Goal: Information Seeking & Learning: Learn about a topic

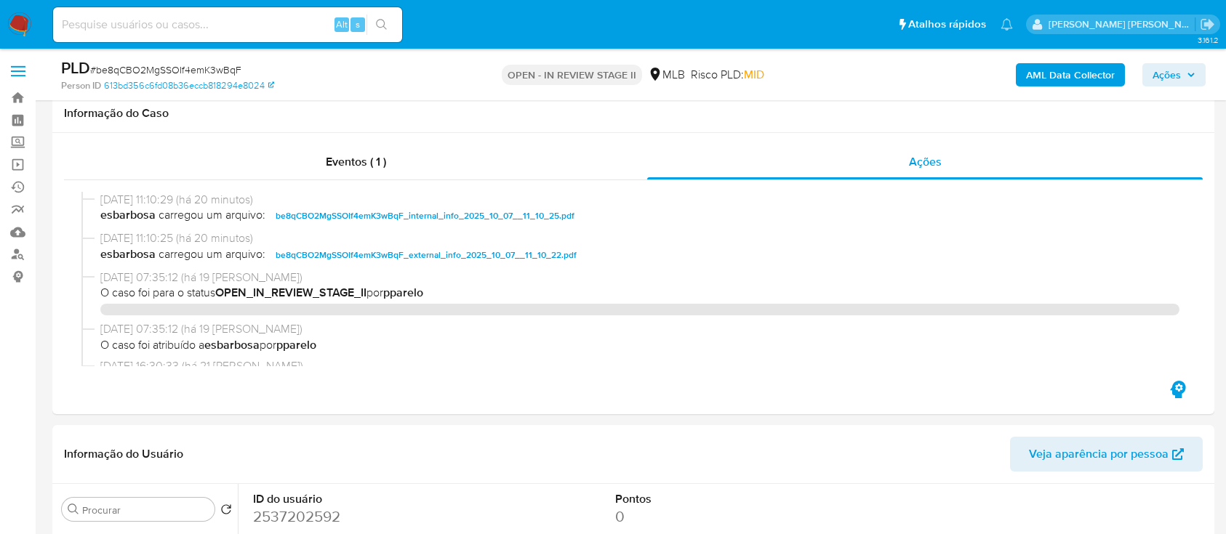
select select "10"
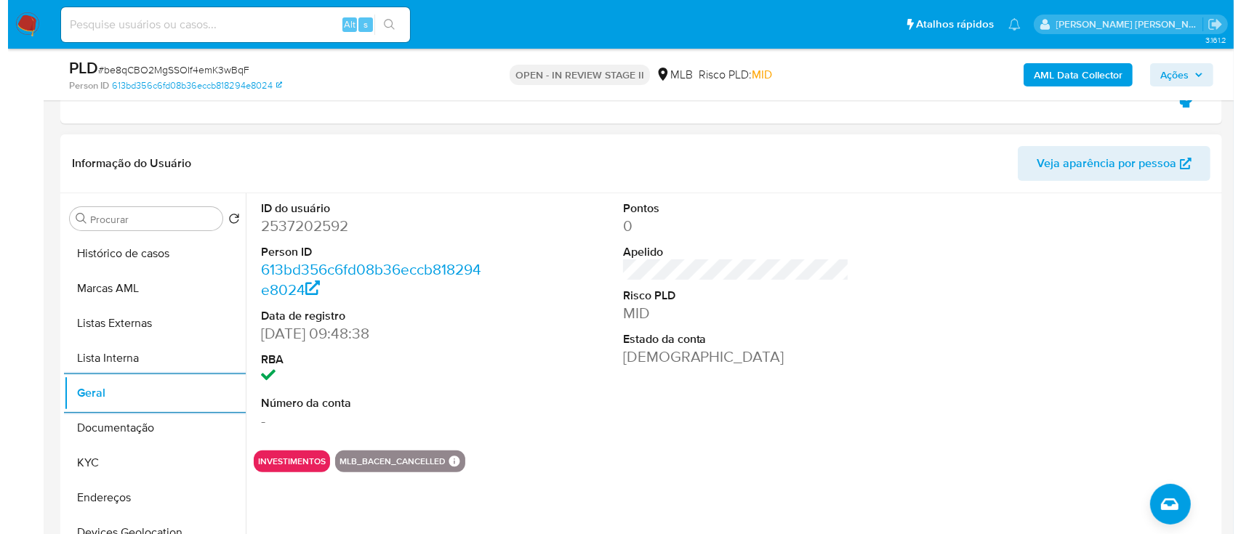
scroll to position [128, 0]
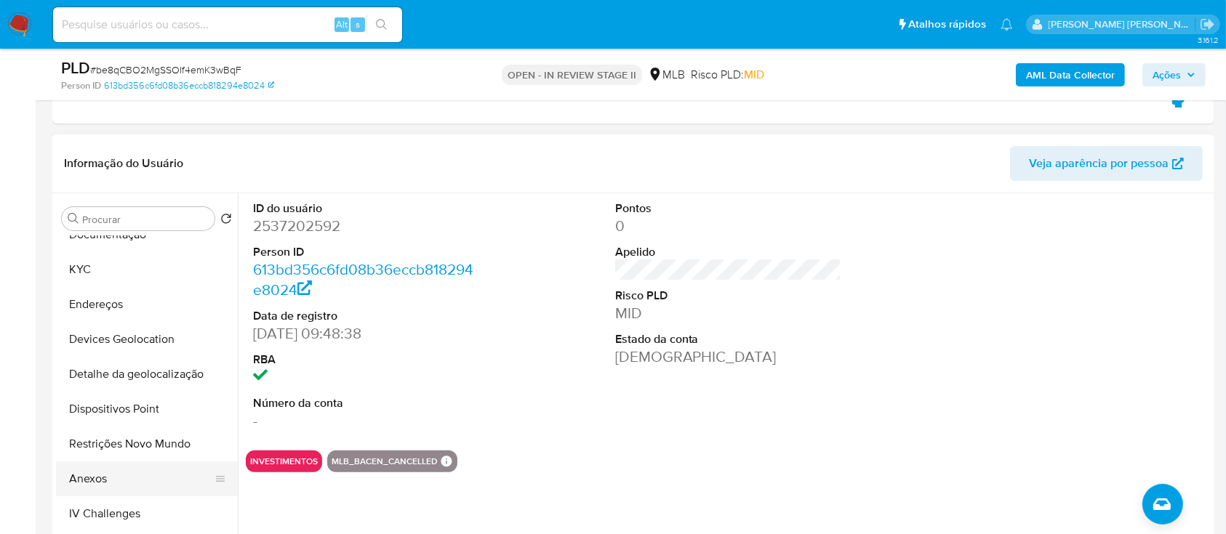
click at [110, 471] on button "Anexos" at bounding box center [141, 479] width 170 height 35
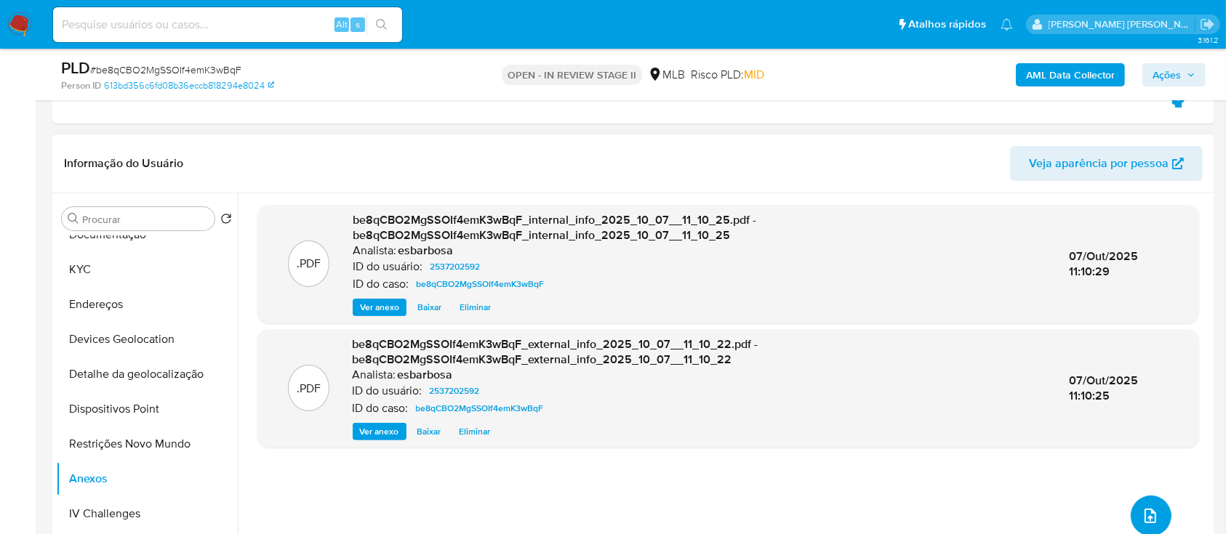
click at [1146, 507] on icon "upload-file" at bounding box center [1149, 515] width 17 height 17
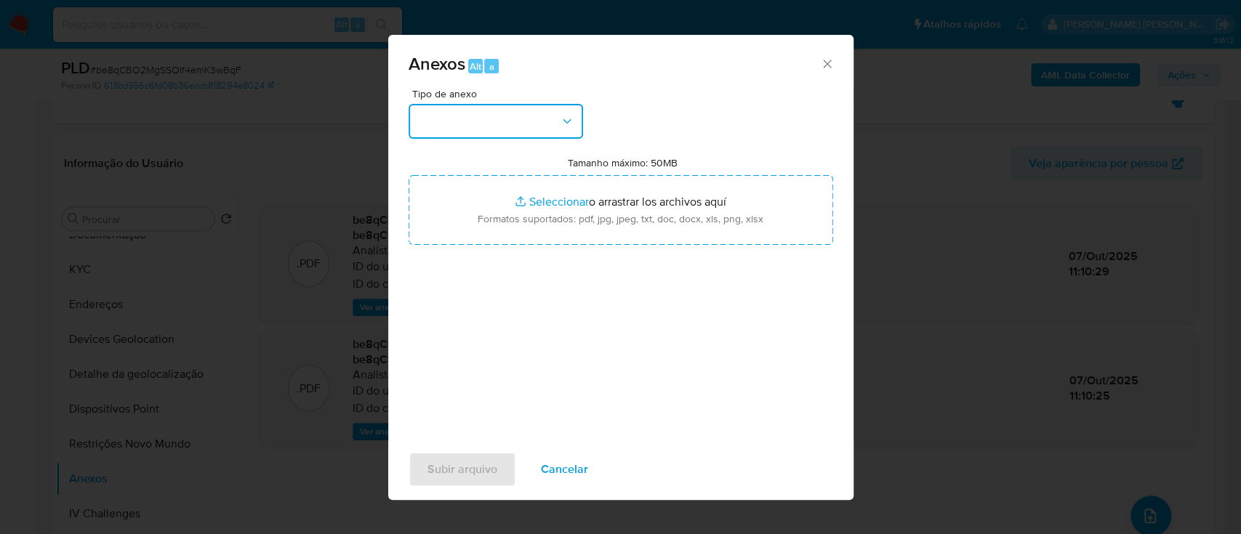
click at [547, 128] on button "button" at bounding box center [496, 121] width 174 height 35
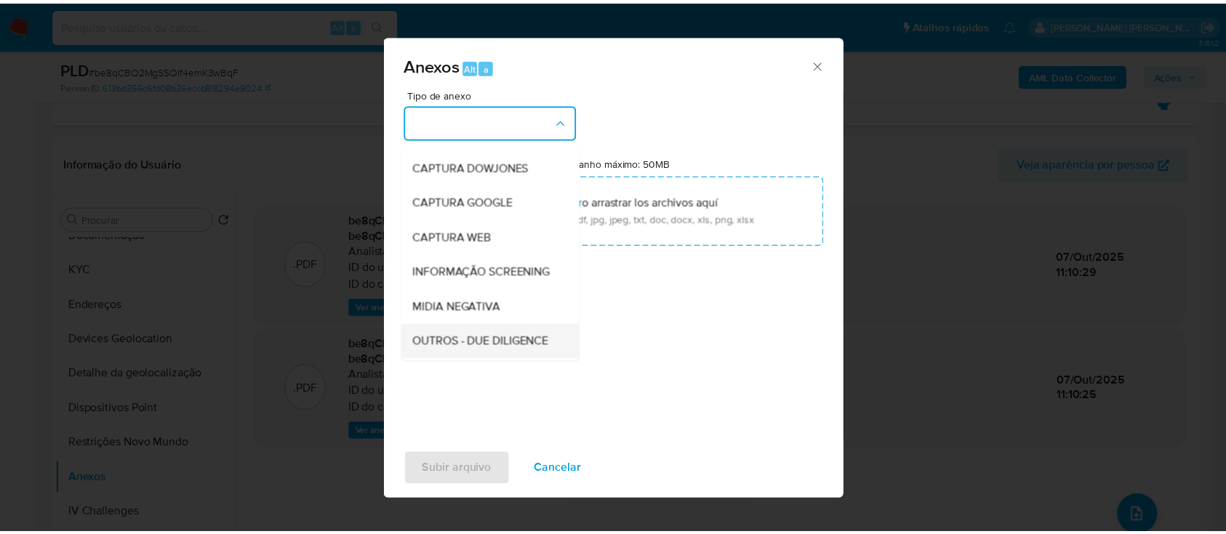
scroll to position [97, 0]
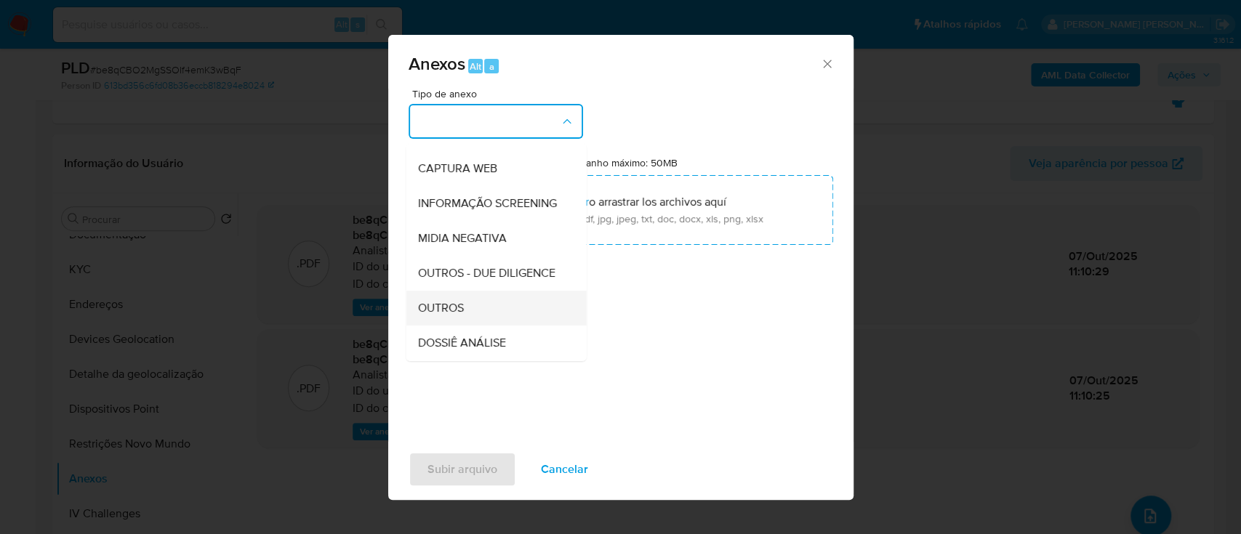
click at [441, 316] on span "OUTROS" at bounding box center [440, 308] width 46 height 15
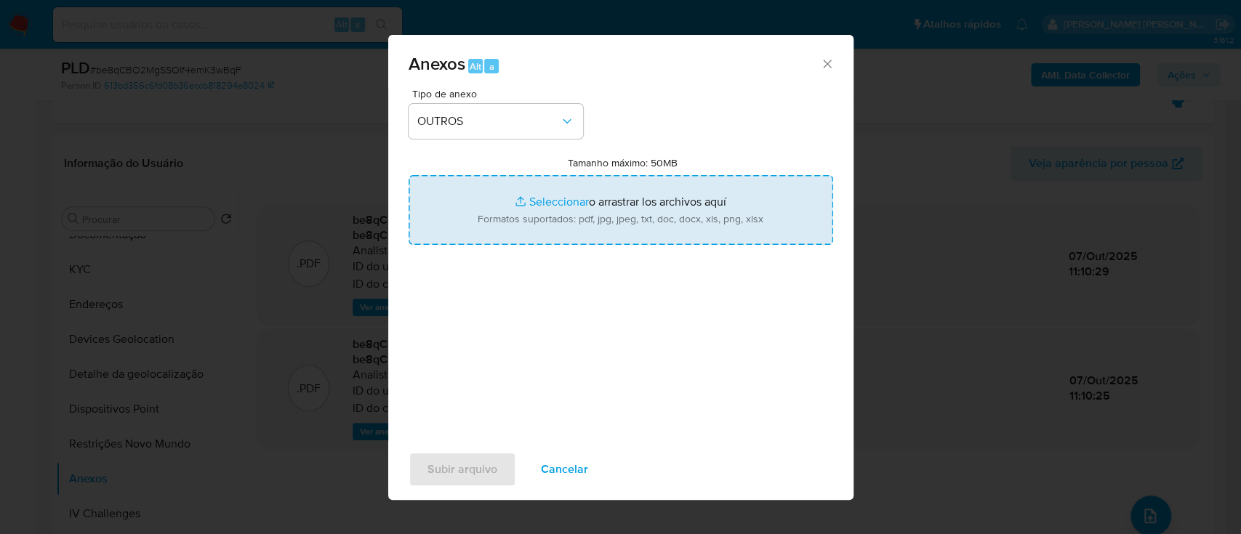
click at [550, 206] on input "Tamanho máximo: 50MB Seleccionar archivos" at bounding box center [621, 210] width 425 height 70
type input "C:\fakepath\Mulan 2537202592_2025_10_06_11_47_17.xlsx"
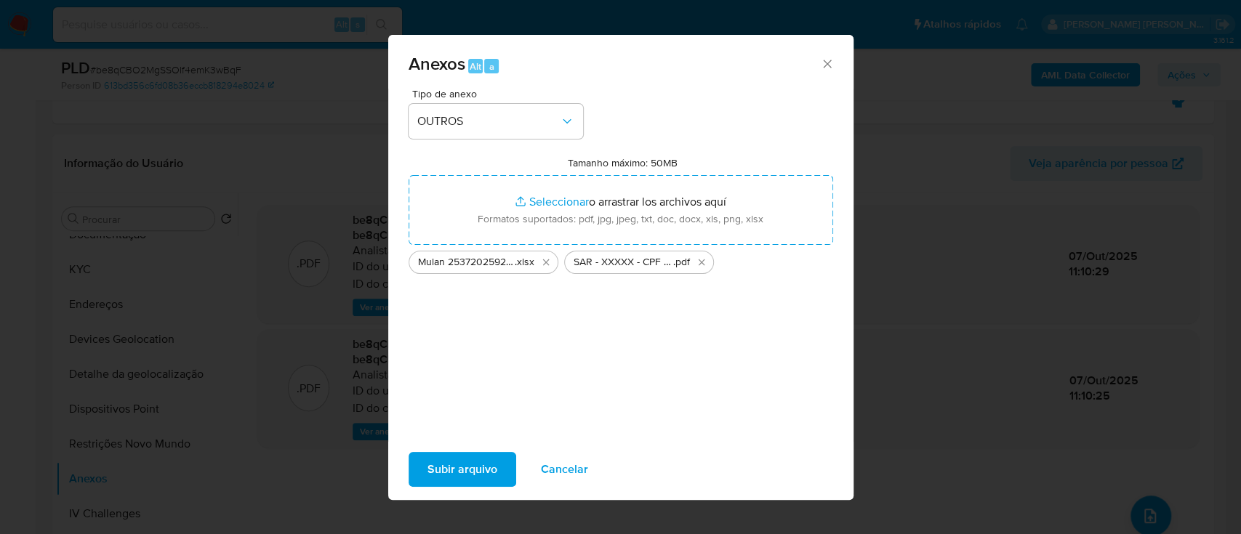
click at [465, 470] on span "Subir arquivo" at bounding box center [462, 470] width 70 height 32
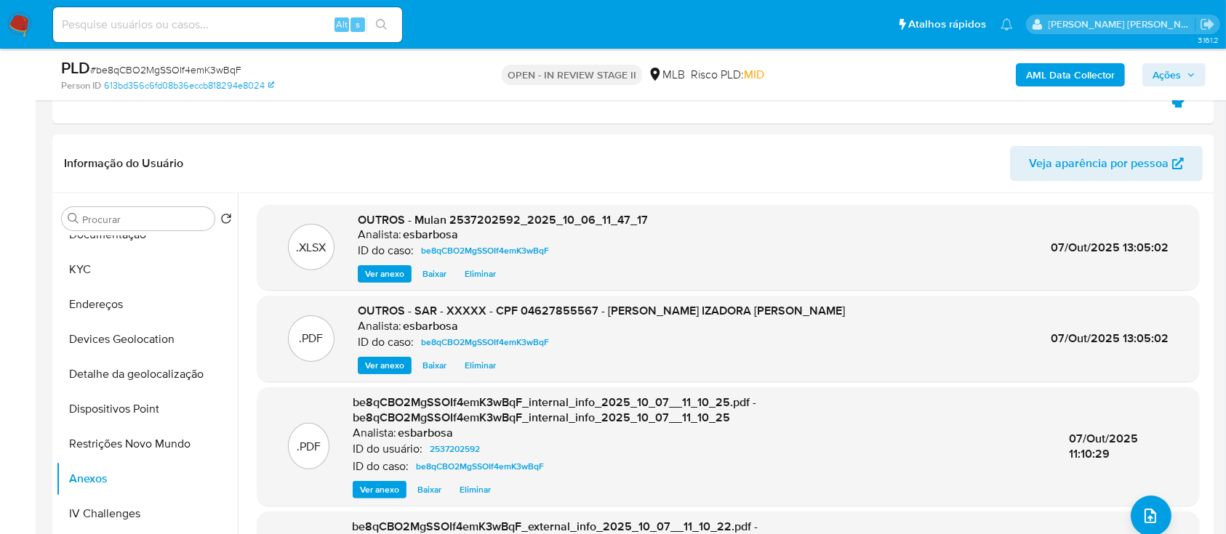
click at [1168, 81] on span "Ações" at bounding box center [1166, 74] width 28 height 23
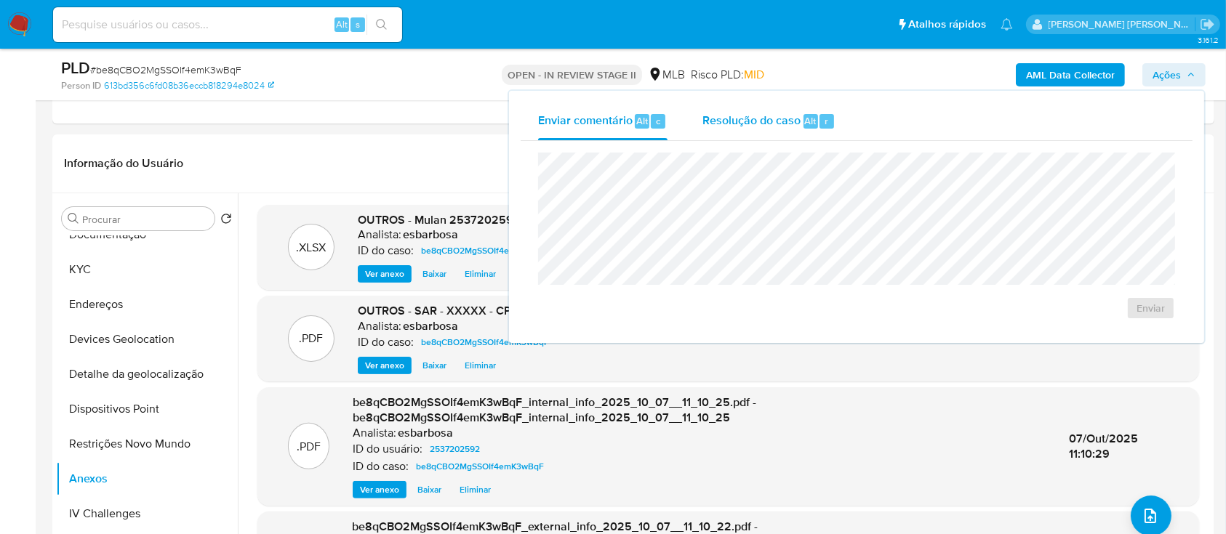
click at [763, 125] on span "Resolução do caso" at bounding box center [751, 120] width 98 height 17
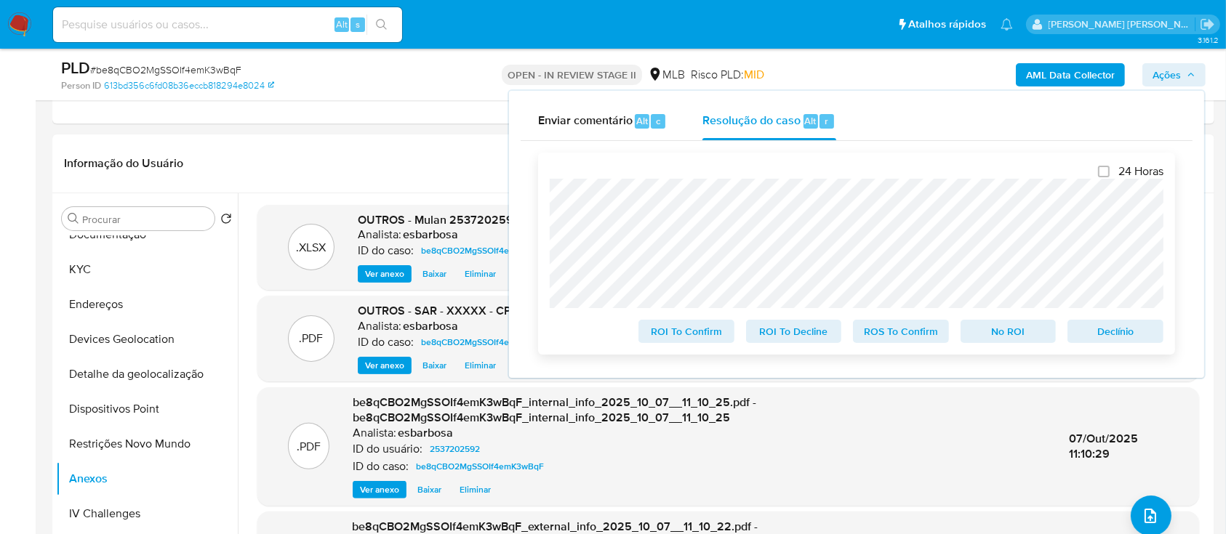
click at [888, 340] on span "ROS To Confirm" at bounding box center [901, 331] width 76 height 20
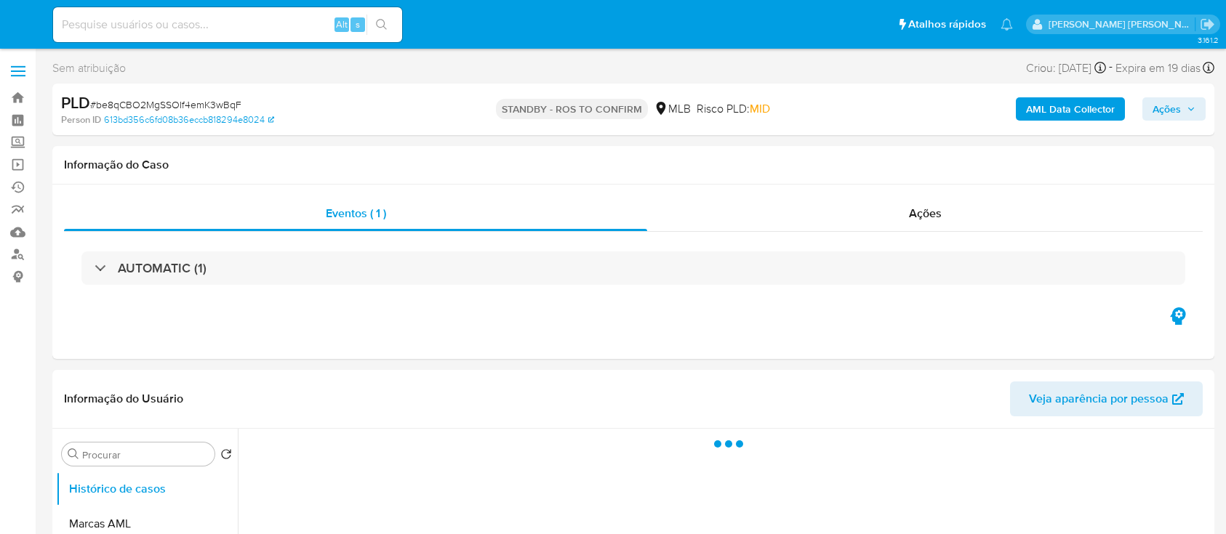
select select "10"
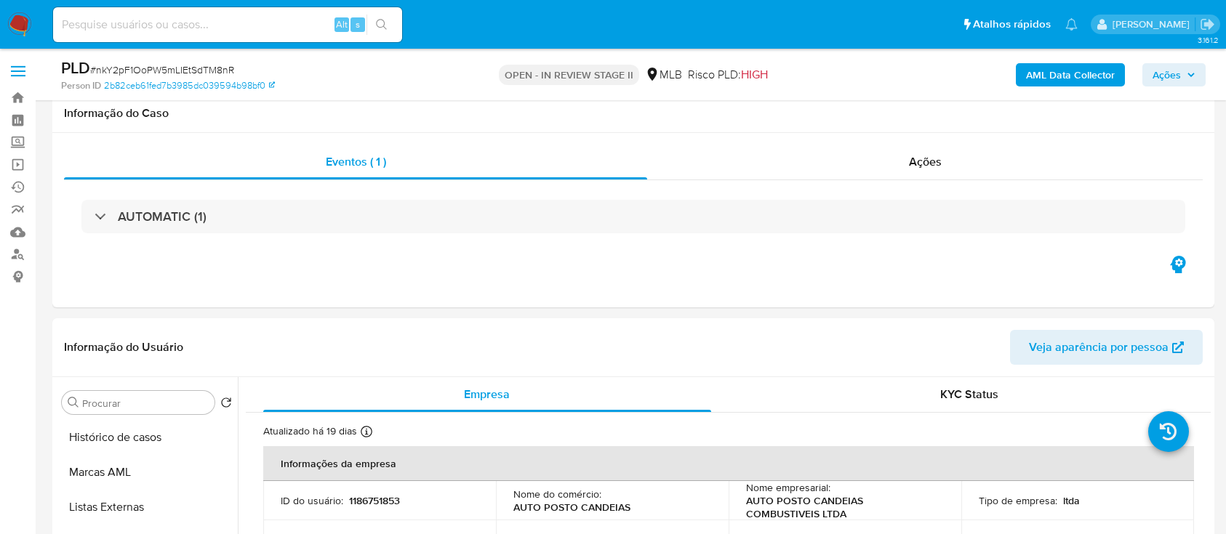
select select "10"
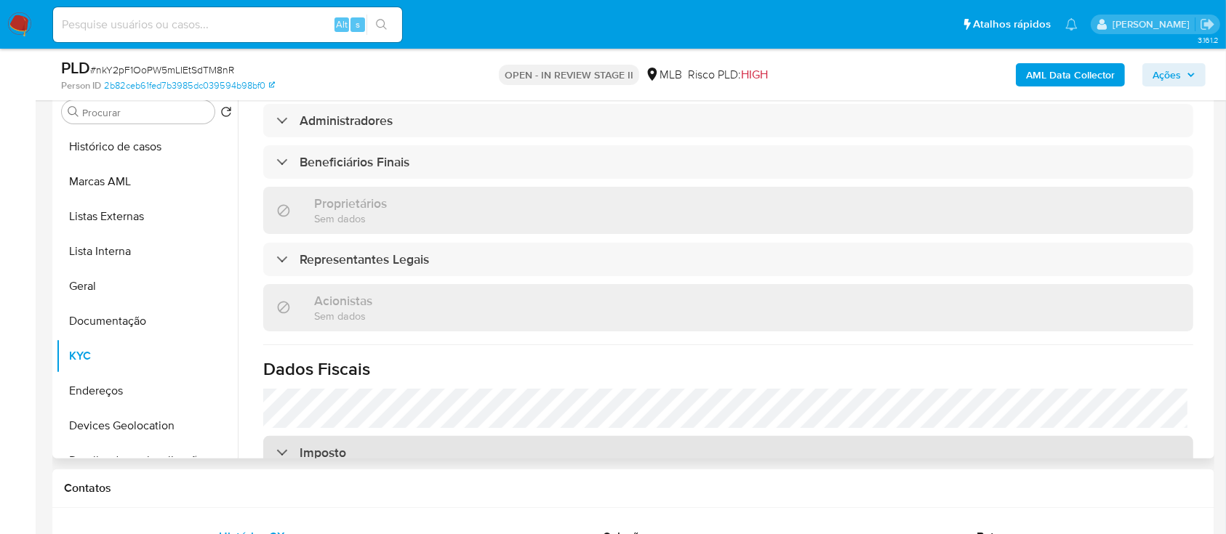
scroll to position [645, 0]
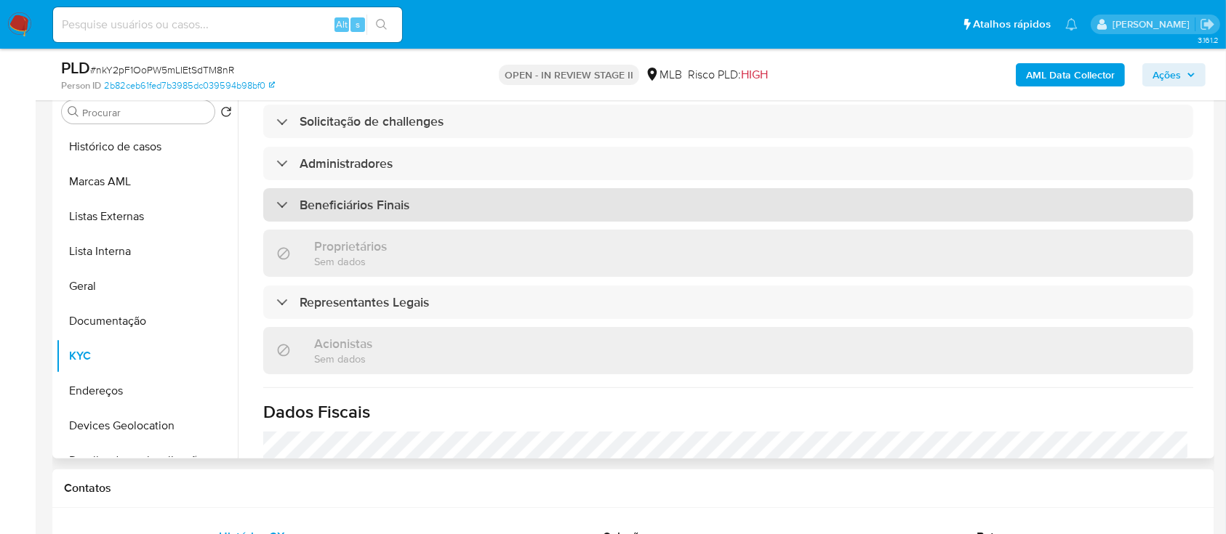
click at [370, 197] on h3 "Beneficiários Finais" at bounding box center [355, 205] width 110 height 16
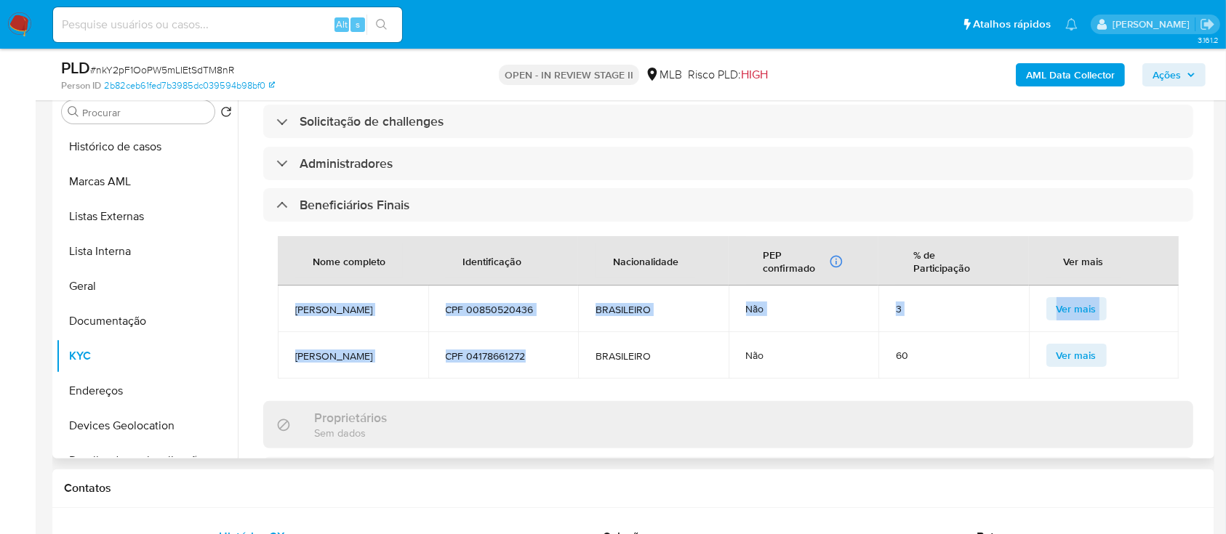
drag, startPoint x: 537, startPoint y: 353, endPoint x: 292, endPoint y: 285, distance: 254.2
click at [292, 286] on tbody "ANDRE GONCALVES LOBATO CPF 00850520436 BRASILEIRO Não 3 Ver mais LUIZ ROBERTO T…" at bounding box center [728, 332] width 901 height 93
copy tbody "ANDRE GONCALVES LOBATO CPF 00850520436 BRASILEIRO Não 3 Ver mais LUIZ ROBERTO T…"
click at [505, 303] on span "CPF 00850520436" at bounding box center [504, 309] width 116 height 13
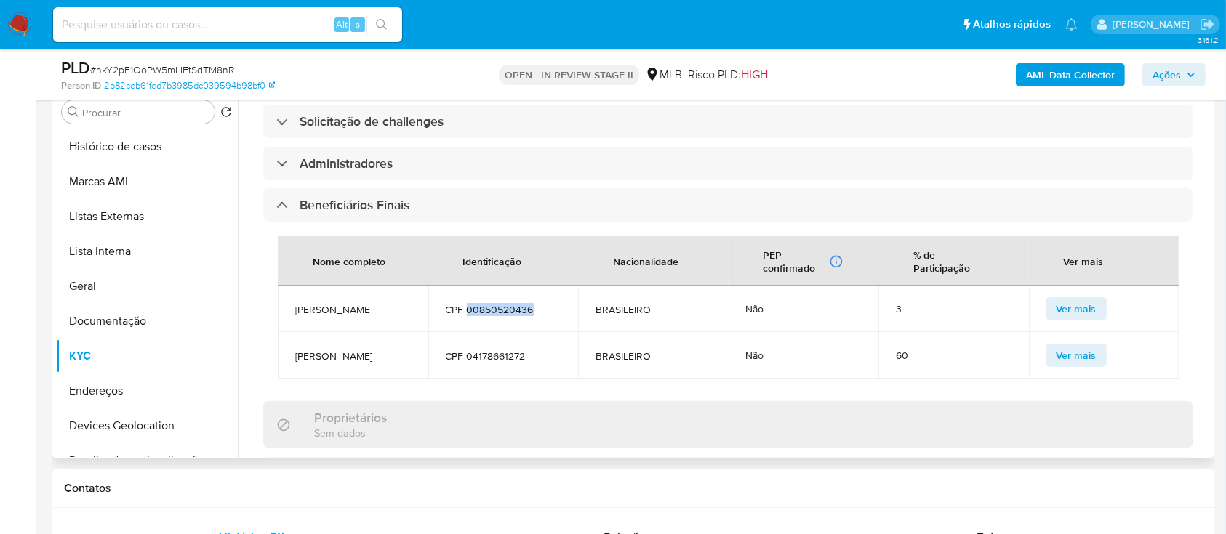
click at [505, 303] on span "CPF 00850520436" at bounding box center [504, 309] width 116 height 13
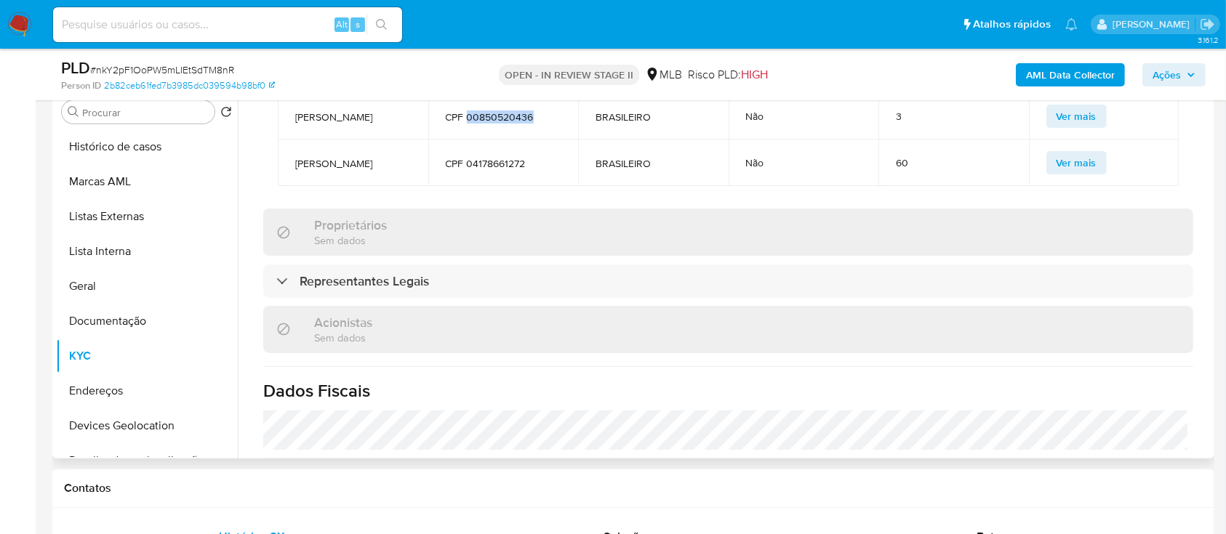
scroll to position [838, 0]
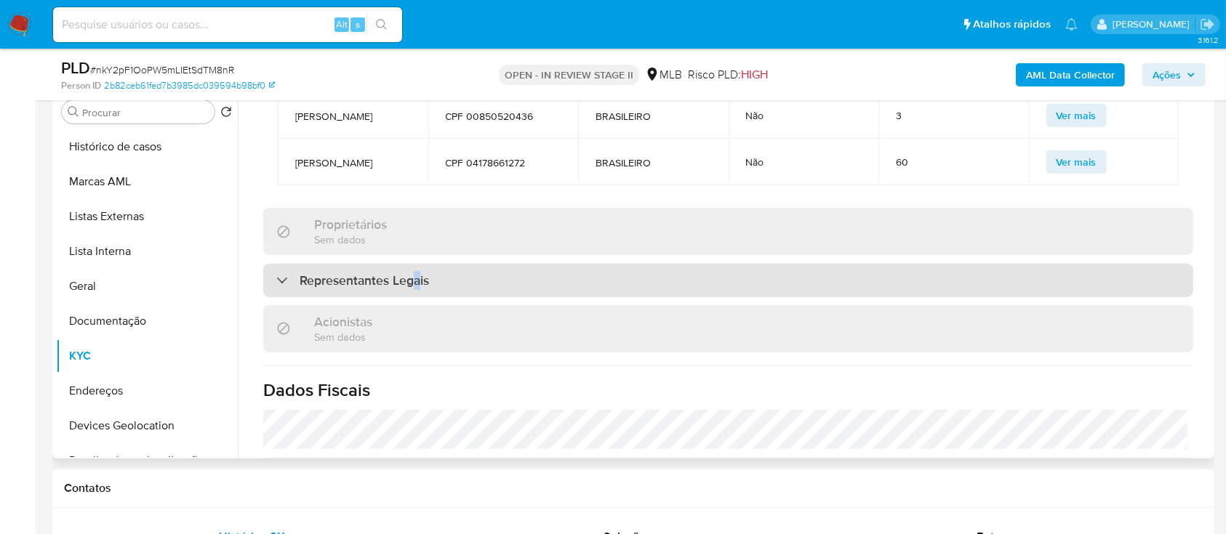
click at [418, 287] on h3 "Representantes Legais" at bounding box center [364, 281] width 129 height 16
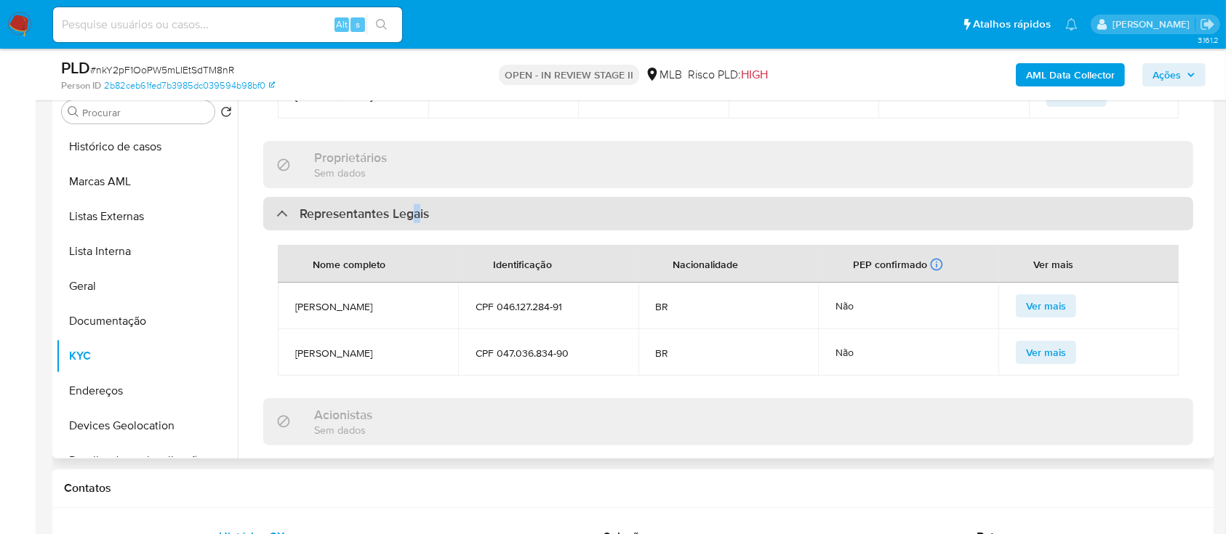
scroll to position [936, 0]
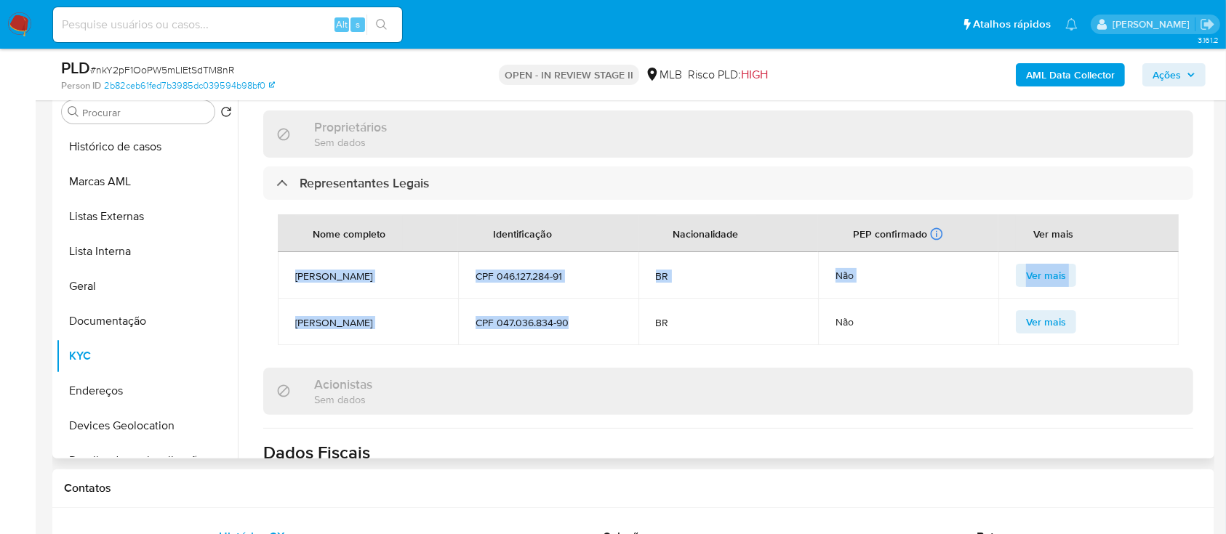
drag, startPoint x: 577, startPoint y: 326, endPoint x: 295, endPoint y: 278, distance: 286.3
click at [295, 278] on tbody "Jose Barbosa Barros CPF 046.127.284-91 BR Não Ver mais Jose Guilherme Andrade B…" at bounding box center [728, 298] width 901 height 93
copy tbody "Jose Barbosa Barros CPF 046.127.284-91 BR Não Ver mais Jose Guilherme Andrade B…"
click at [108, 323] on button "Documentação" at bounding box center [141, 321] width 170 height 35
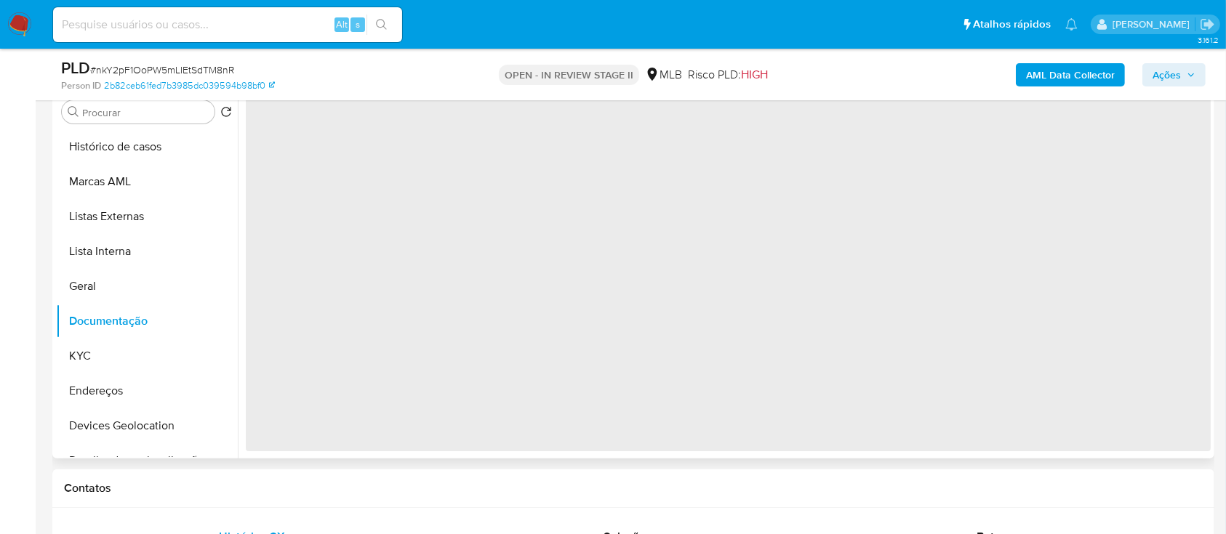
scroll to position [0, 0]
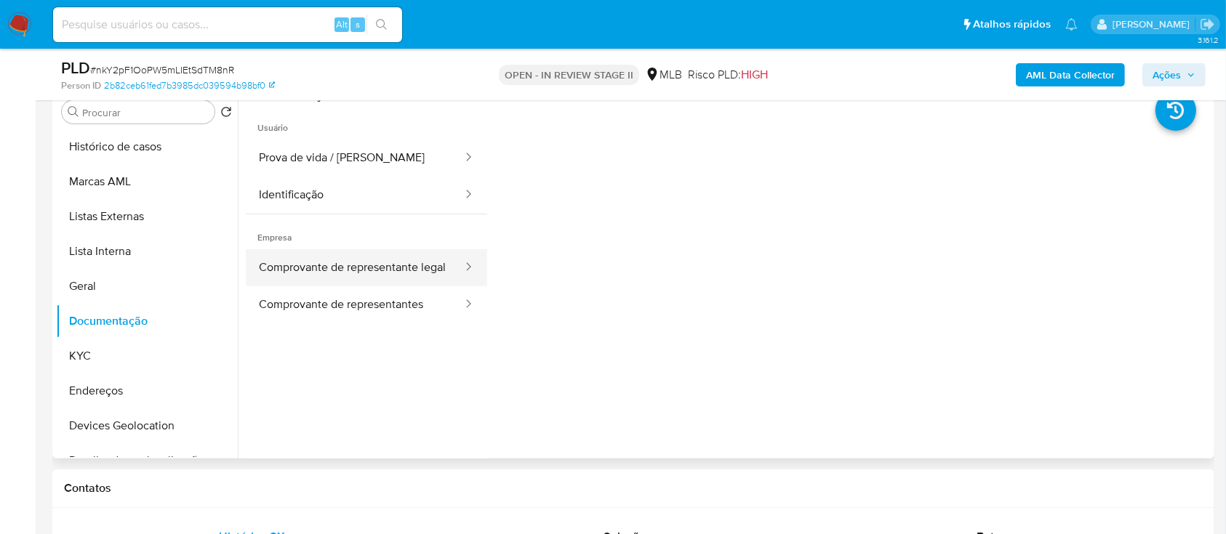
click at [356, 270] on button "Comprovante de representante legal" at bounding box center [355, 267] width 218 height 37
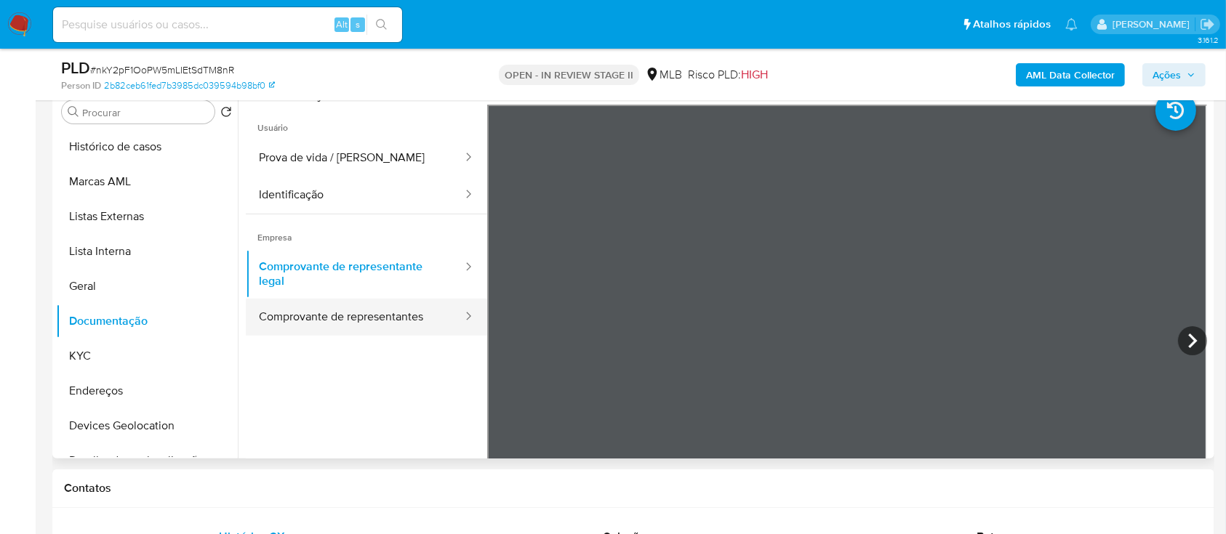
click at [387, 319] on button "Comprovante de representantes" at bounding box center [355, 317] width 218 height 37
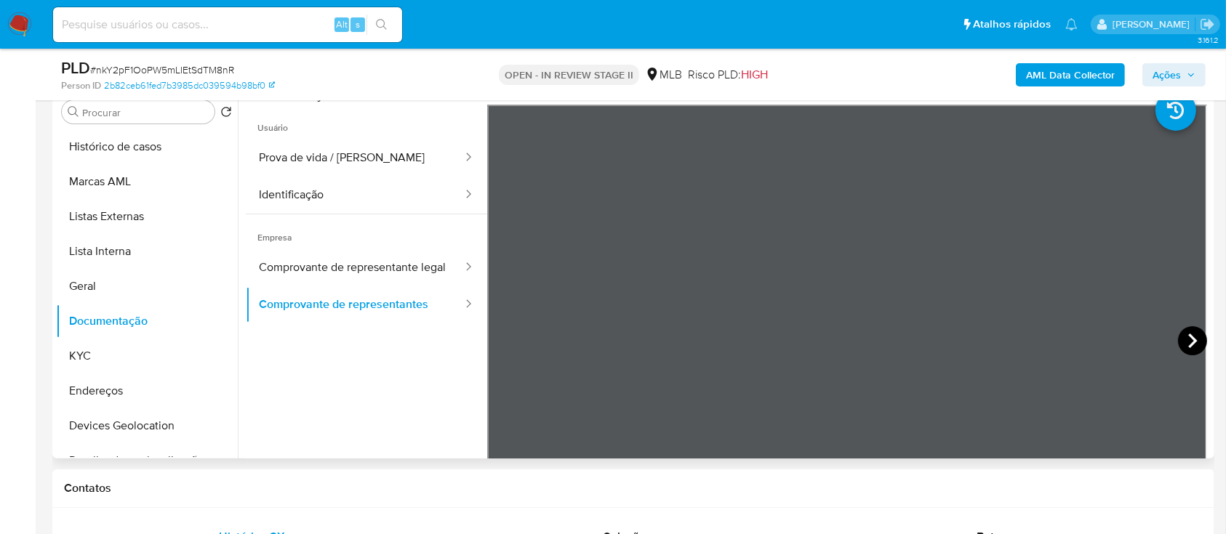
click at [1180, 335] on icon at bounding box center [1192, 340] width 29 height 29
click at [142, 356] on button "KYC" at bounding box center [141, 356] width 170 height 35
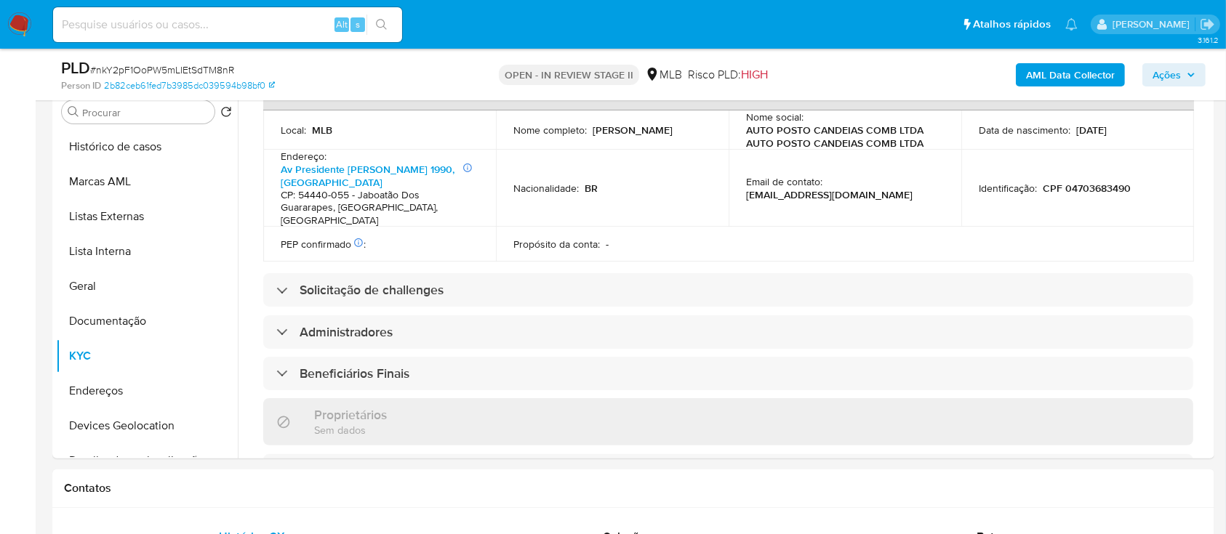
scroll to position [838, 0]
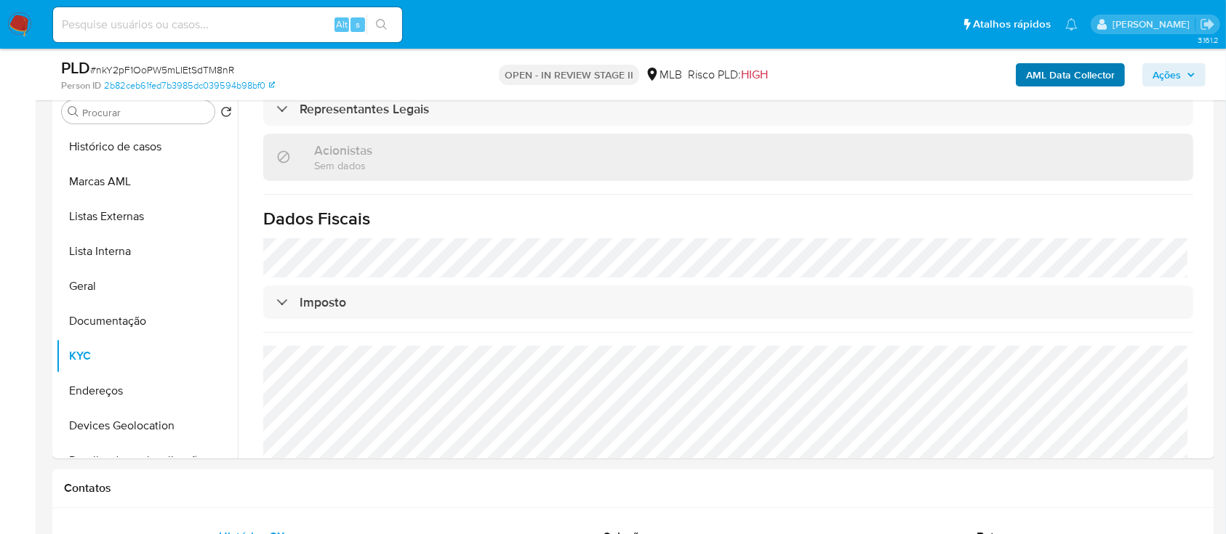
drag, startPoint x: 1173, startPoint y: 73, endPoint x: 1024, endPoint y: 81, distance: 149.3
click at [1165, 73] on span "Ações" at bounding box center [1166, 74] width 28 height 23
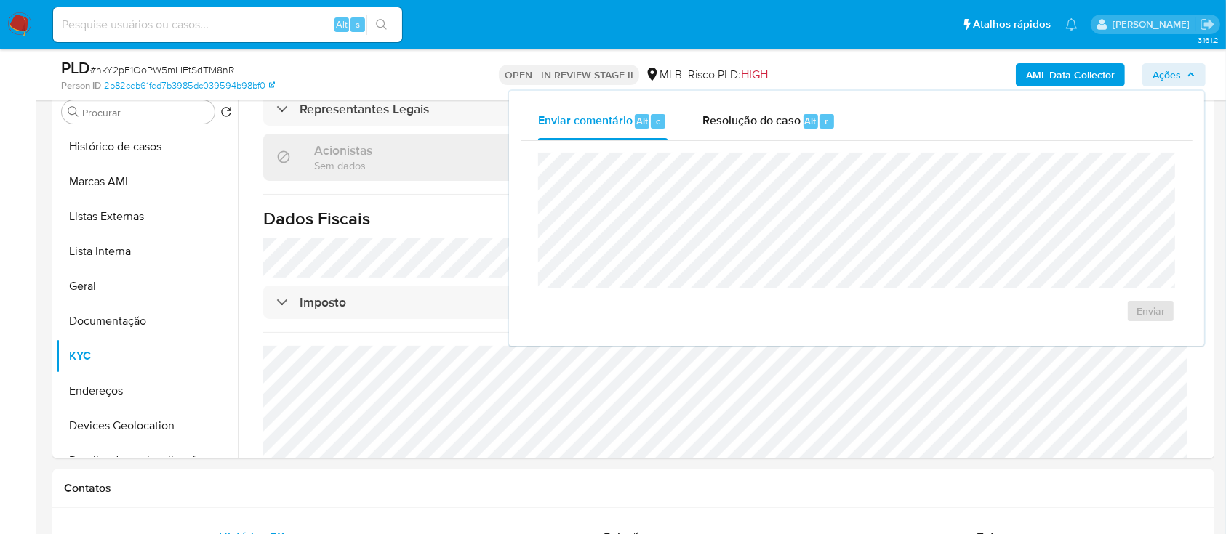
drag, startPoint x: 751, startPoint y: 121, endPoint x: 760, endPoint y: 142, distance: 23.1
click at [753, 123] on span "Resolução do caso" at bounding box center [751, 120] width 98 height 17
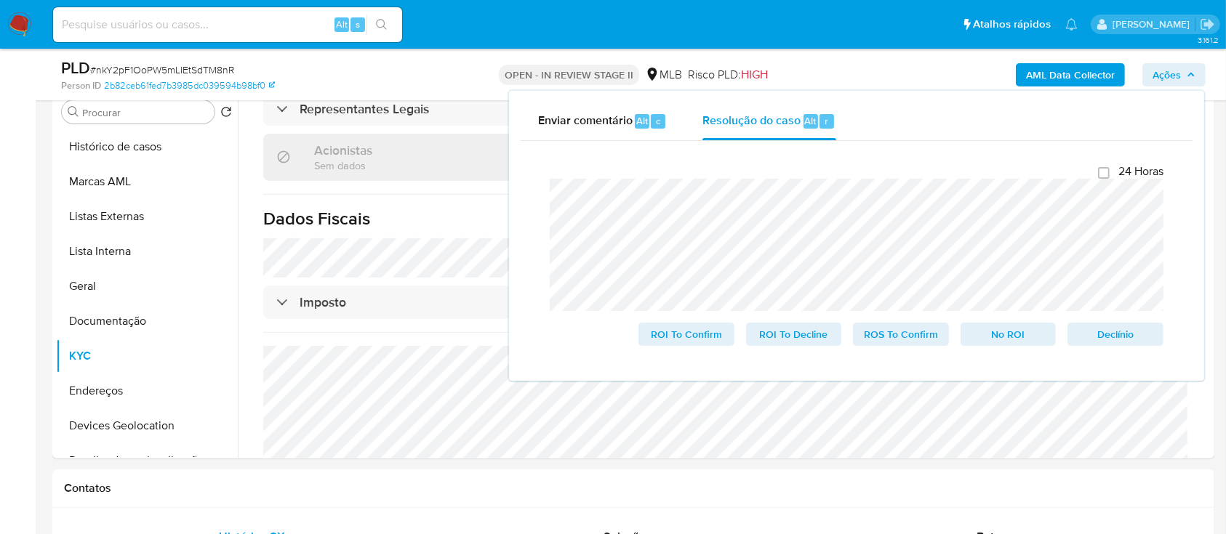
click at [156, 71] on span "# nkY2pF1OoPW5mLIEtSdTM8nR" at bounding box center [162, 70] width 144 height 15
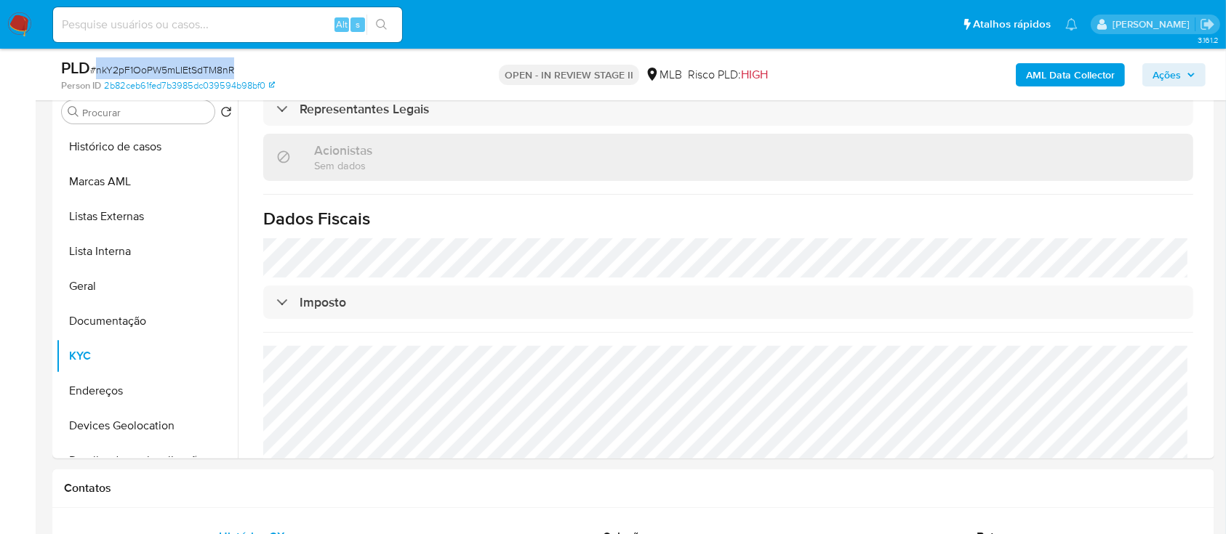
copy span "nkY2pF1OoPW5mLIEtSdTM8nR"
drag, startPoint x: 1165, startPoint y: 77, endPoint x: 1144, endPoint y: 80, distance: 21.3
click at [1165, 77] on span "Ações" at bounding box center [1166, 74] width 28 height 23
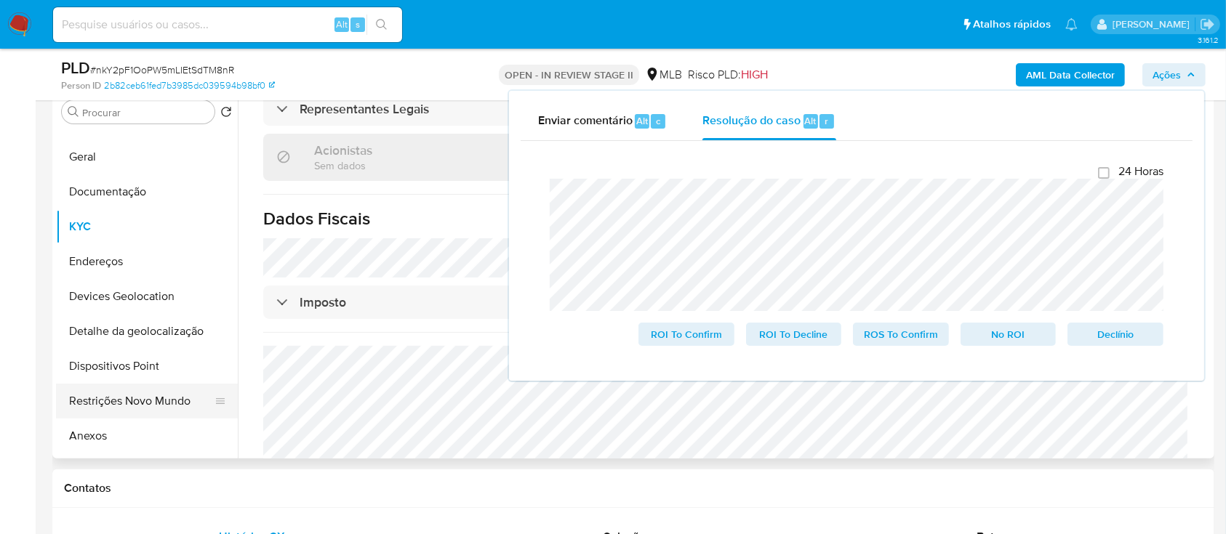
scroll to position [193, 0]
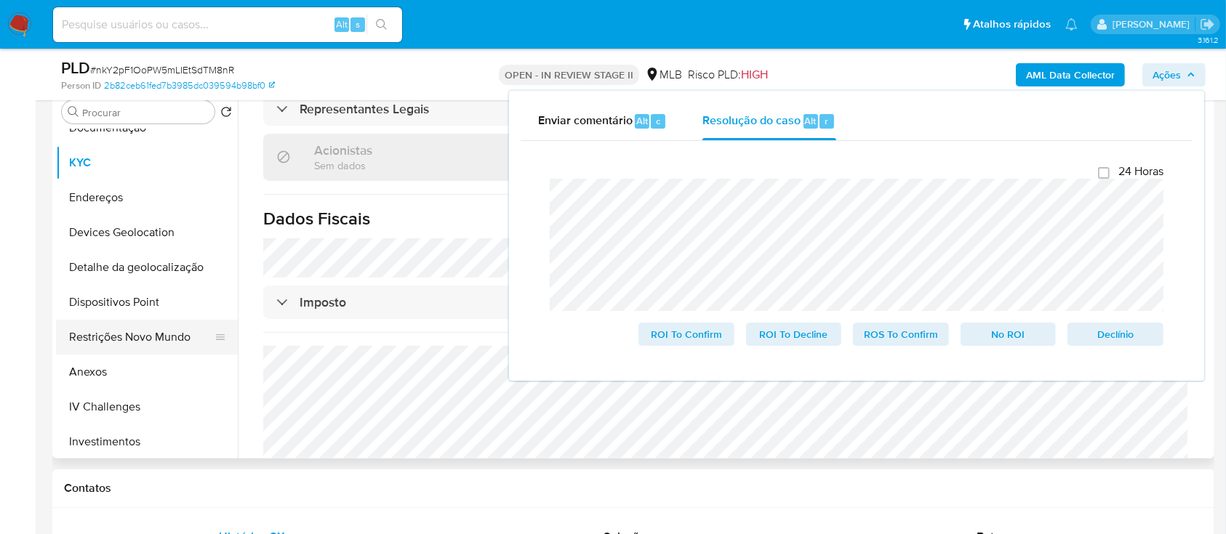
click at [137, 335] on button "Restrições Novo Mundo" at bounding box center [141, 337] width 170 height 35
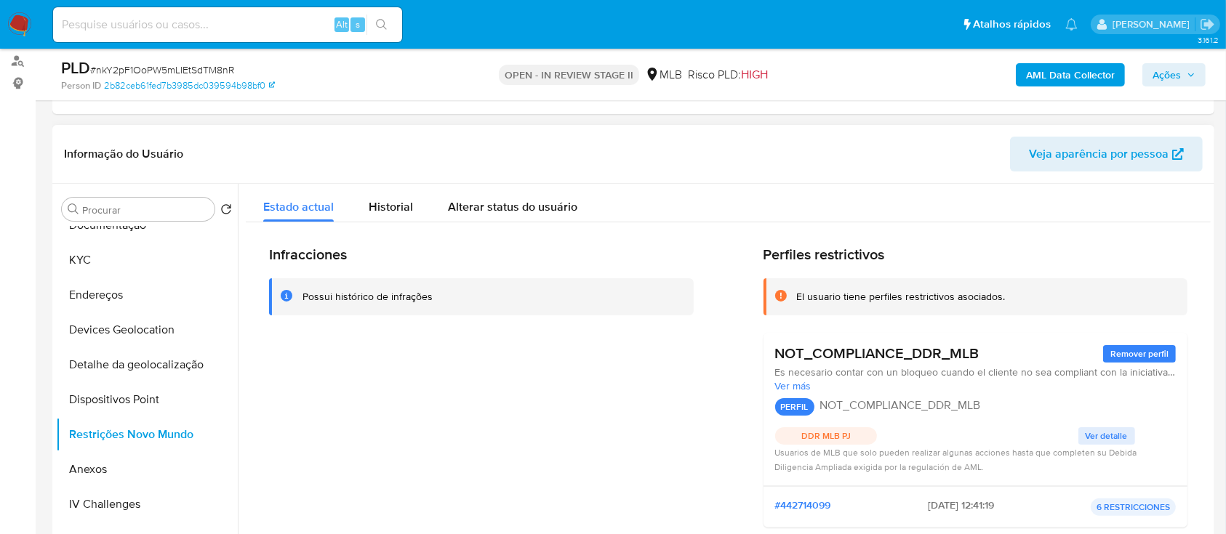
drag, startPoint x: 980, startPoint y: 356, endPoint x: 865, endPoint y: 300, distance: 128.1
click at [865, 300] on div "Perfiles restrictivos El usuario tiene perfiles restrictivos asociados. NOT_COM…" at bounding box center [975, 393] width 425 height 294
click at [121, 259] on button "KYC" at bounding box center [141, 260] width 170 height 35
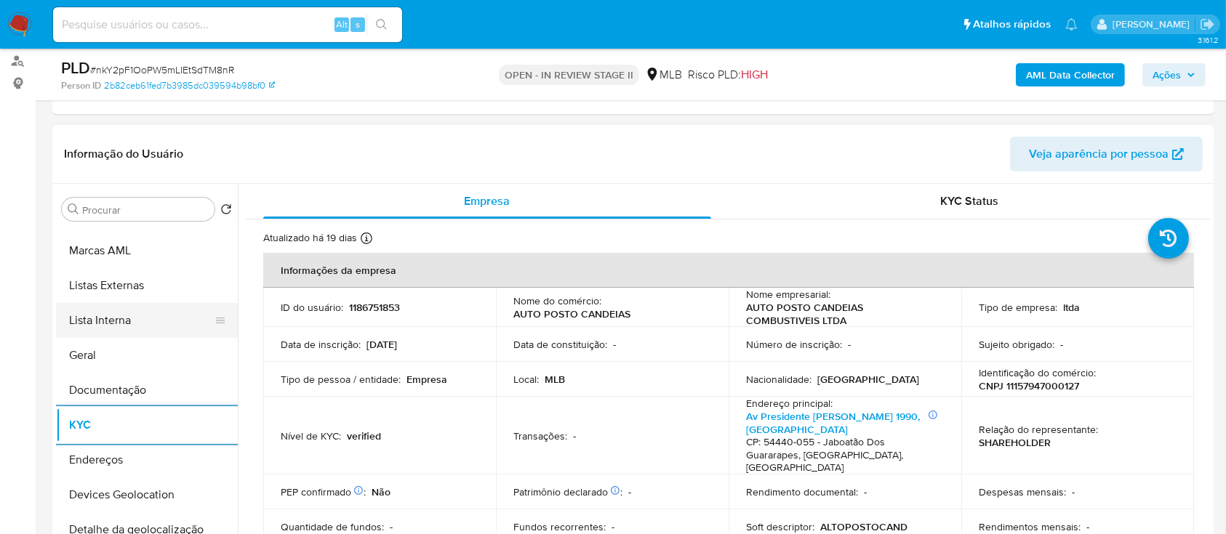
scroll to position [0, 0]
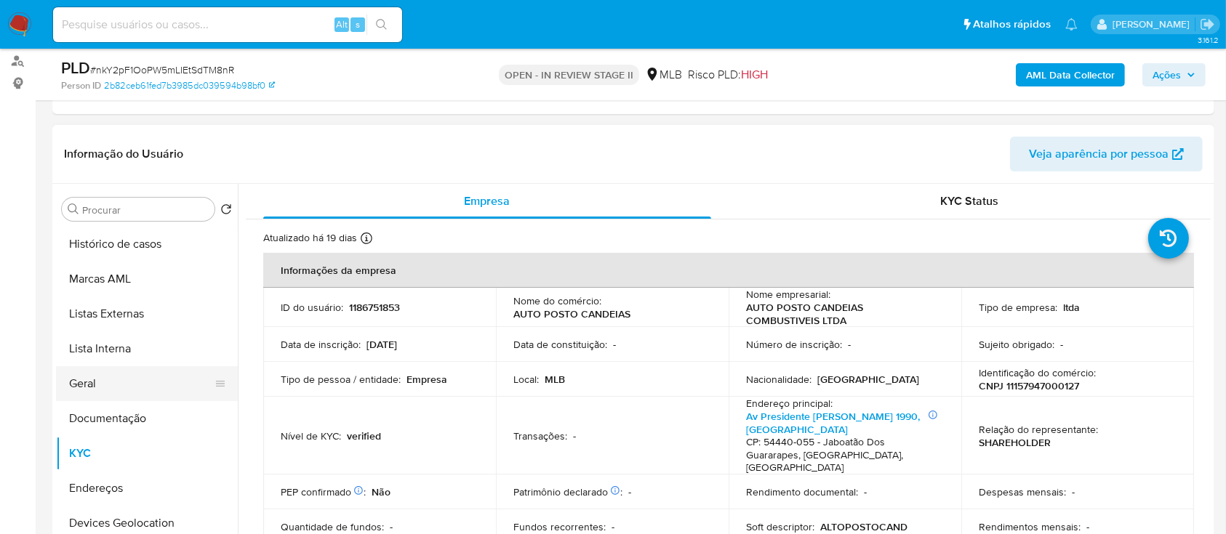
drag, startPoint x: 120, startPoint y: 373, endPoint x: 140, endPoint y: 374, distance: 19.6
click at [121, 374] on button "Geral" at bounding box center [141, 383] width 170 height 35
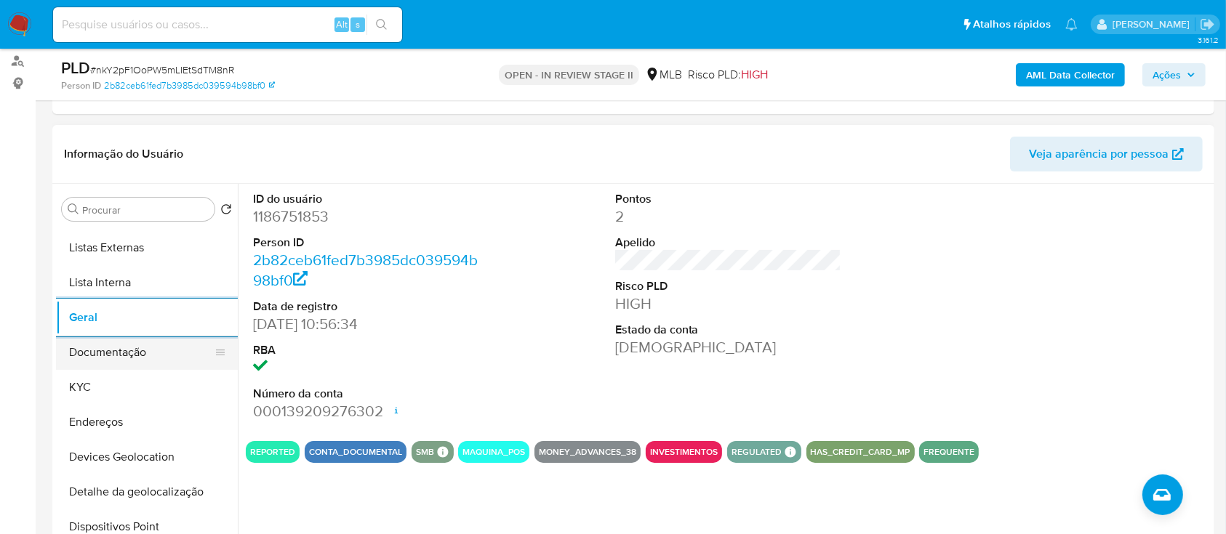
scroll to position [193, 0]
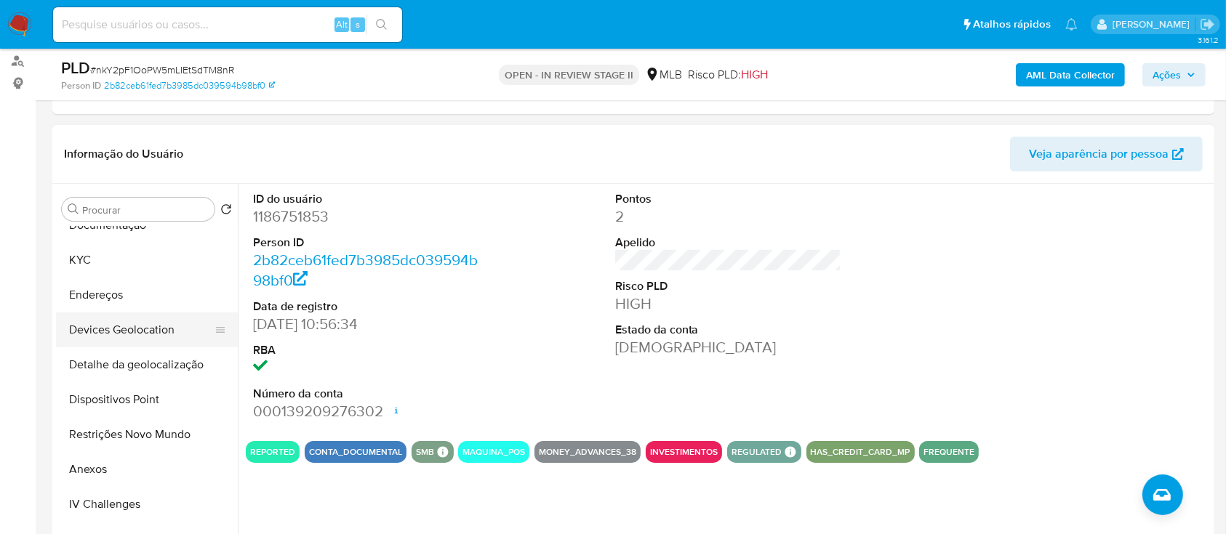
click at [176, 325] on button "Devices Geolocation" at bounding box center [141, 330] width 170 height 35
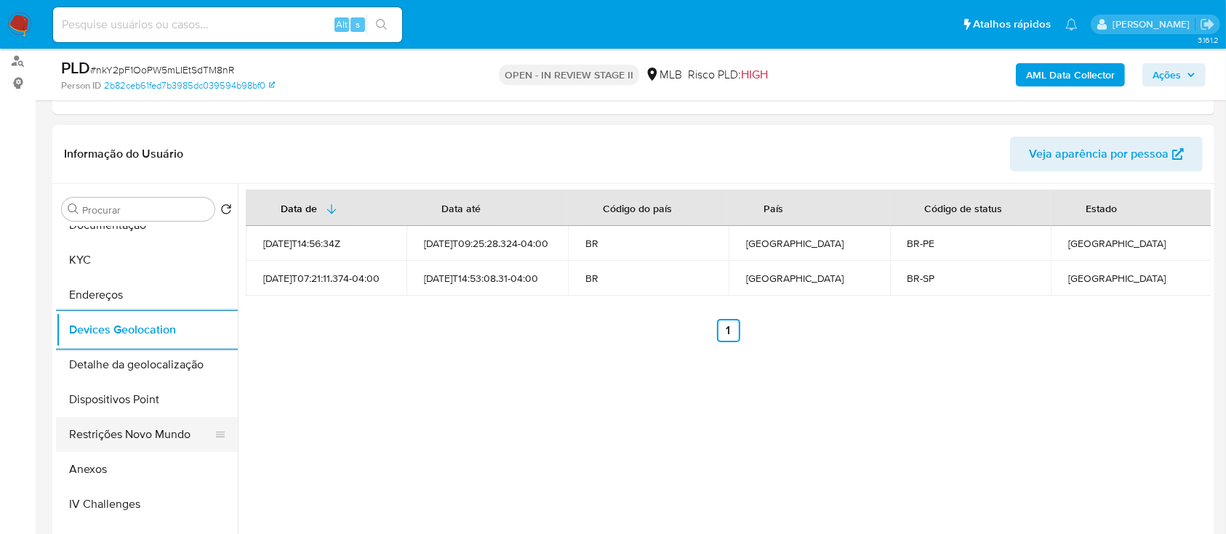
click at [158, 433] on button "Restrições Novo Mundo" at bounding box center [141, 434] width 170 height 35
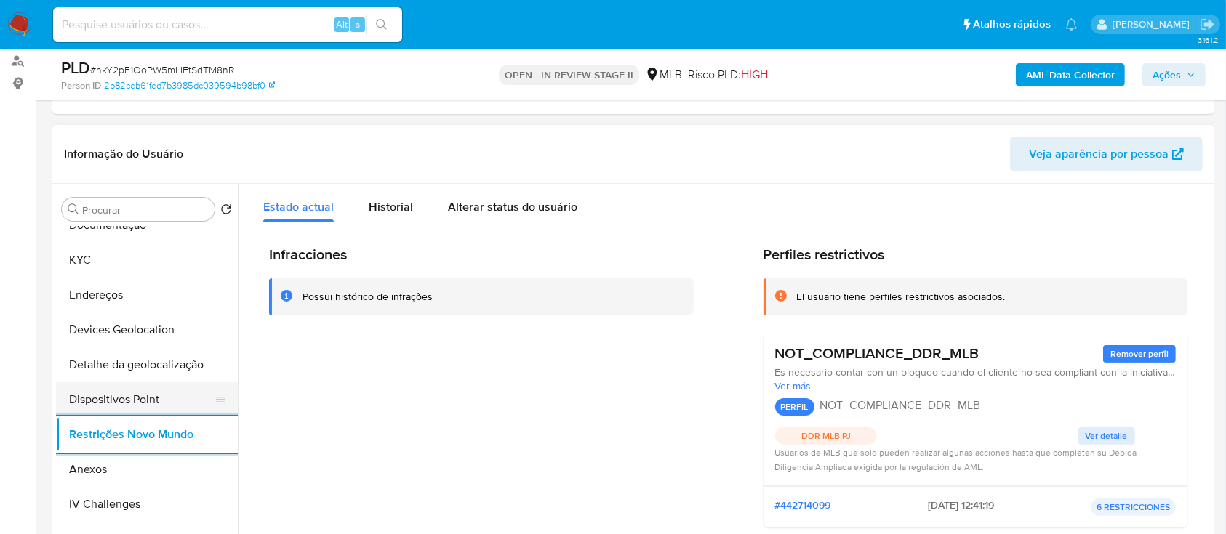
click at [127, 399] on button "Dispositivos Point" at bounding box center [141, 399] width 170 height 35
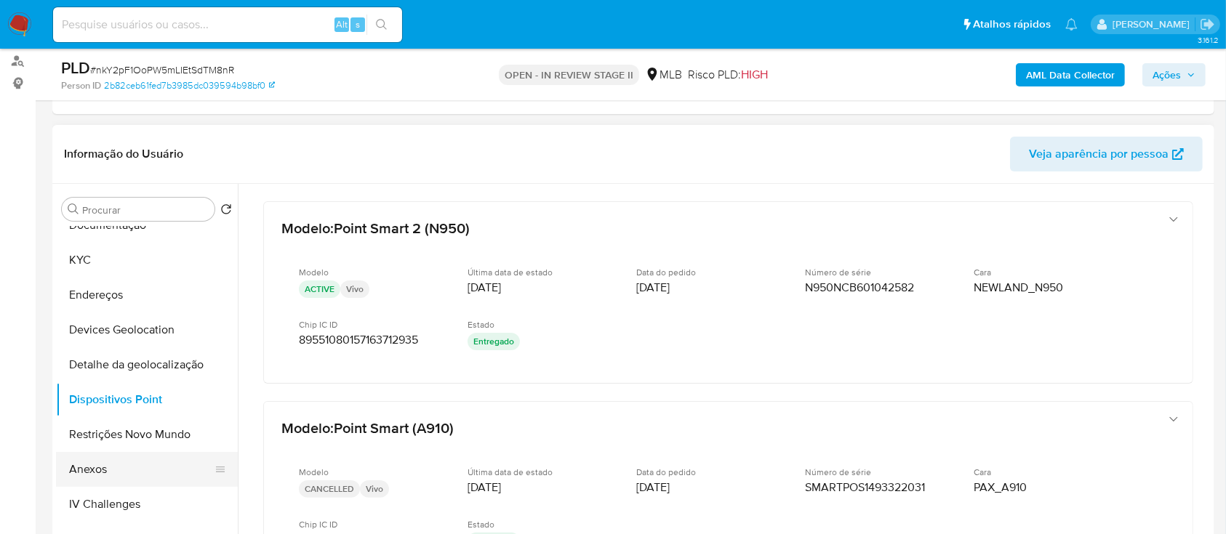
drag, startPoint x: 125, startPoint y: 463, endPoint x: 140, endPoint y: 462, distance: 14.6
click at [127, 465] on button "Anexos" at bounding box center [141, 469] width 170 height 35
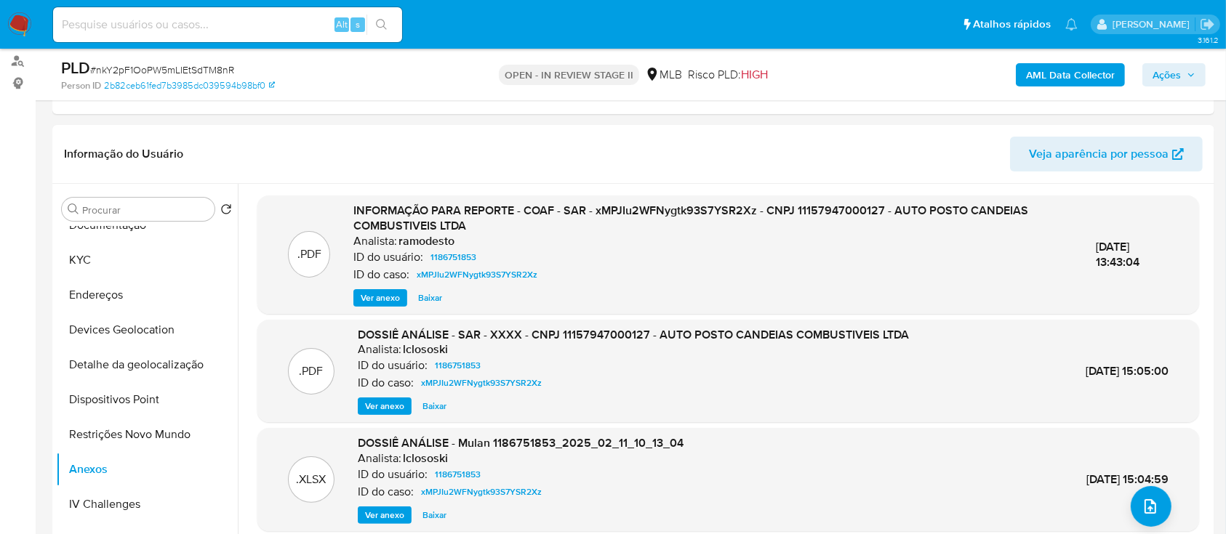
click at [1072, 76] on b "AML Data Collector" at bounding box center [1070, 74] width 89 height 23
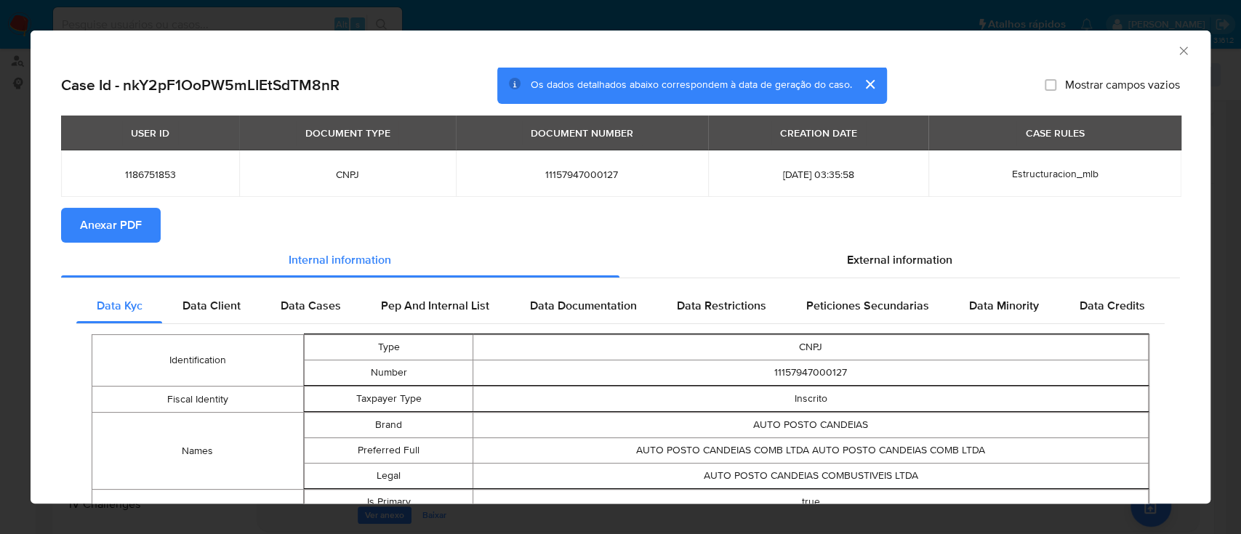
click at [104, 230] on span "Anexar PDF" at bounding box center [111, 225] width 62 height 32
click at [1176, 54] on icon "Fechar a janela" at bounding box center [1183, 51] width 15 height 15
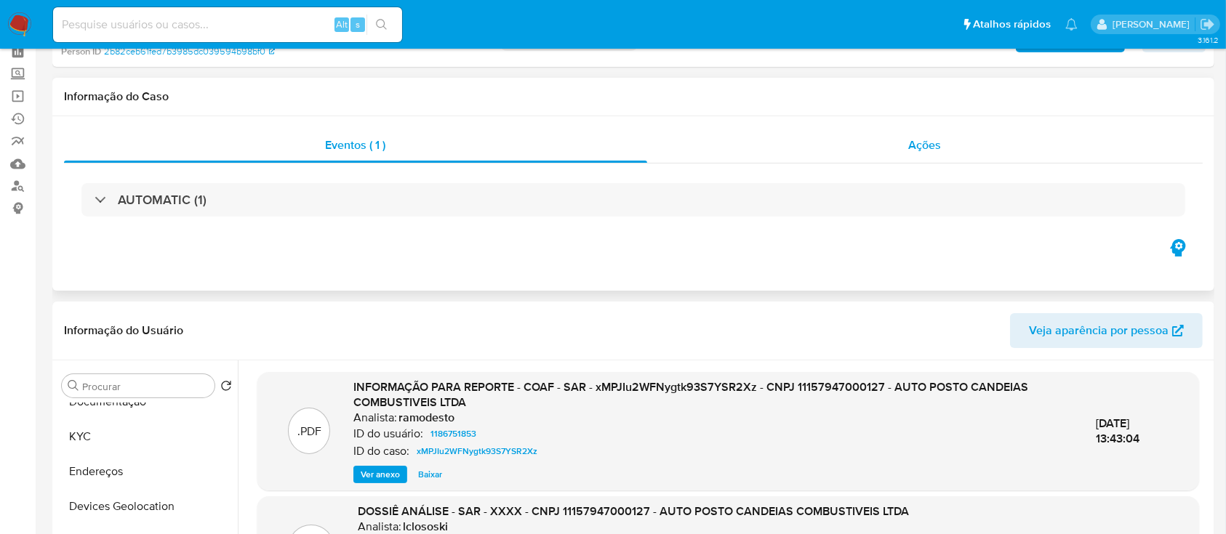
scroll to position [0, 0]
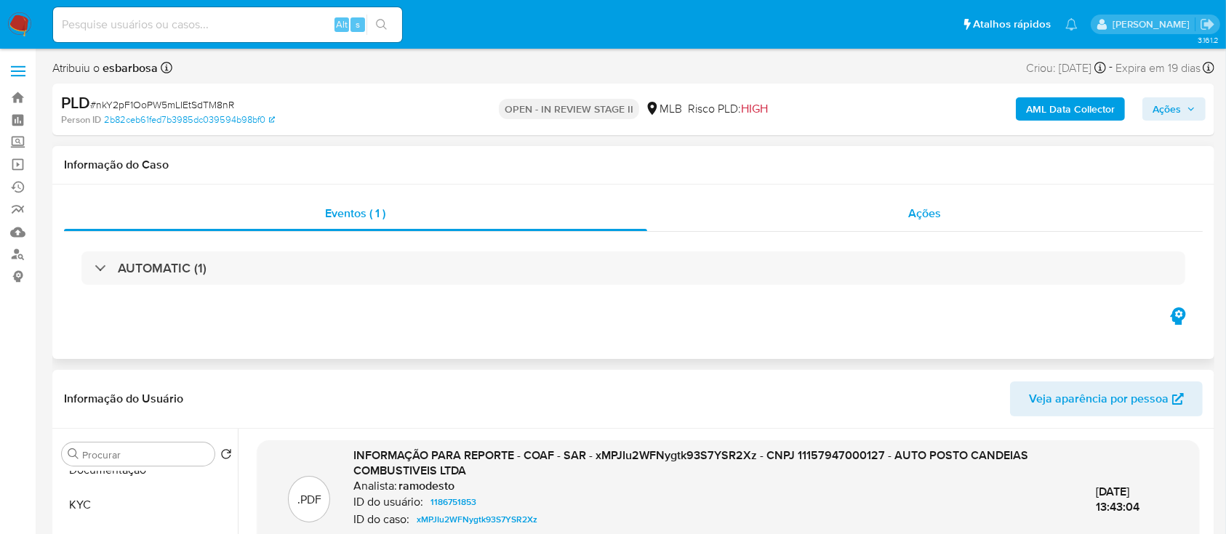
drag, startPoint x: 736, startPoint y: 223, endPoint x: 707, endPoint y: 220, distance: 28.6
click at [736, 222] on div "Ações" at bounding box center [924, 213] width 555 height 35
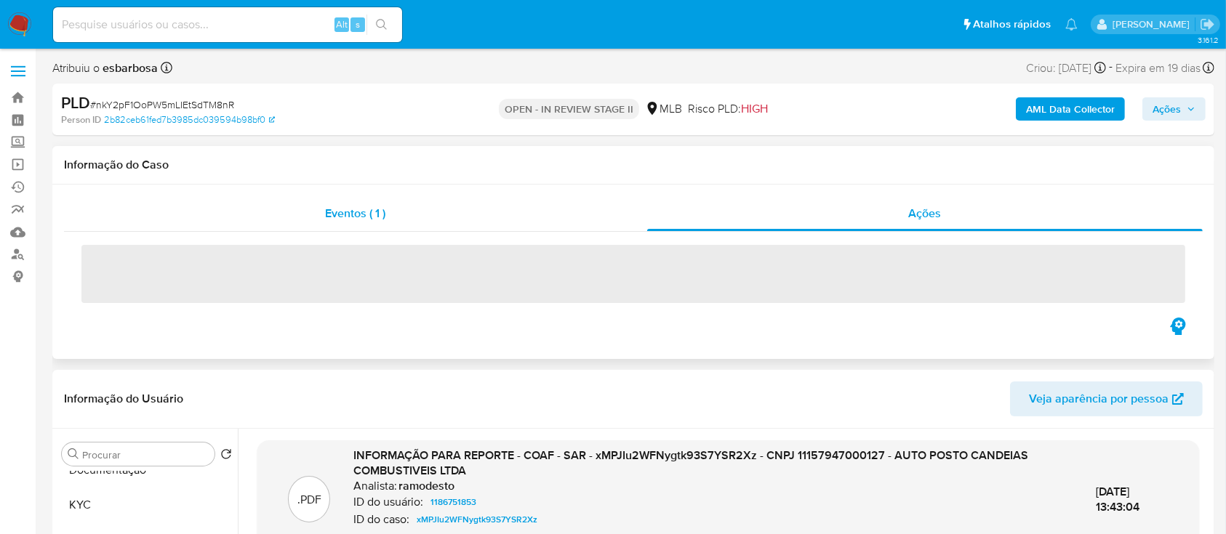
click at [472, 218] on div "Eventos ( 1 )" at bounding box center [355, 213] width 583 height 35
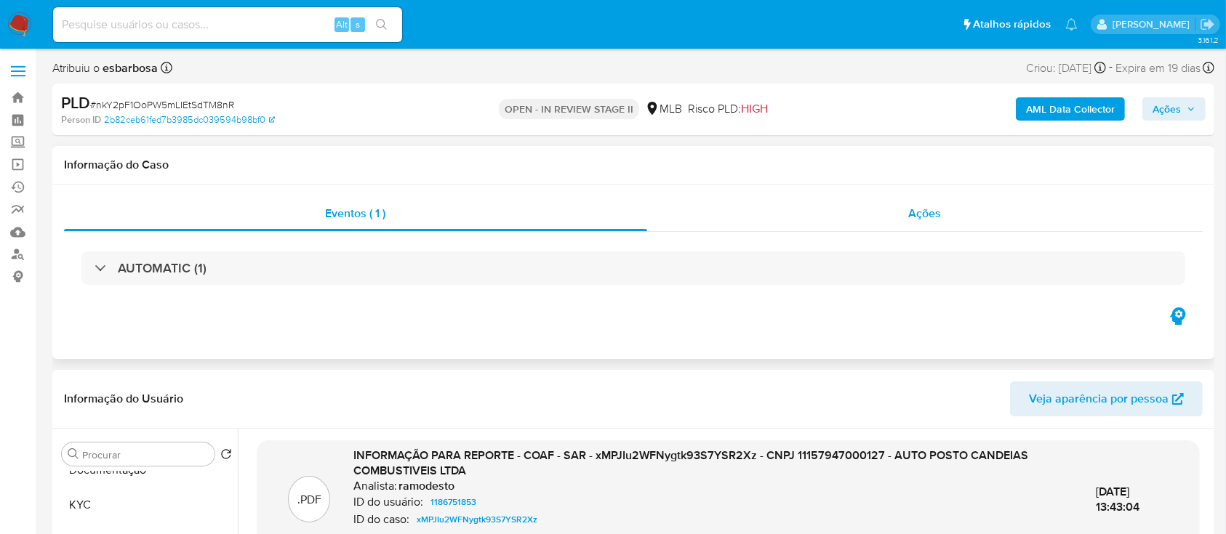
click at [752, 212] on div "Ações" at bounding box center [924, 213] width 555 height 35
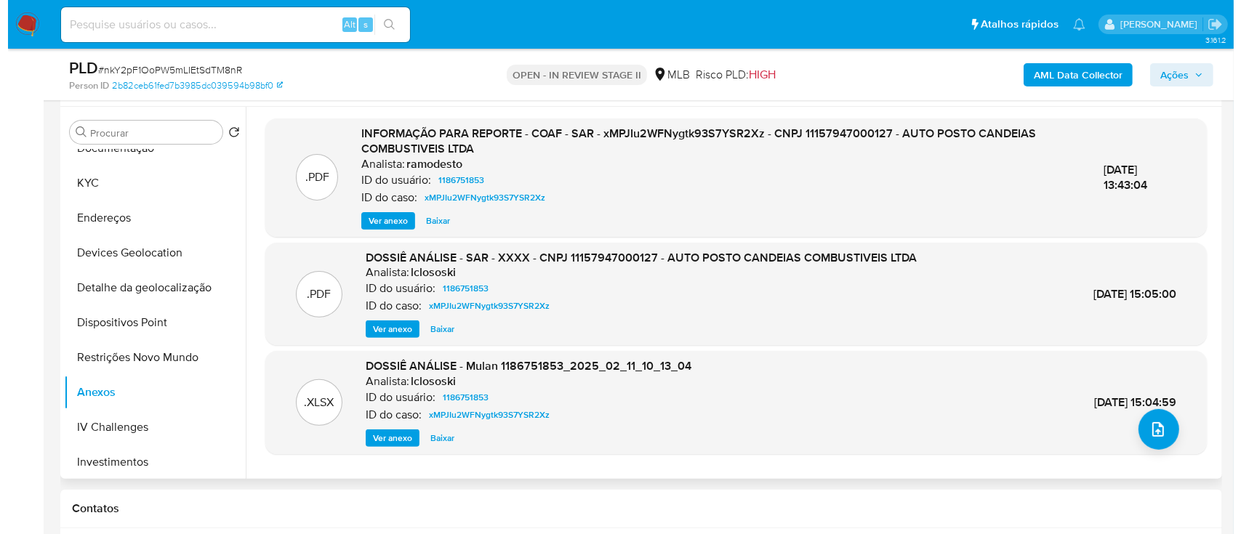
scroll to position [388, 0]
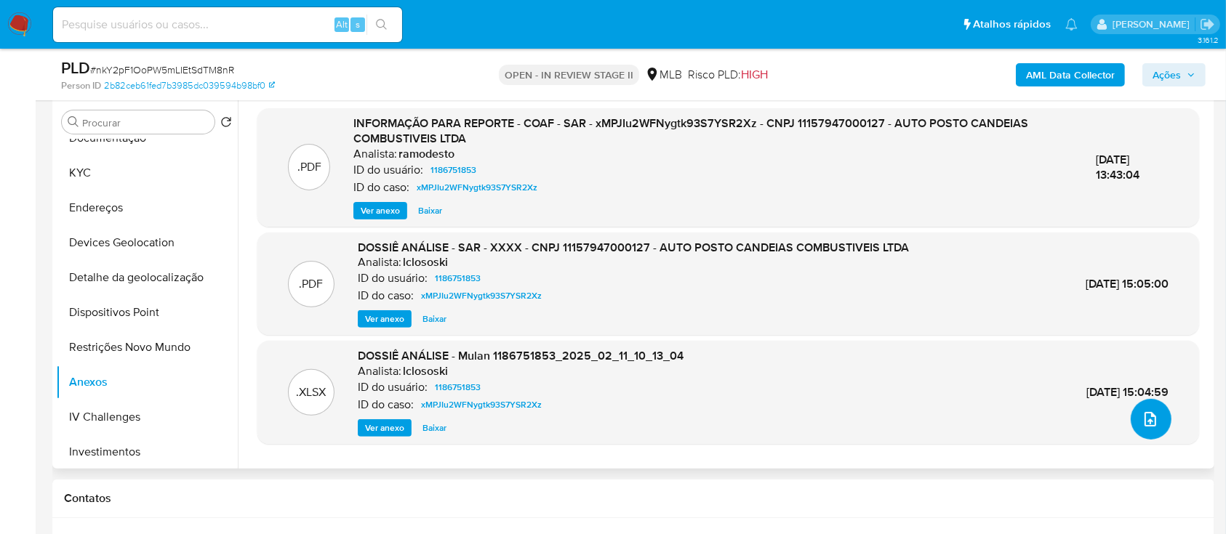
click at [1146, 424] on icon "upload-file" at bounding box center [1149, 419] width 17 height 17
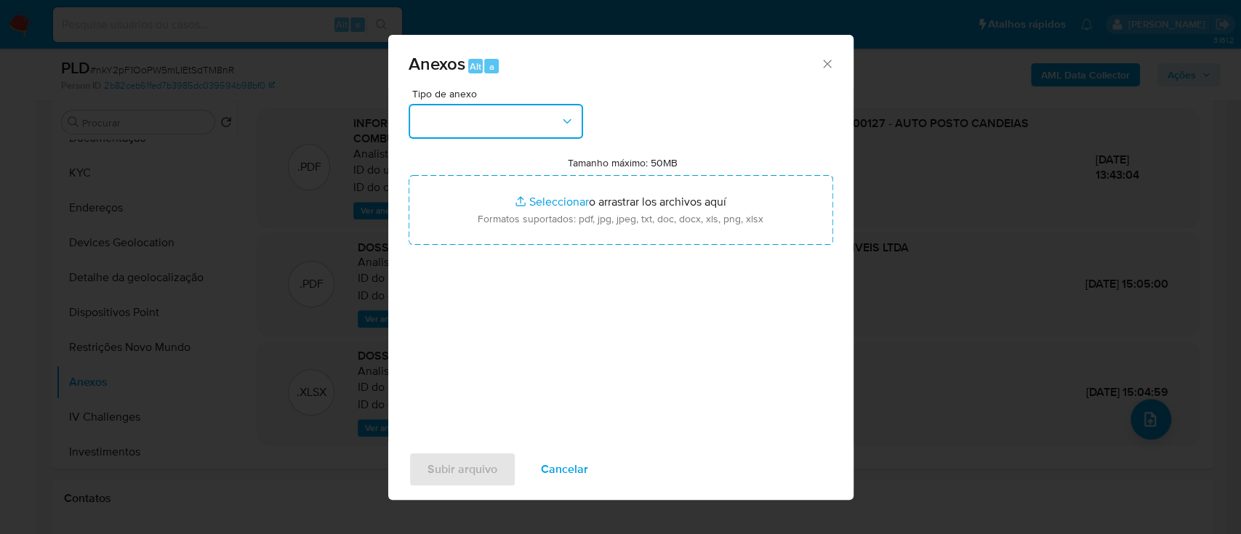
click at [452, 119] on button "button" at bounding box center [496, 121] width 174 height 35
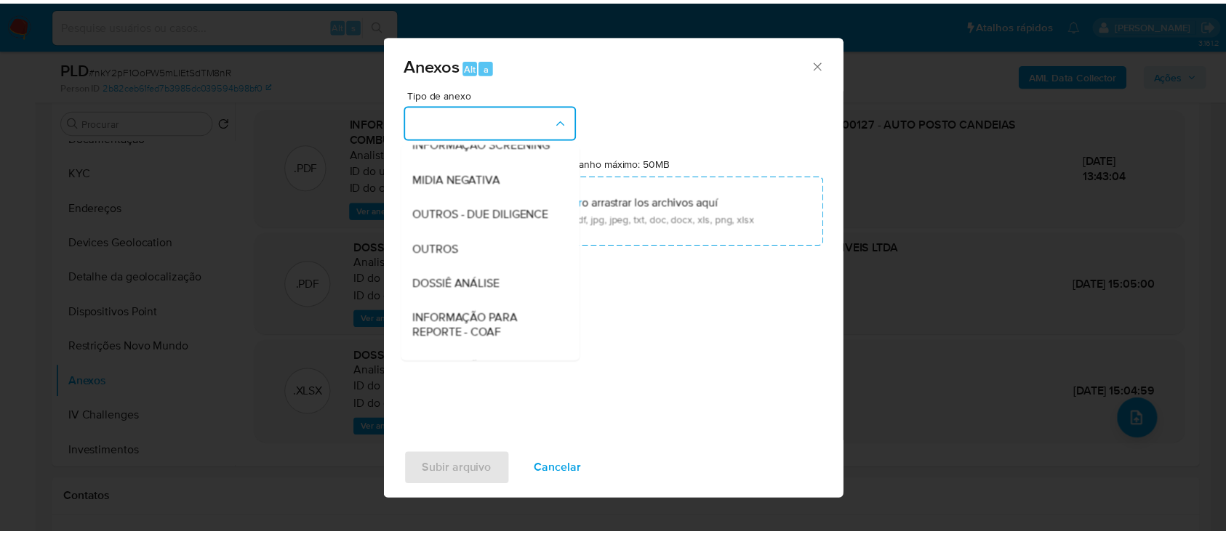
scroll to position [193, 0]
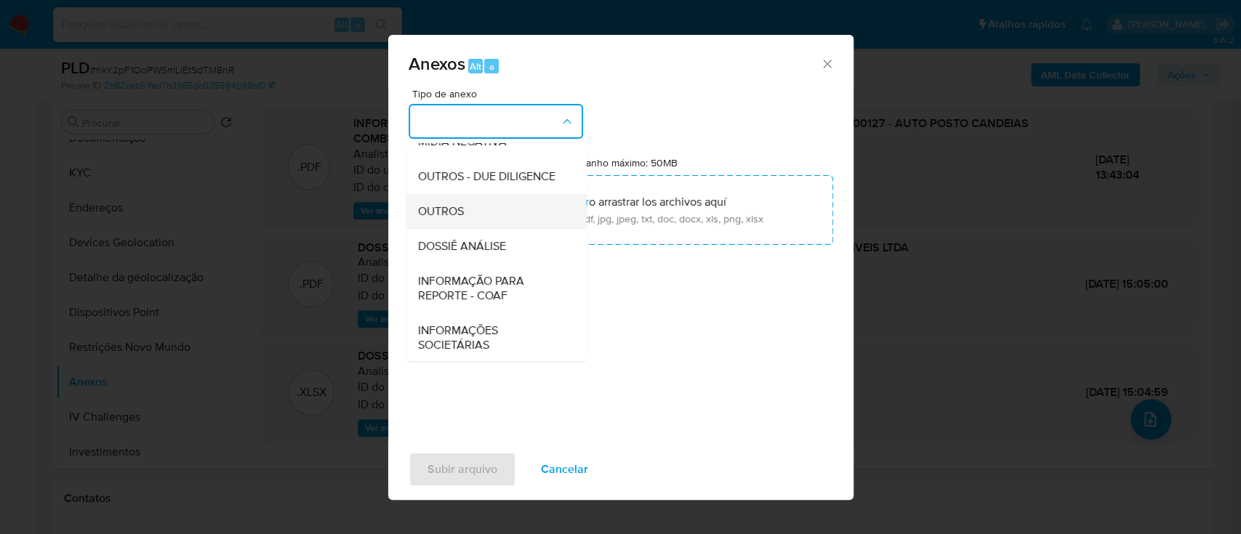
click at [473, 229] on div "OUTROS" at bounding box center [491, 211] width 148 height 35
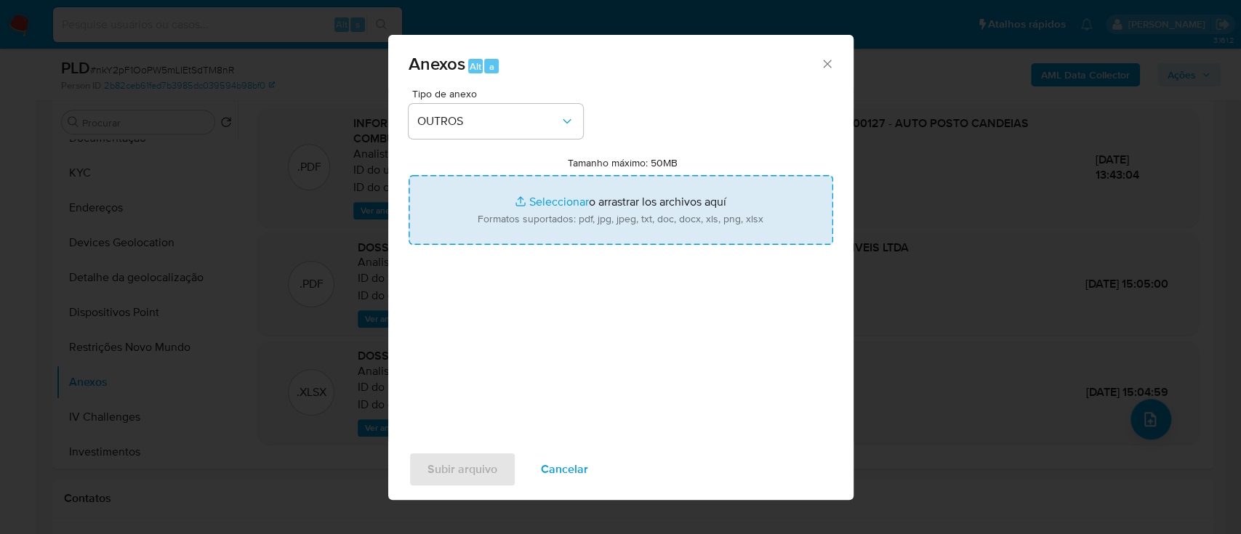
click at [555, 203] on input "Tamanho máximo: 50MB Seleccionar archivos" at bounding box center [621, 210] width 425 height 70
type input "C:\fakepath\Declinio SAR - nkY2pF1OoPW5mLIEtSdTM8nR - CNPJ 11157947000127 - AUT…"
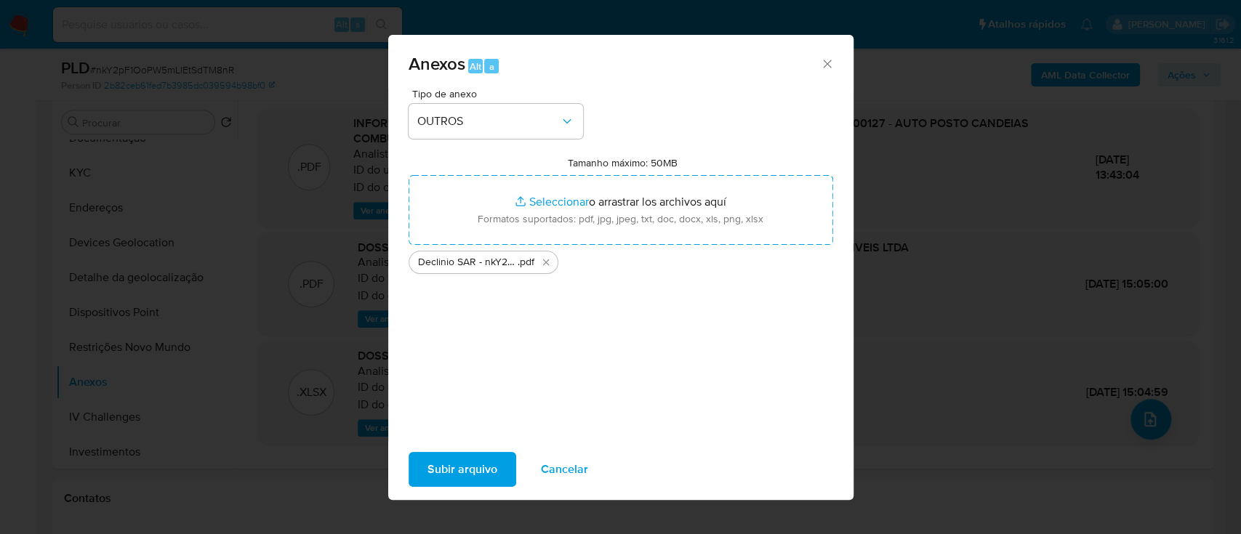
click at [477, 471] on span "Subir arquivo" at bounding box center [462, 470] width 70 height 32
click at [459, 473] on span "Subir arquivo" at bounding box center [462, 470] width 70 height 32
click at [459, 471] on span "Subir arquivo" at bounding box center [462, 470] width 70 height 32
click at [988, 375] on div "Anexos Alt a Tipo de anexo OUTROS Tamanho máximo: 50MB Seleccionar archivos Sel…" at bounding box center [620, 267] width 1241 height 534
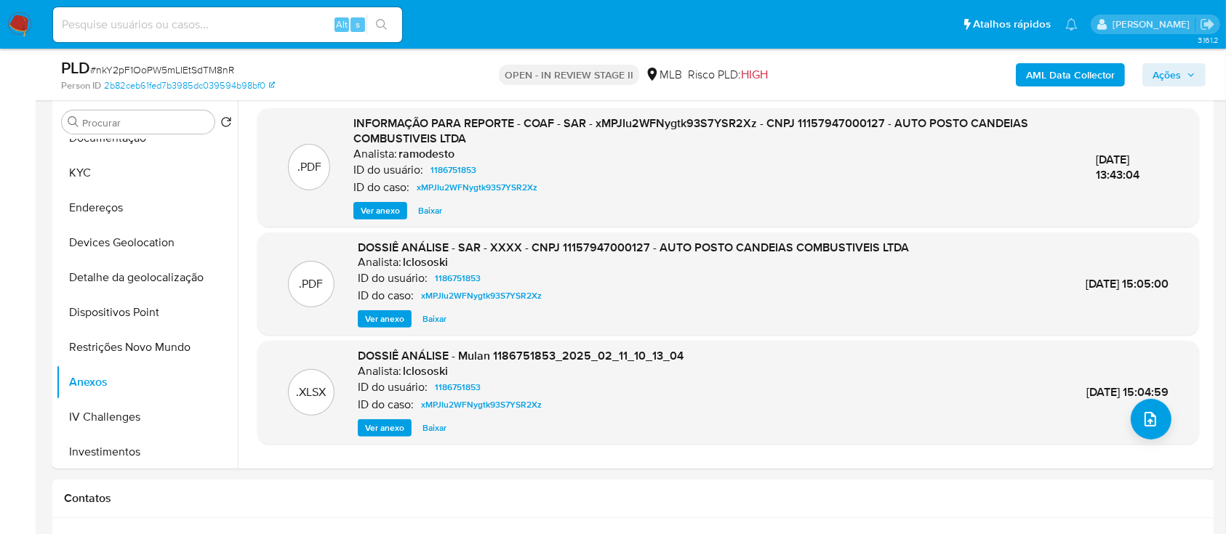
click at [1174, 79] on span "Ações" at bounding box center [1166, 74] width 28 height 23
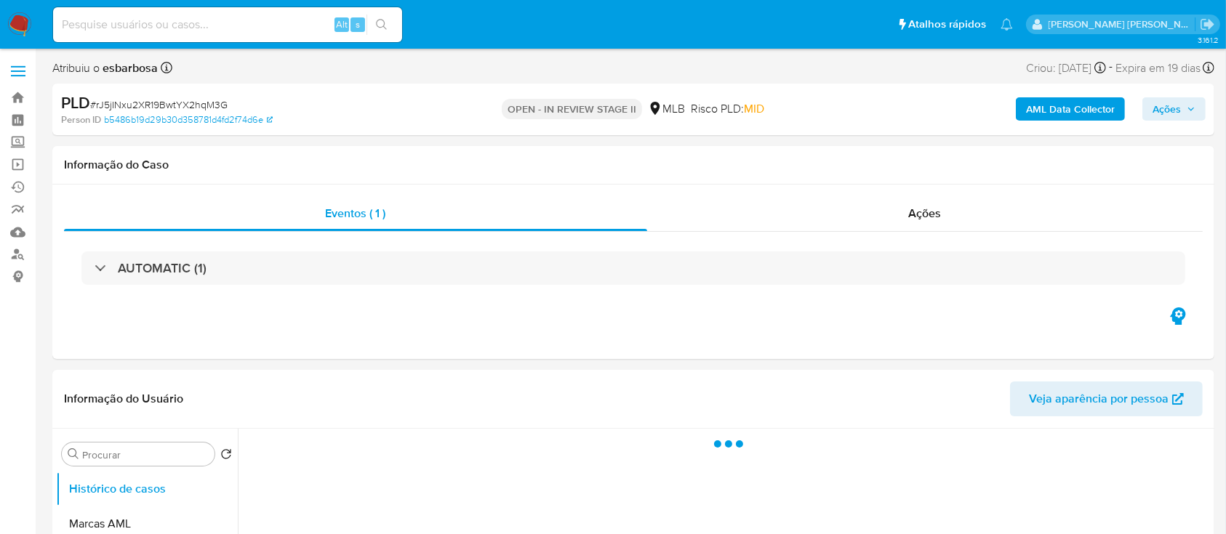
select select "10"
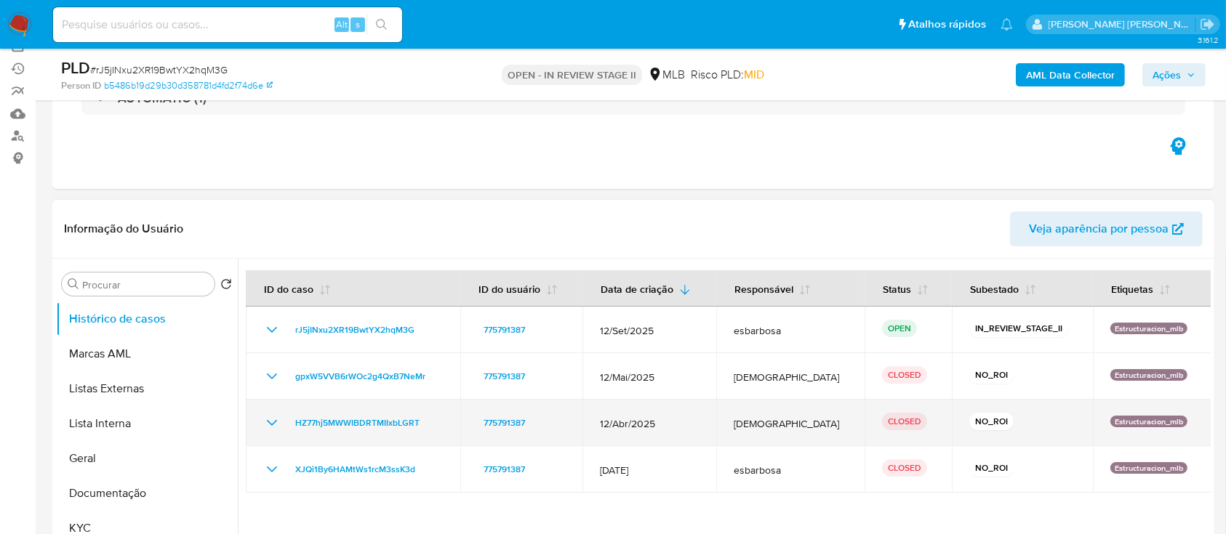
scroll to position [193, 0]
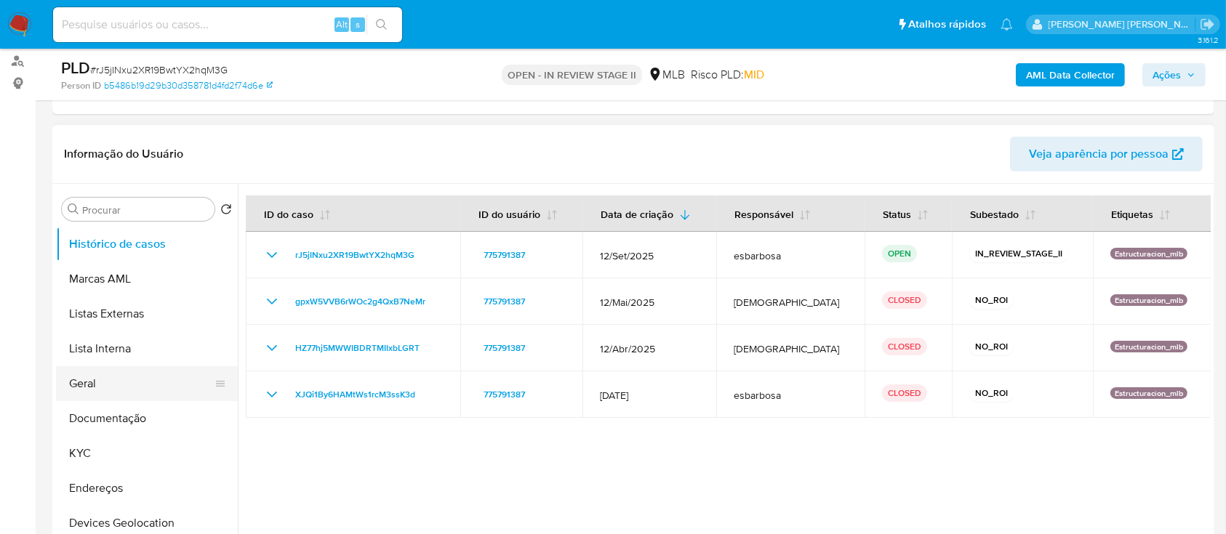
click at [105, 390] on button "Geral" at bounding box center [141, 383] width 170 height 35
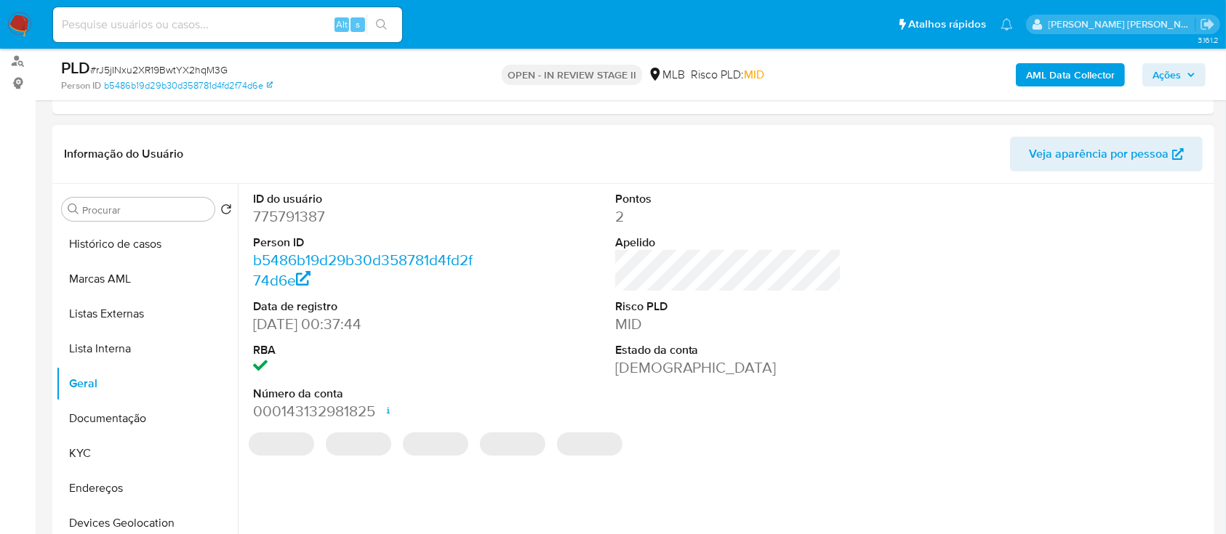
click at [296, 215] on dd "775791387" at bounding box center [366, 216] width 227 height 20
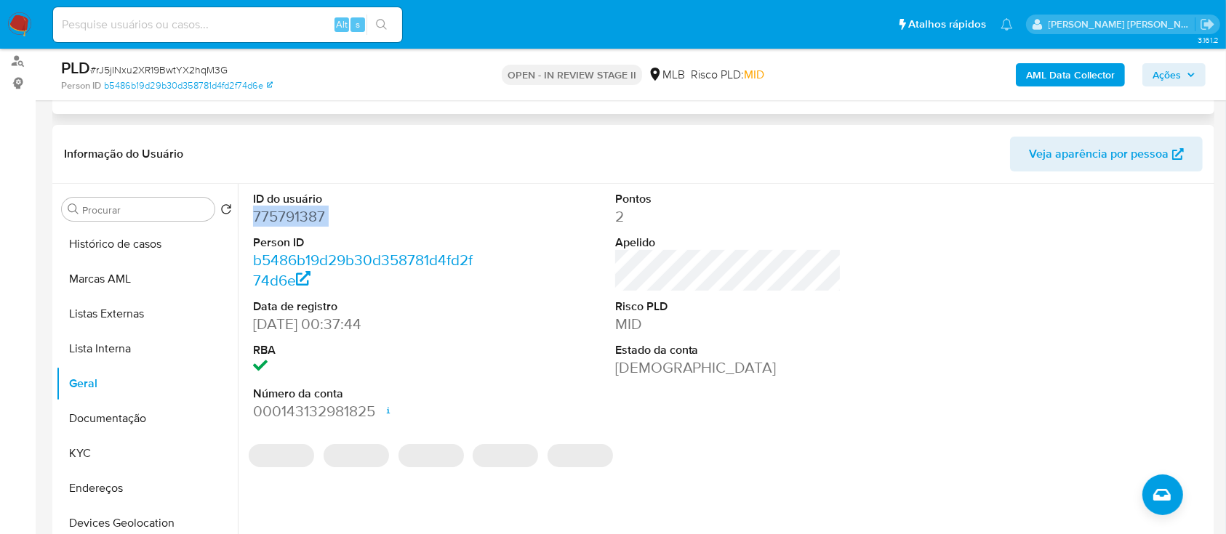
copy dd "775791387"
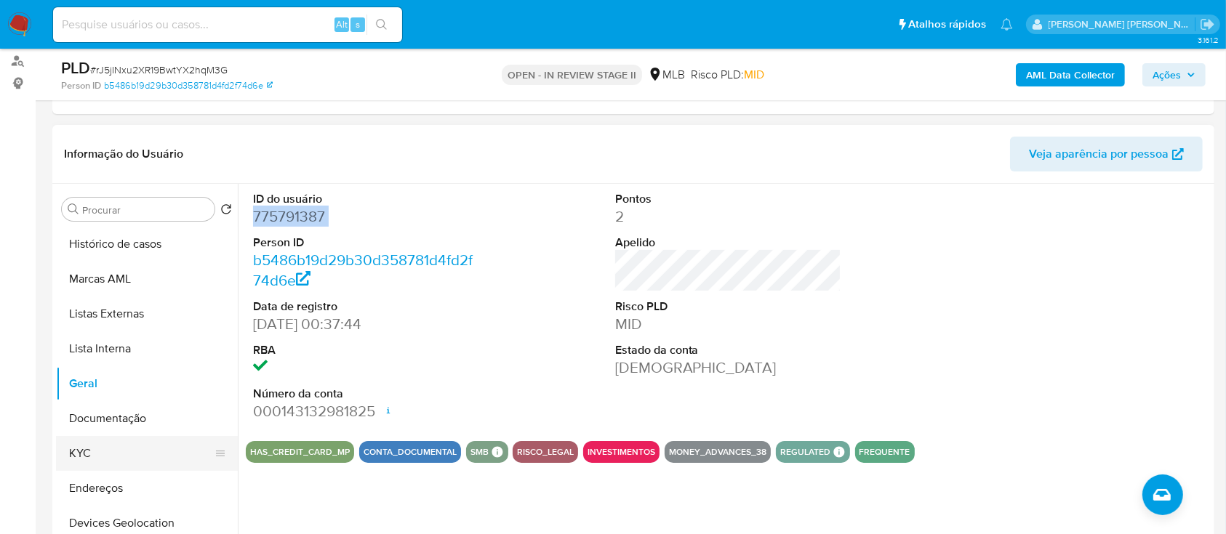
click at [117, 454] on button "KYC" at bounding box center [141, 453] width 170 height 35
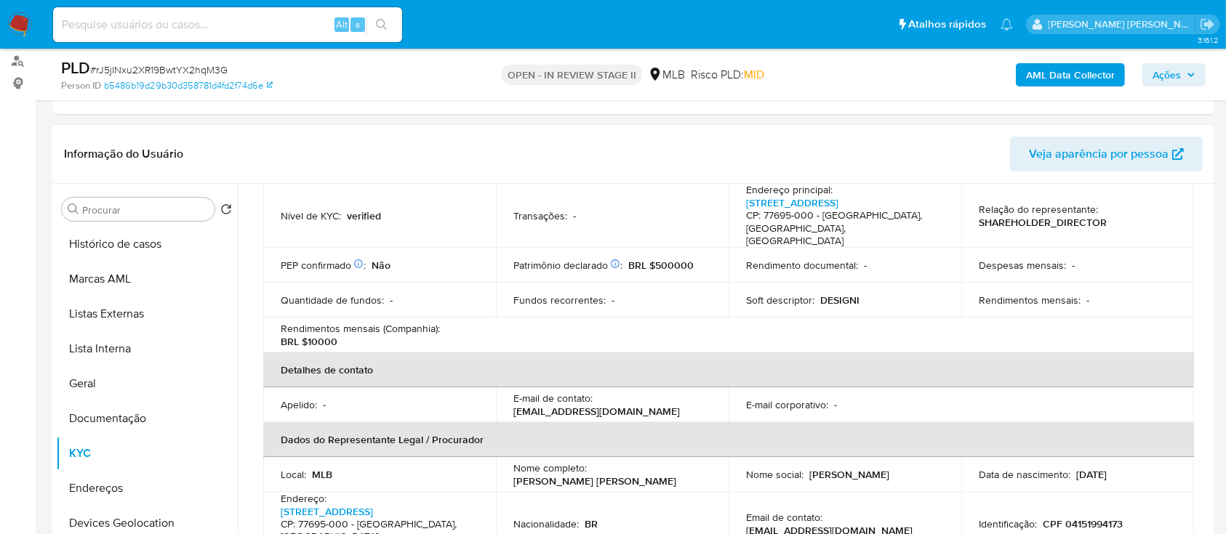
scroll to position [291, 0]
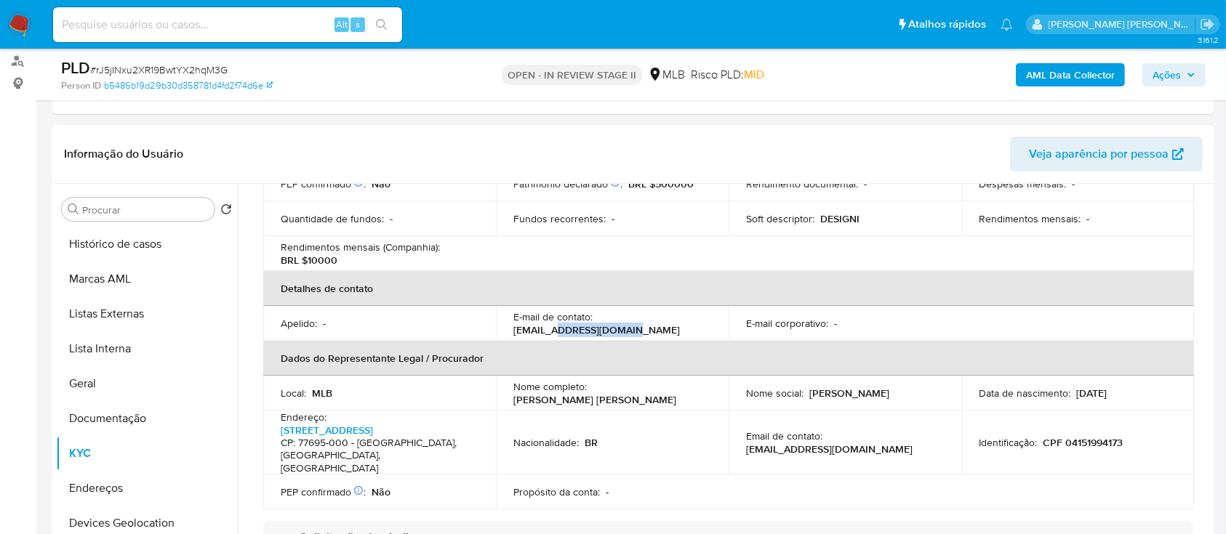
drag, startPoint x: 625, startPoint y: 317, endPoint x: 555, endPoint y: 319, distance: 69.8
click at [555, 319] on div "E-mail de contato : contato@designi.com.br" at bounding box center [612, 323] width 198 height 26
copy p "designi.com.br"
click at [130, 412] on button "Documentação" at bounding box center [141, 418] width 170 height 35
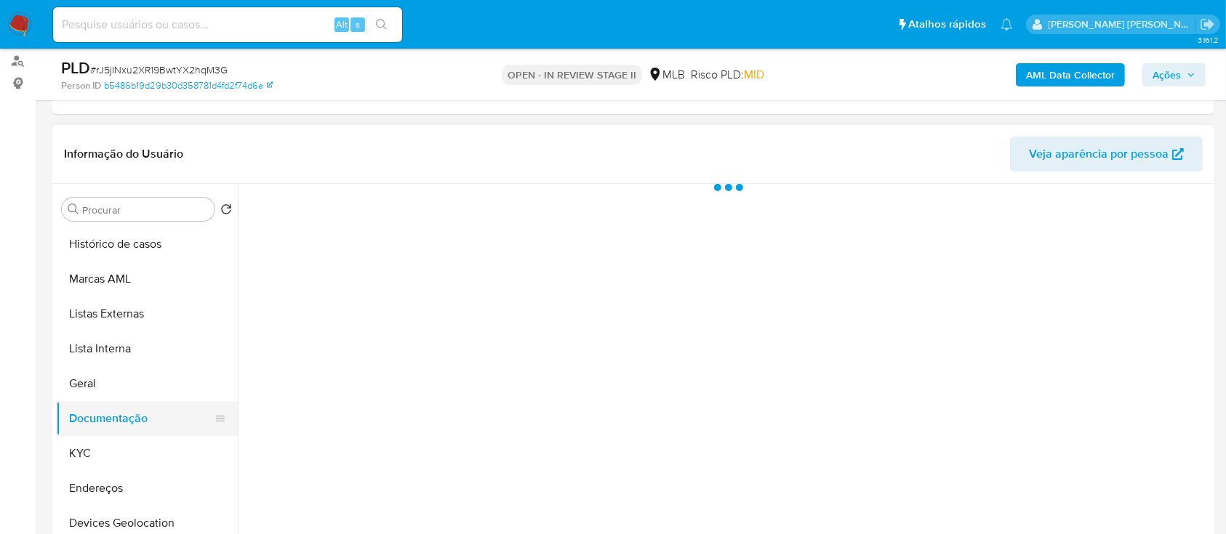
scroll to position [0, 0]
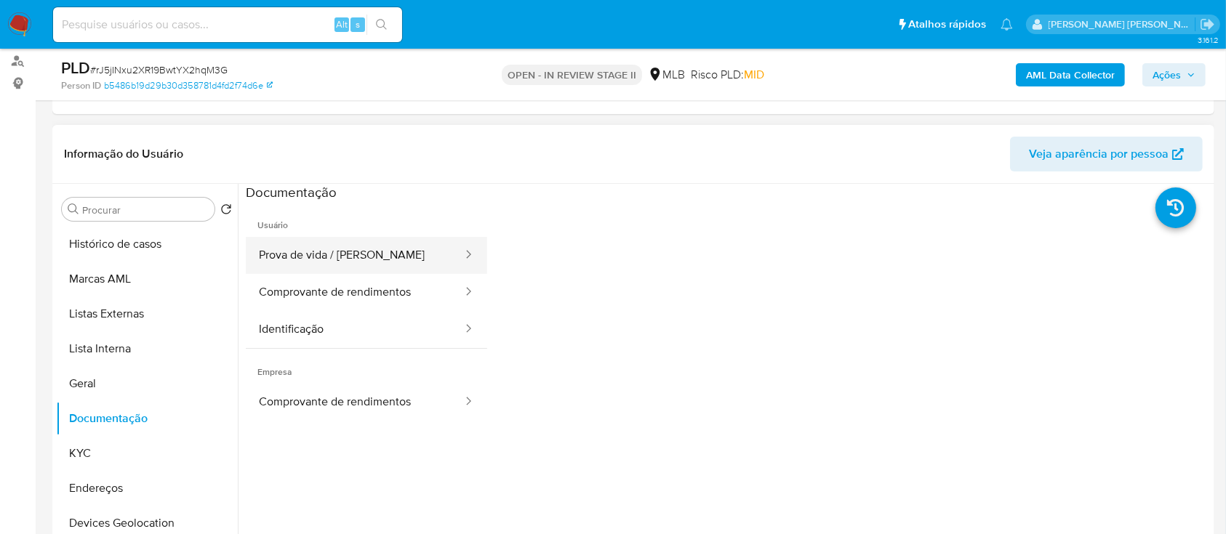
click at [337, 262] on button "Prova de vida / Selfie" at bounding box center [355, 255] width 218 height 37
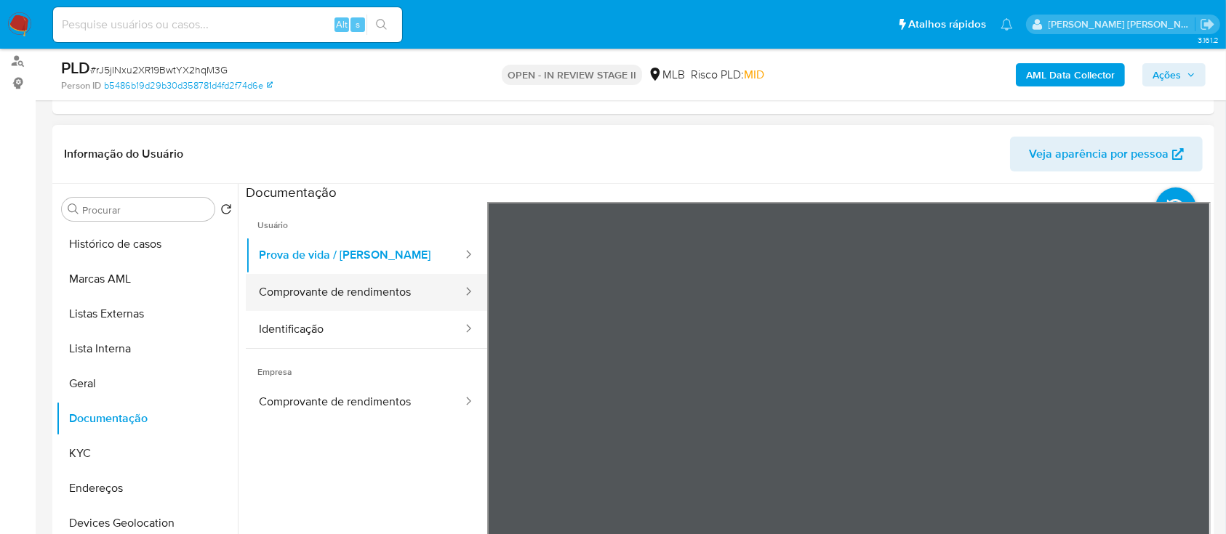
click at [384, 300] on button "Comprovante de rendimentos" at bounding box center [355, 292] width 218 height 37
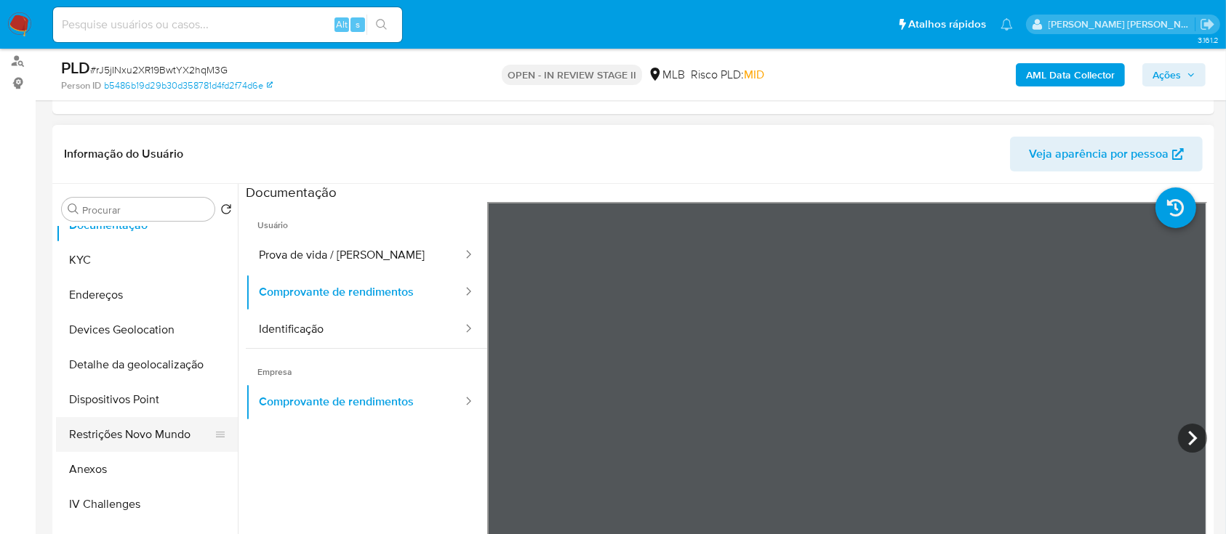
scroll to position [291, 0]
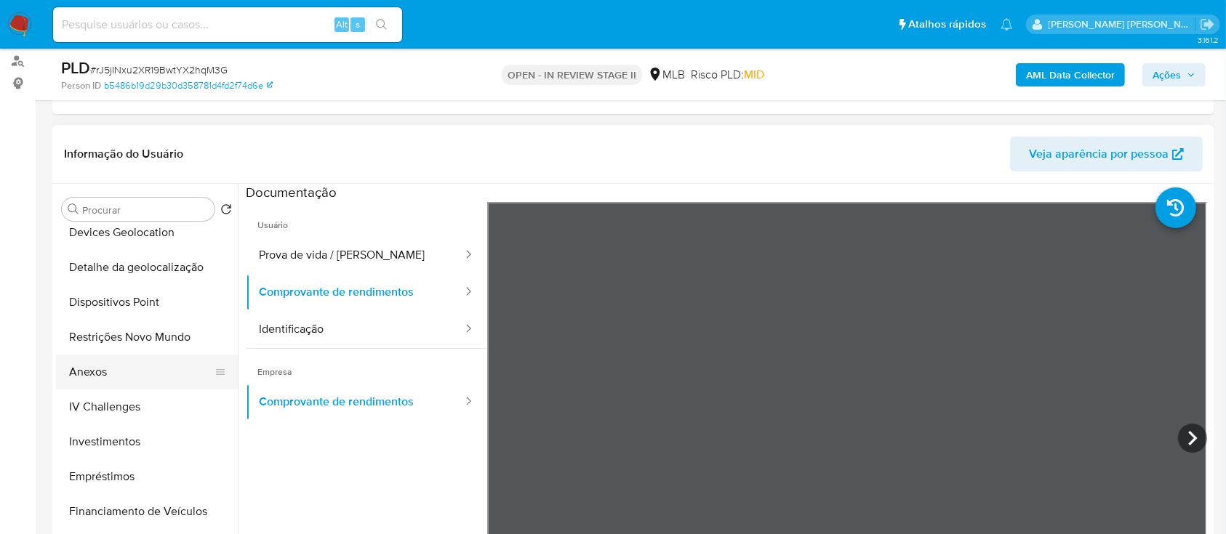
click at [109, 375] on button "Anexos" at bounding box center [141, 372] width 170 height 35
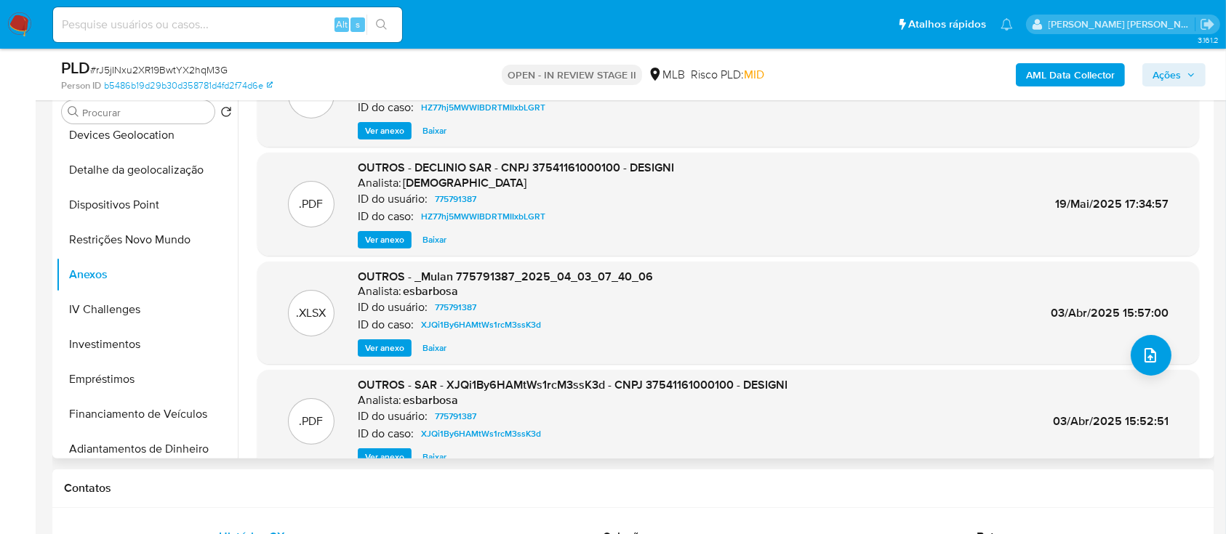
scroll to position [81, 0]
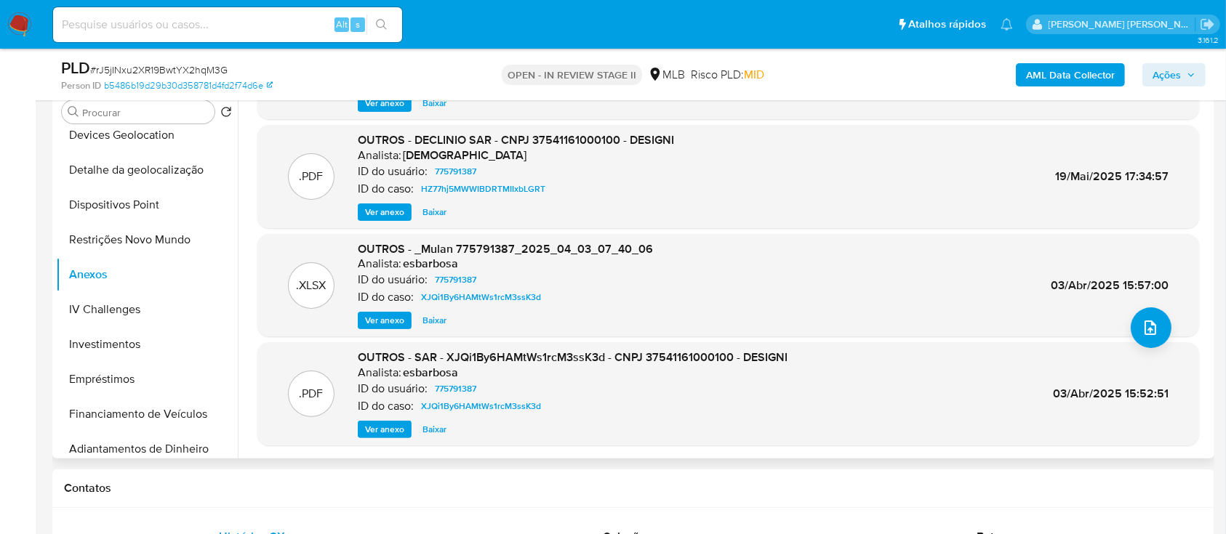
click at [382, 432] on span "Ver anexo" at bounding box center [384, 429] width 39 height 15
click at [582, 358] on span "OUTROS - SAR - XJQi1By6HAMtWs1rcM3ssK3d - CNPJ 37541161000100 - DESIGNI" at bounding box center [573, 357] width 430 height 17
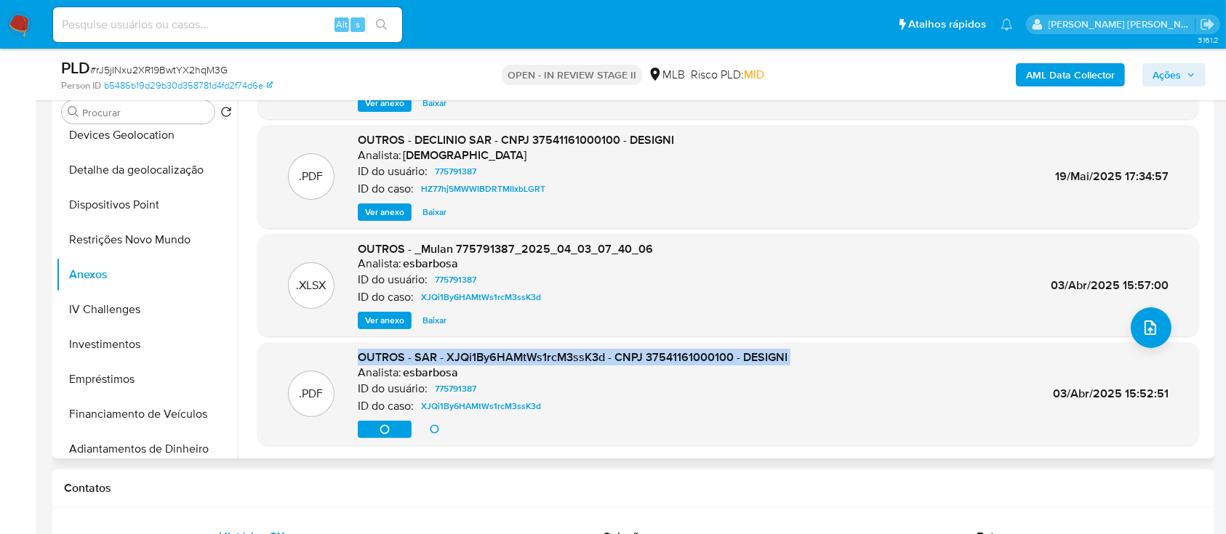
click at [582, 358] on span "OUTROS - SAR - XJQi1By6HAMtWs1rcM3ssK3d - CNPJ 37541161000100 - DESIGNI" at bounding box center [573, 357] width 430 height 17
copy span "OUTROS - SAR - XJQi1By6HAMtWs1rcM3ssK3d - CNPJ 37541161000100 - DESIGNI"
click at [390, 424] on span "Ver anexo" at bounding box center [384, 429] width 39 height 15
click at [628, 354] on span "OUTROS - SAR - XJQi1By6HAMtWs1rcM3ssK3d - CNPJ 37541161000100 - DESIGNI" at bounding box center [573, 357] width 430 height 17
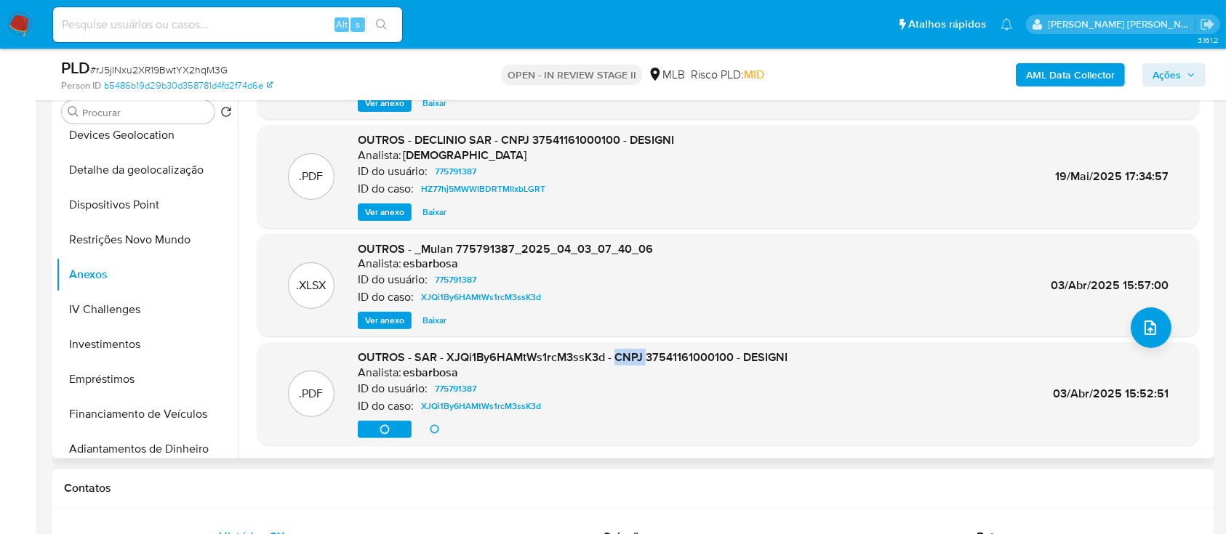
click at [628, 354] on span "OUTROS - SAR - XJQi1By6HAMtWs1rcM3ssK3d - CNPJ 37541161000100 - DESIGNI" at bounding box center [573, 357] width 430 height 17
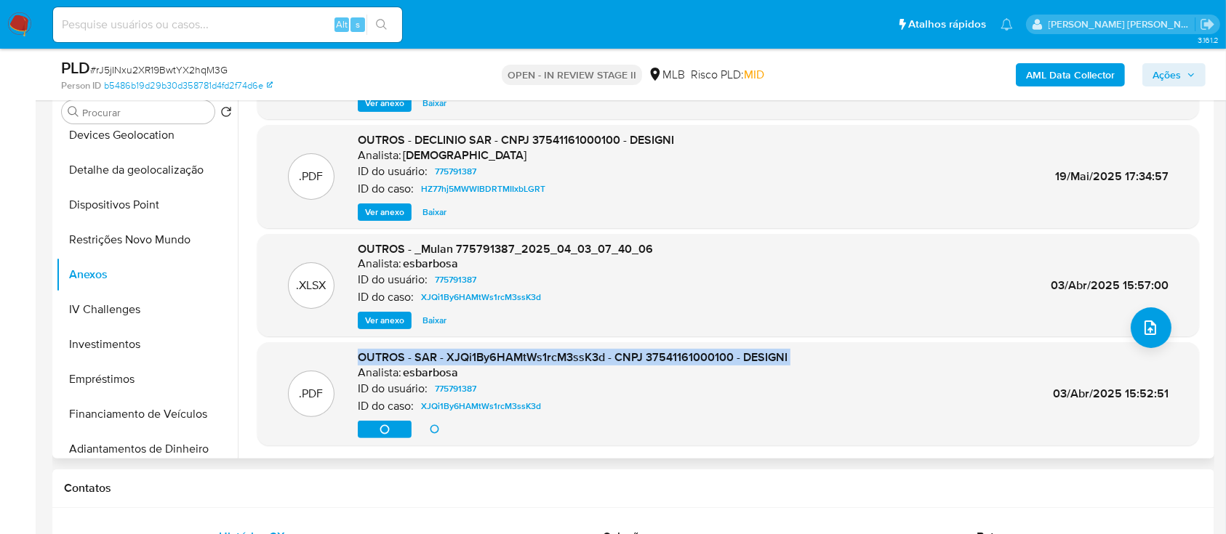
click at [628, 354] on span "OUTROS - SAR - XJQi1By6HAMtWs1rcM3ssK3d - CNPJ 37541161000100 - DESIGNI" at bounding box center [573, 357] width 430 height 17
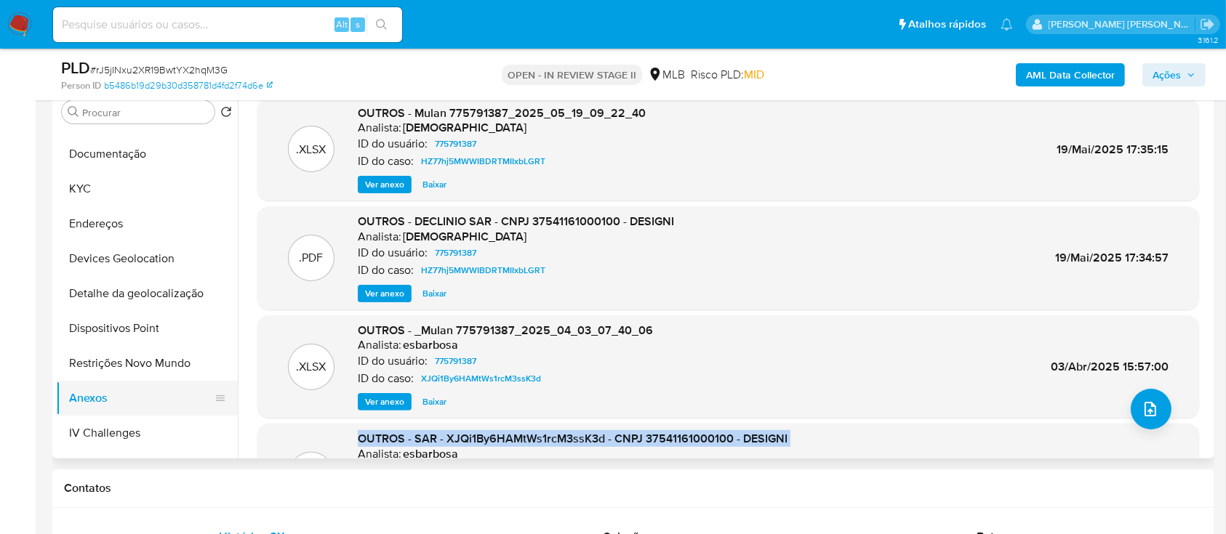
scroll to position [97, 0]
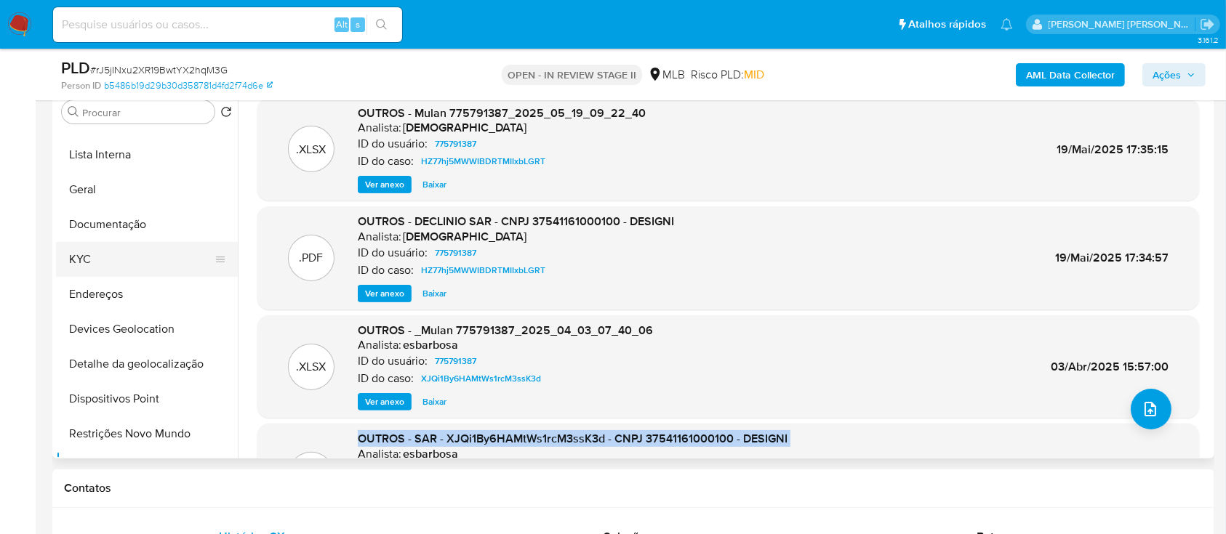
click at [106, 265] on button "KYC" at bounding box center [141, 259] width 170 height 35
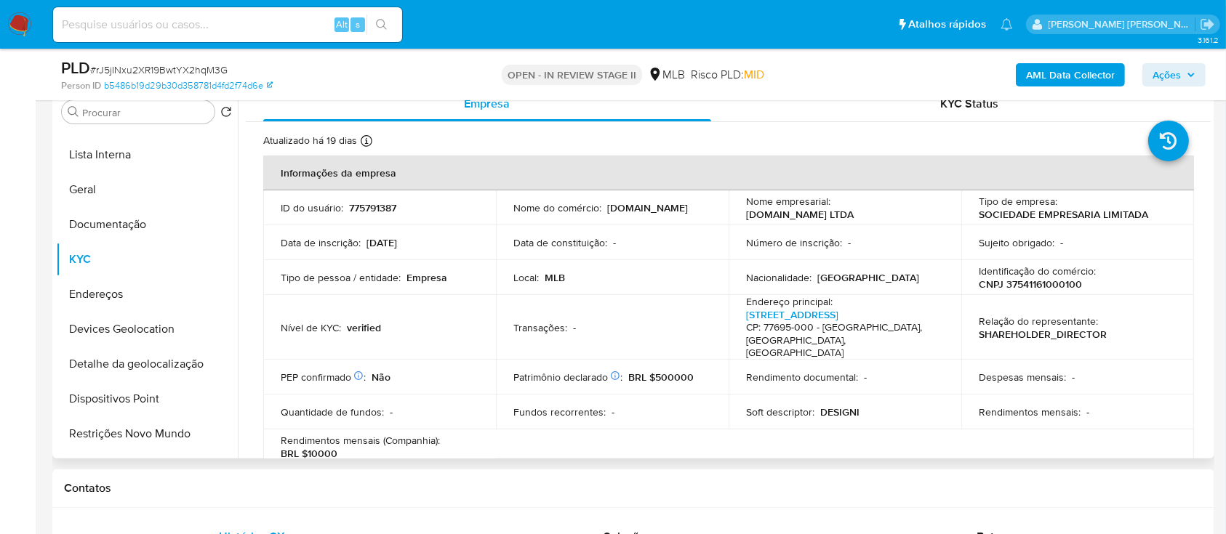
click at [1040, 286] on p "CNPJ 37541161000100" at bounding box center [1030, 284] width 103 height 13
copy p "37541161000100"
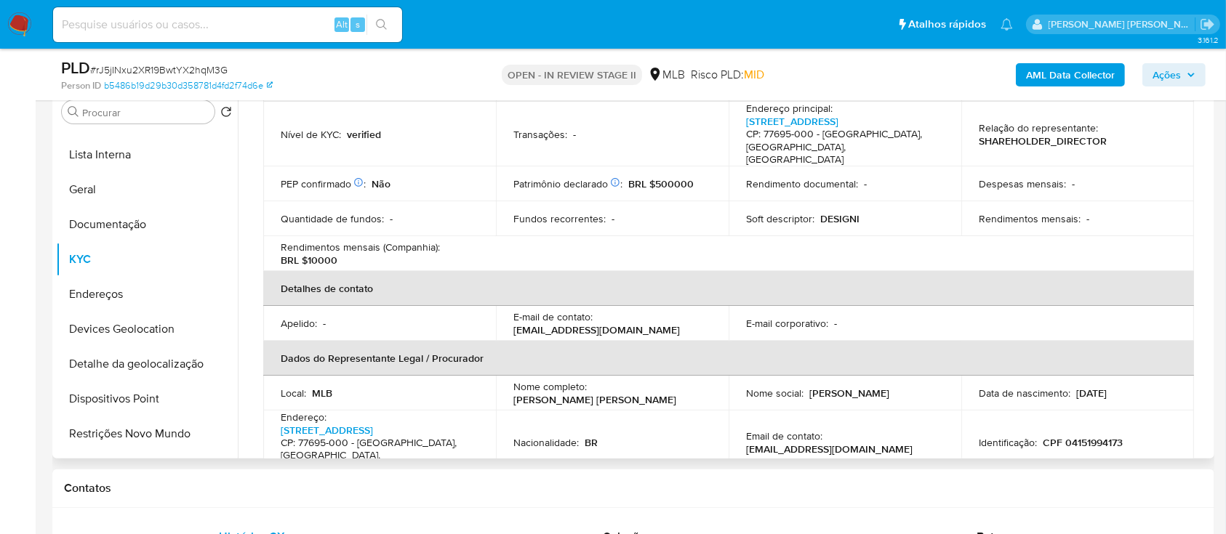
scroll to position [0, 0]
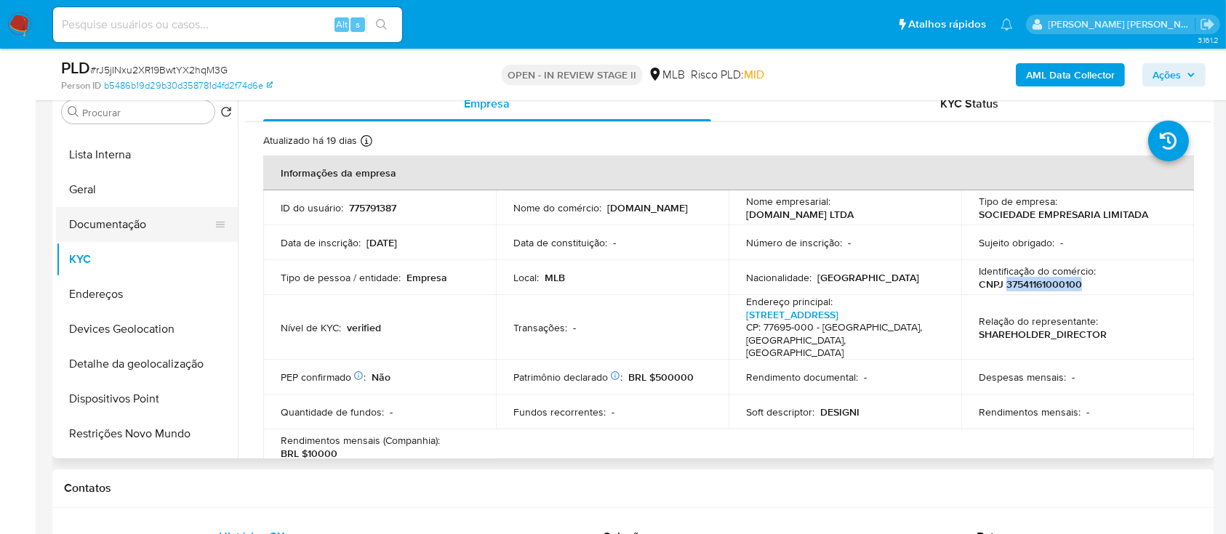
click at [129, 232] on button "Documentação" at bounding box center [141, 224] width 170 height 35
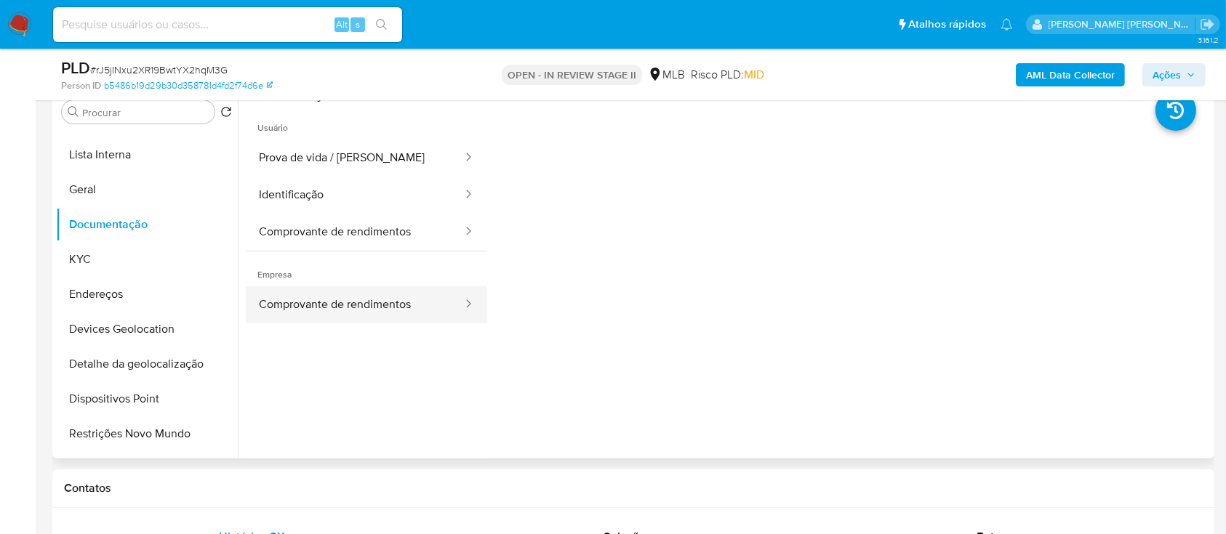
click at [338, 308] on button "Comprovante de rendimentos" at bounding box center [355, 304] width 218 height 37
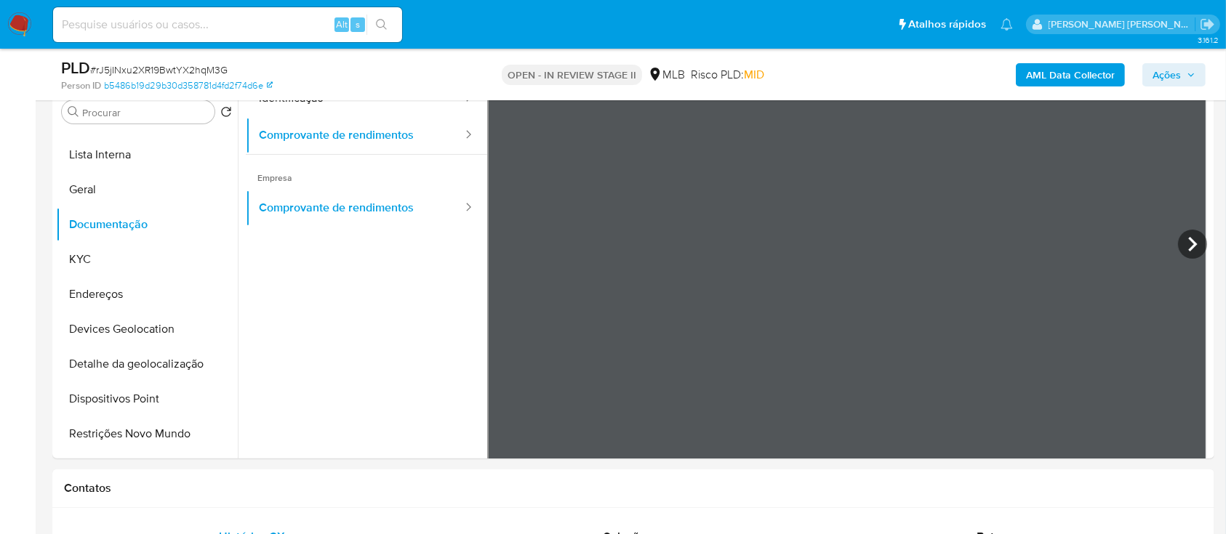
scroll to position [127, 0]
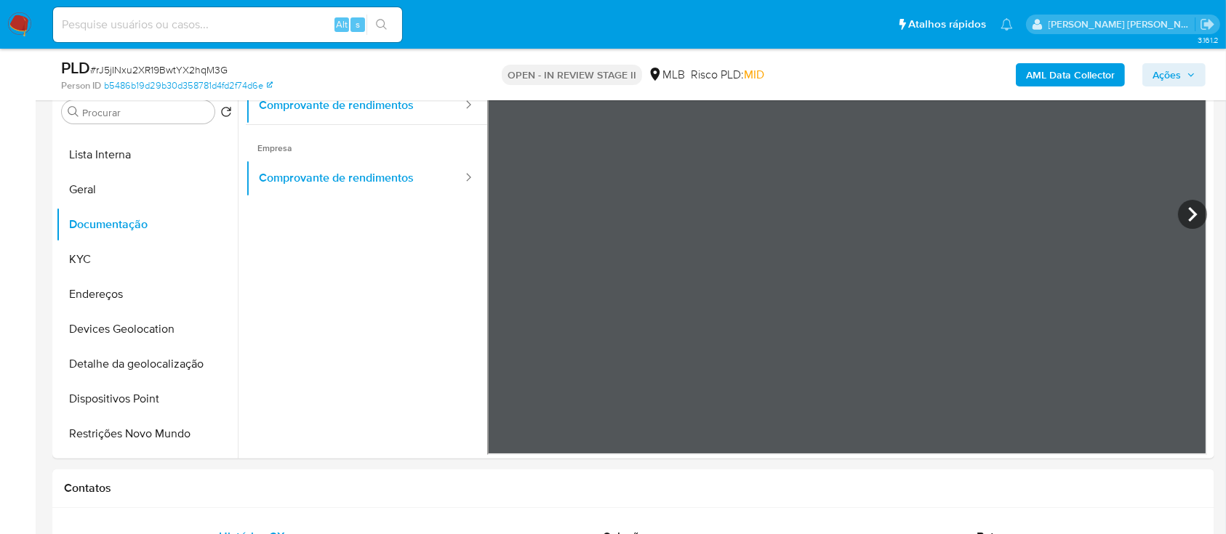
click at [1170, 78] on span "Ações" at bounding box center [1166, 74] width 28 height 23
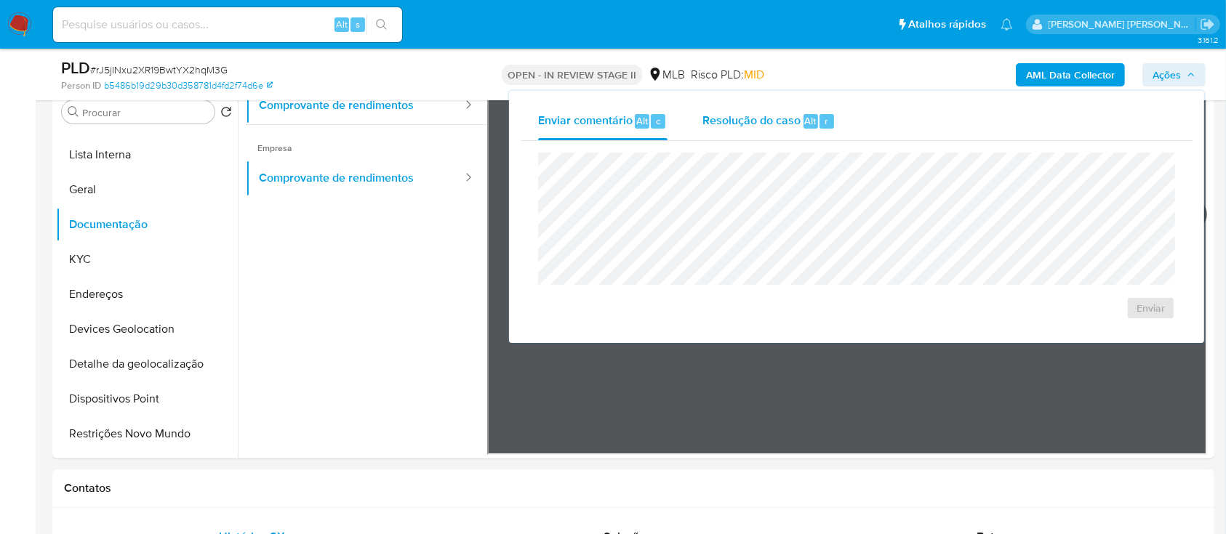
click at [774, 121] on span "Resolução do caso" at bounding box center [751, 120] width 98 height 17
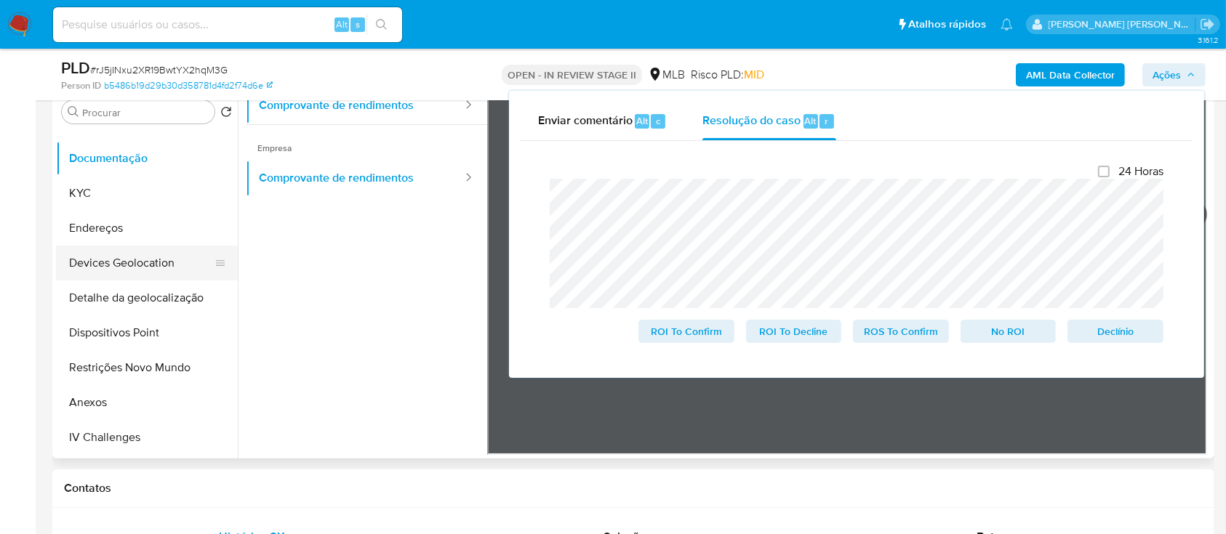
scroll to position [193, 0]
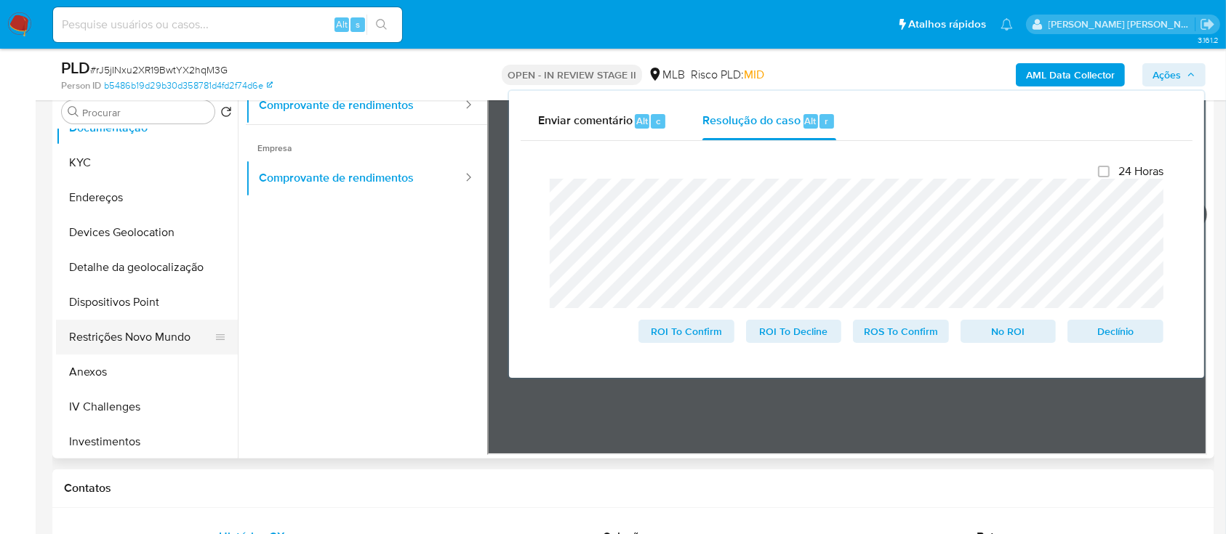
click at [134, 341] on button "Restrições Novo Mundo" at bounding box center [141, 337] width 170 height 35
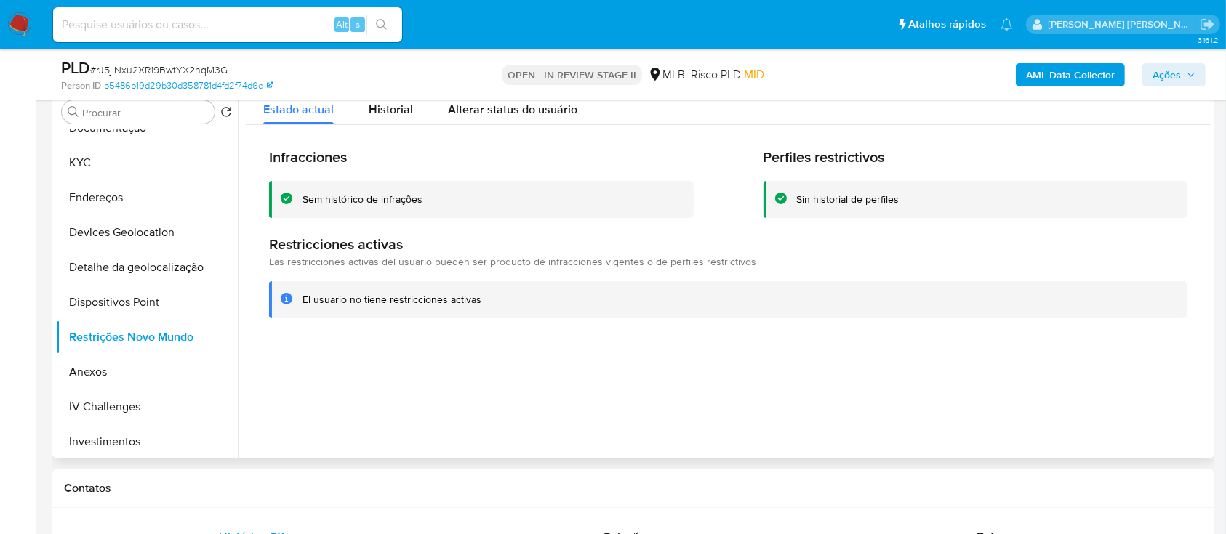
click at [396, 195] on div "Sem histórico de infrações" at bounding box center [362, 200] width 120 height 14
click at [395, 195] on div "Sem histórico de infrações" at bounding box center [362, 200] width 120 height 14
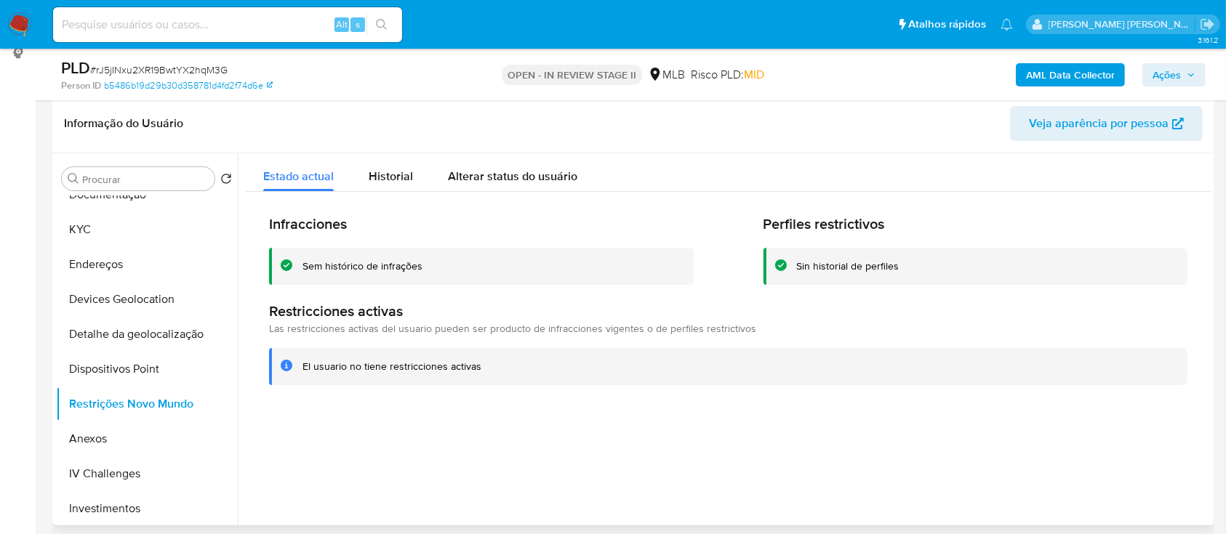
scroll to position [193, 0]
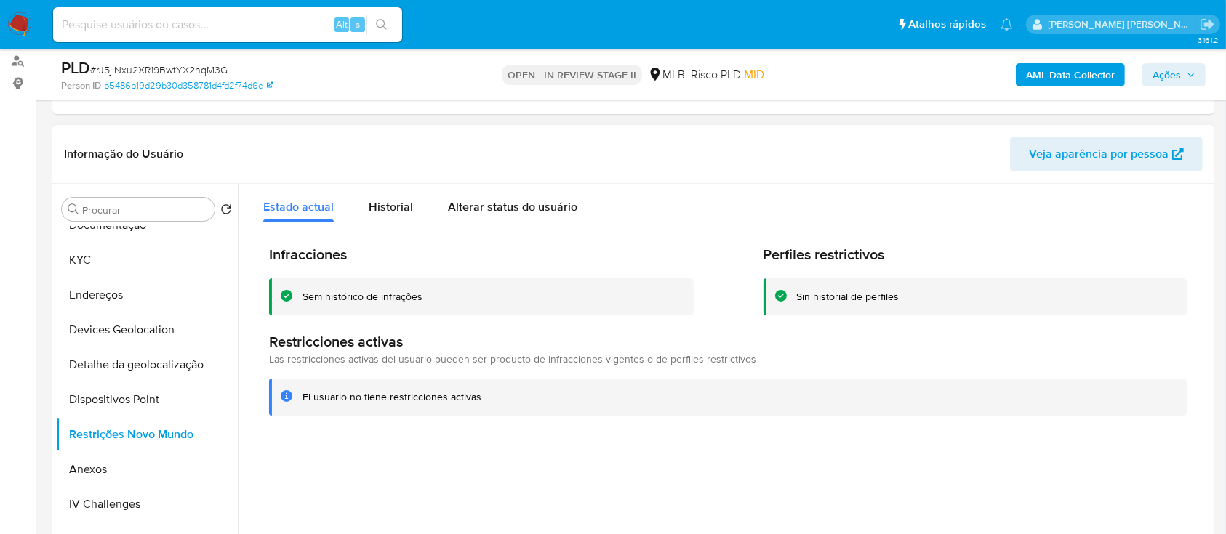
click at [494, 455] on div at bounding box center [724, 370] width 973 height 372
click at [126, 269] on button "KYC" at bounding box center [141, 260] width 170 height 35
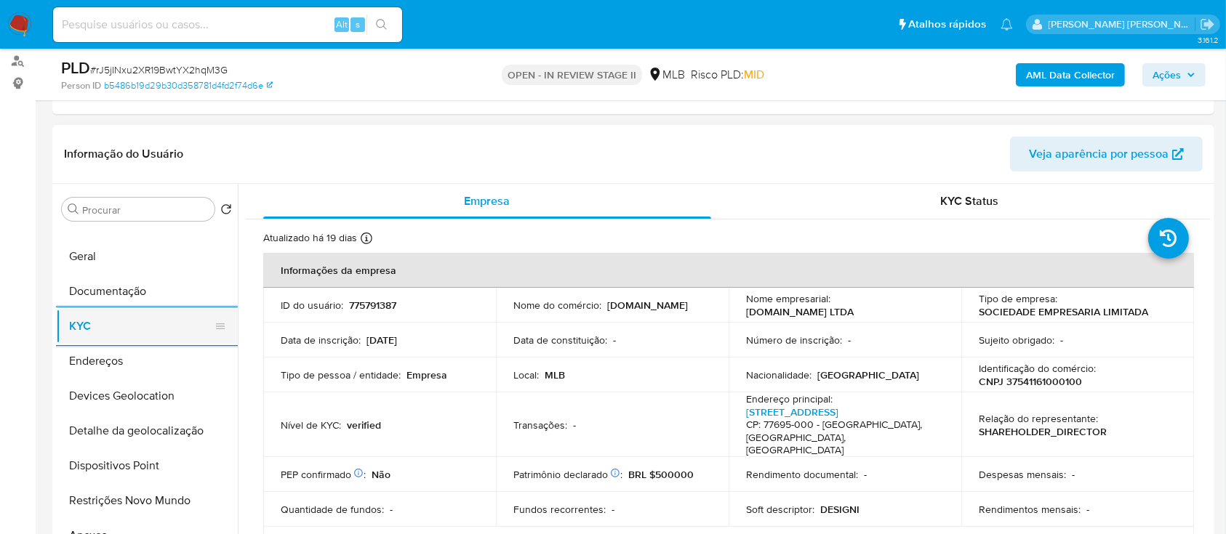
scroll to position [97, 0]
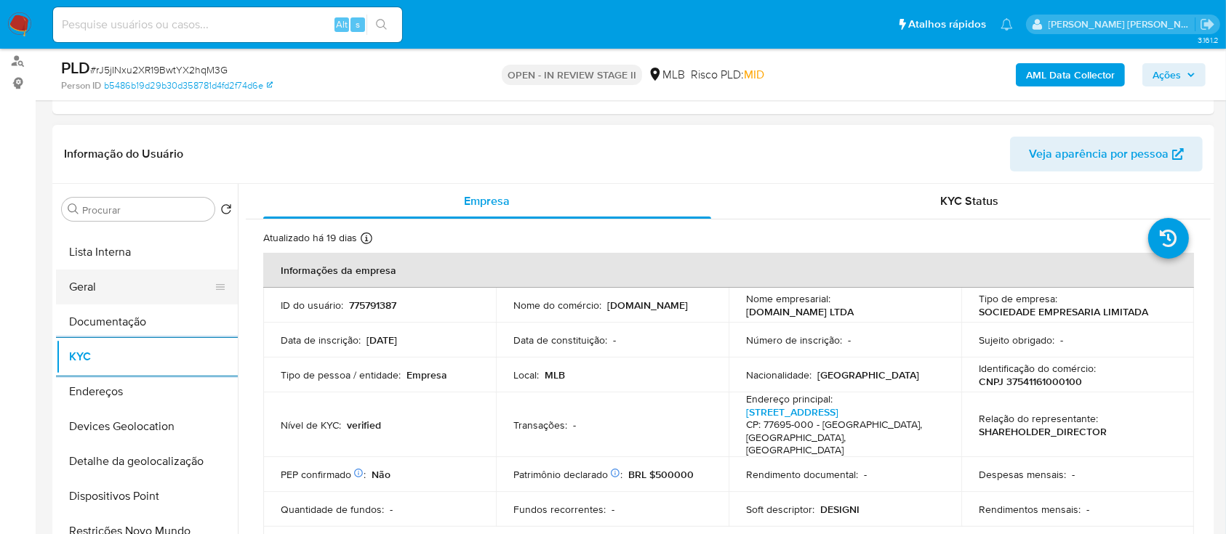
drag, startPoint x: 118, startPoint y: 290, endPoint x: 133, endPoint y: 289, distance: 15.3
click at [121, 289] on button "Geral" at bounding box center [141, 287] width 170 height 35
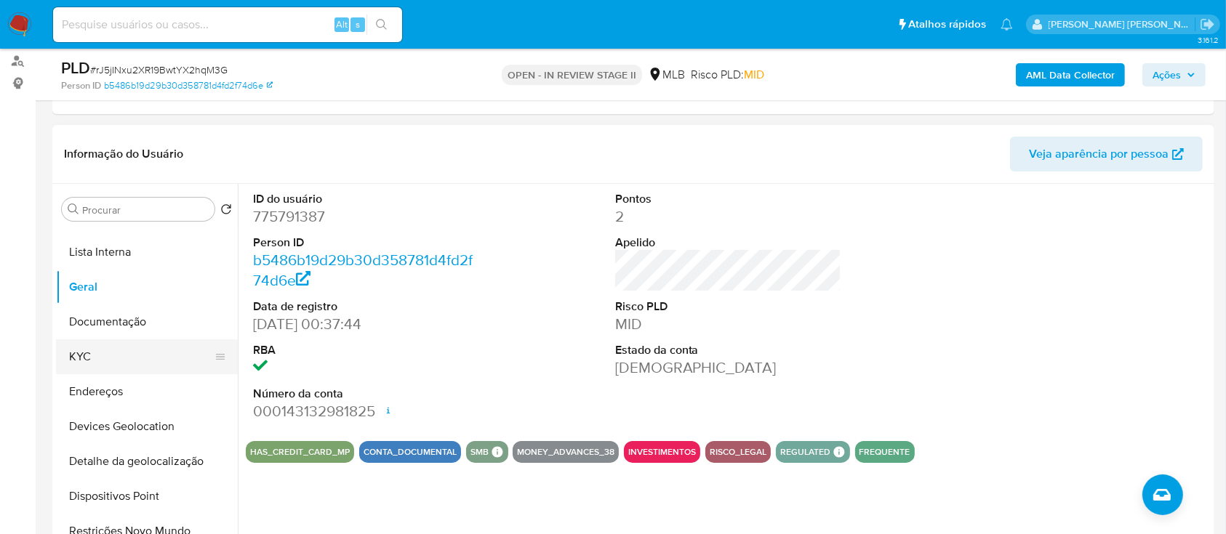
click at [134, 351] on button "KYC" at bounding box center [141, 357] width 170 height 35
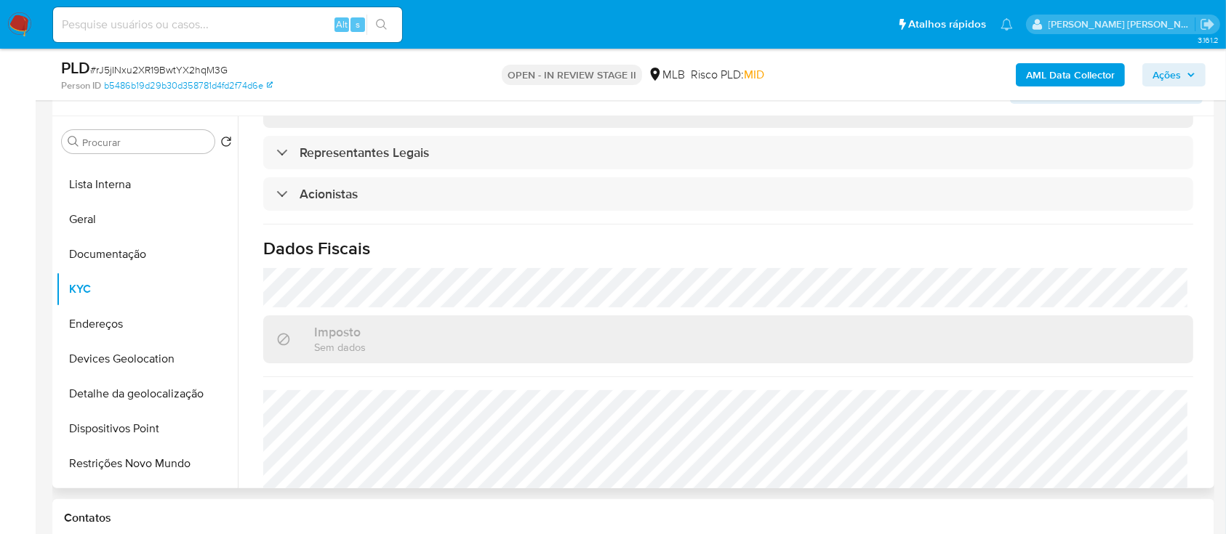
scroll to position [291, 0]
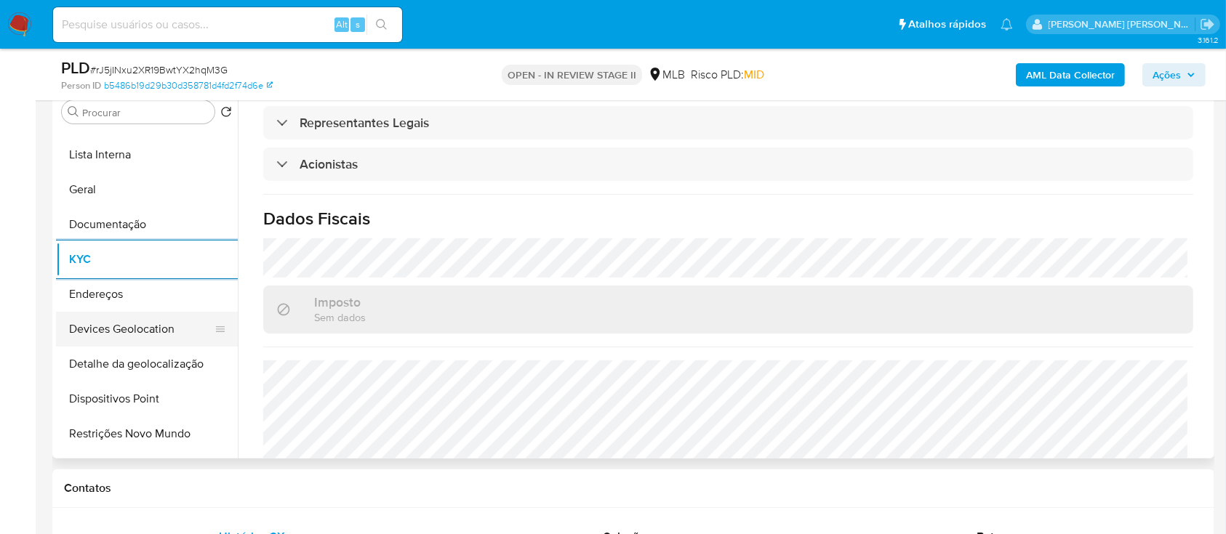
click at [135, 326] on button "Devices Geolocation" at bounding box center [141, 329] width 170 height 35
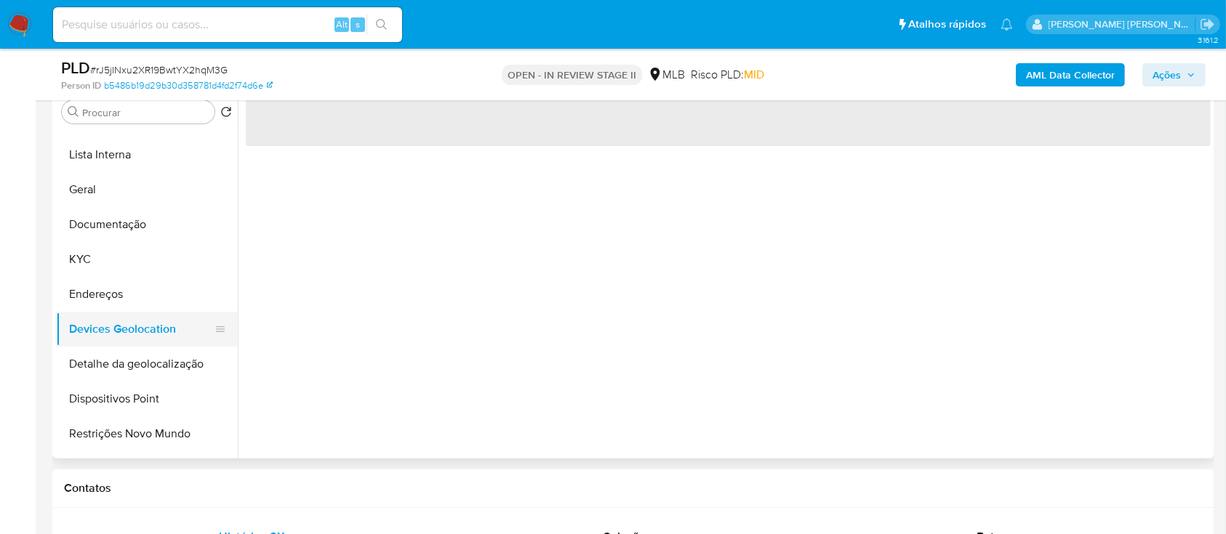
scroll to position [0, 0]
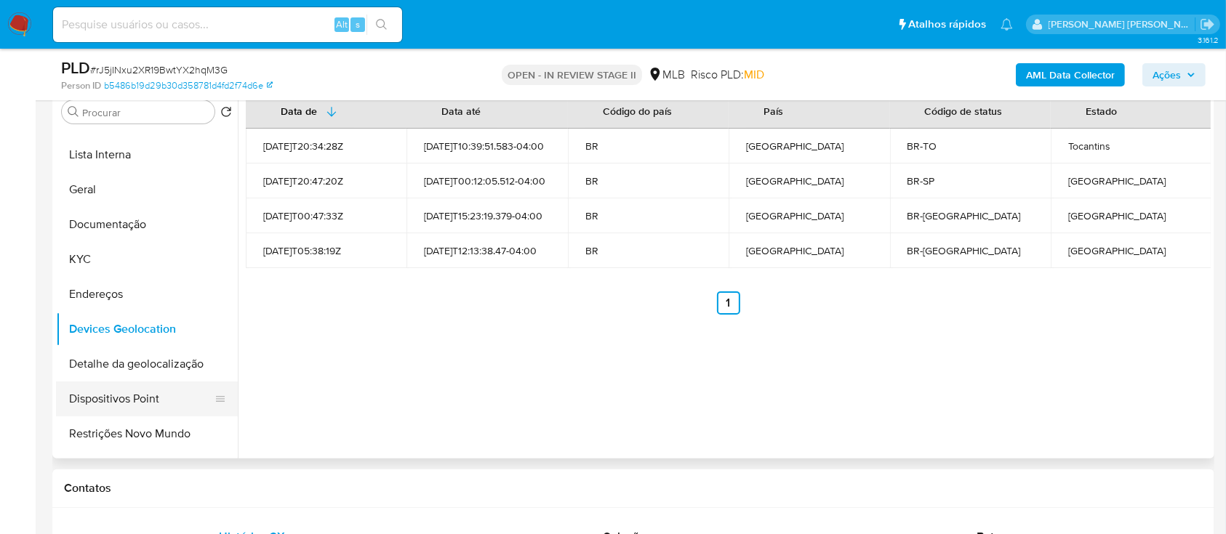
click at [137, 398] on button "Dispositivos Point" at bounding box center [141, 399] width 170 height 35
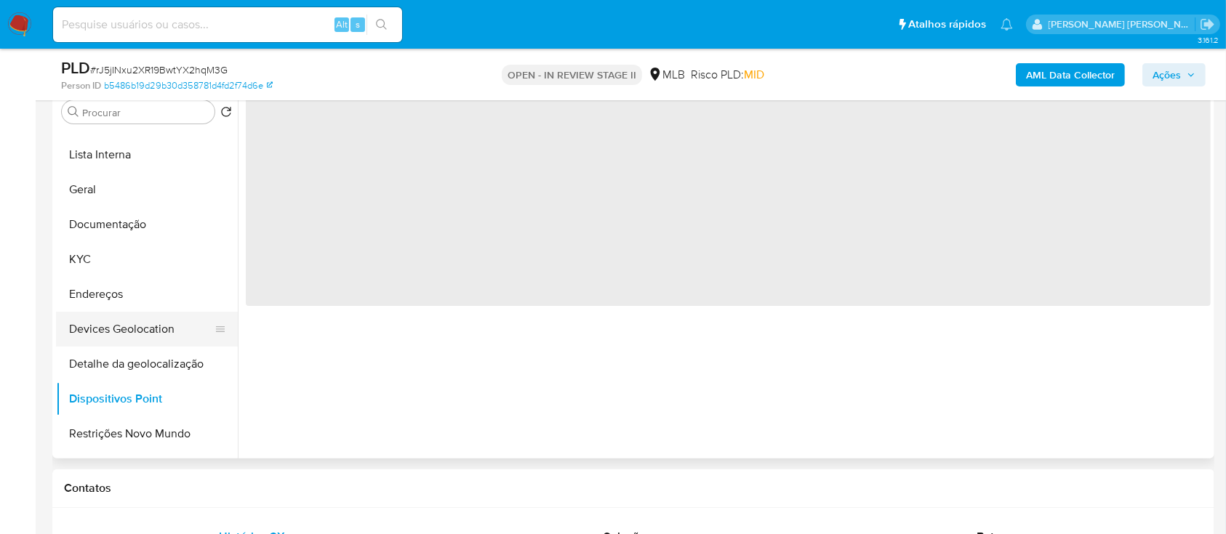
scroll to position [193, 0]
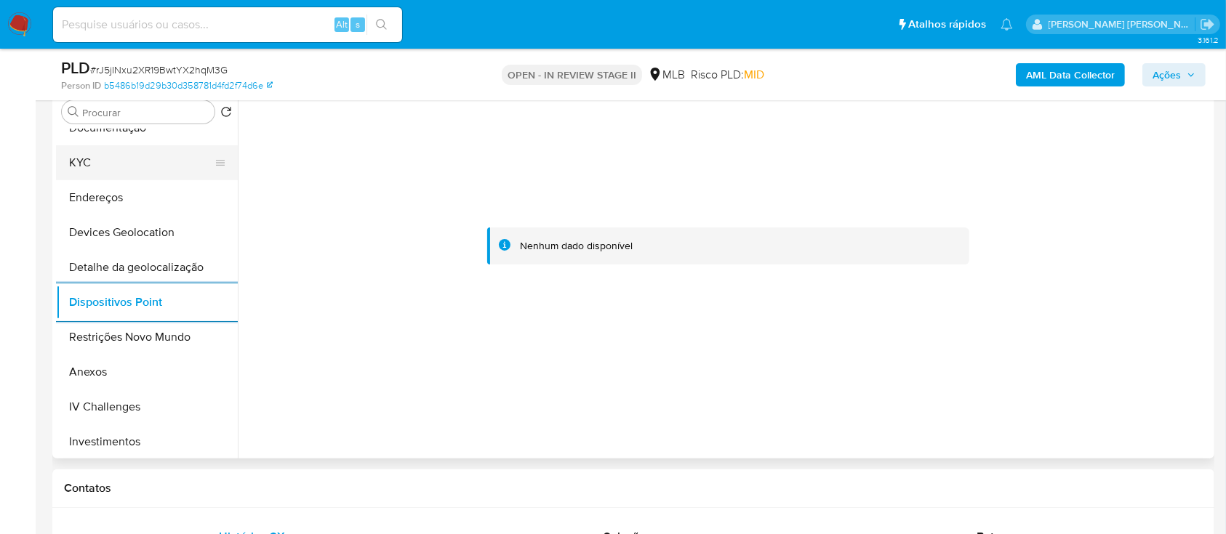
click at [128, 174] on button "KYC" at bounding box center [141, 162] width 170 height 35
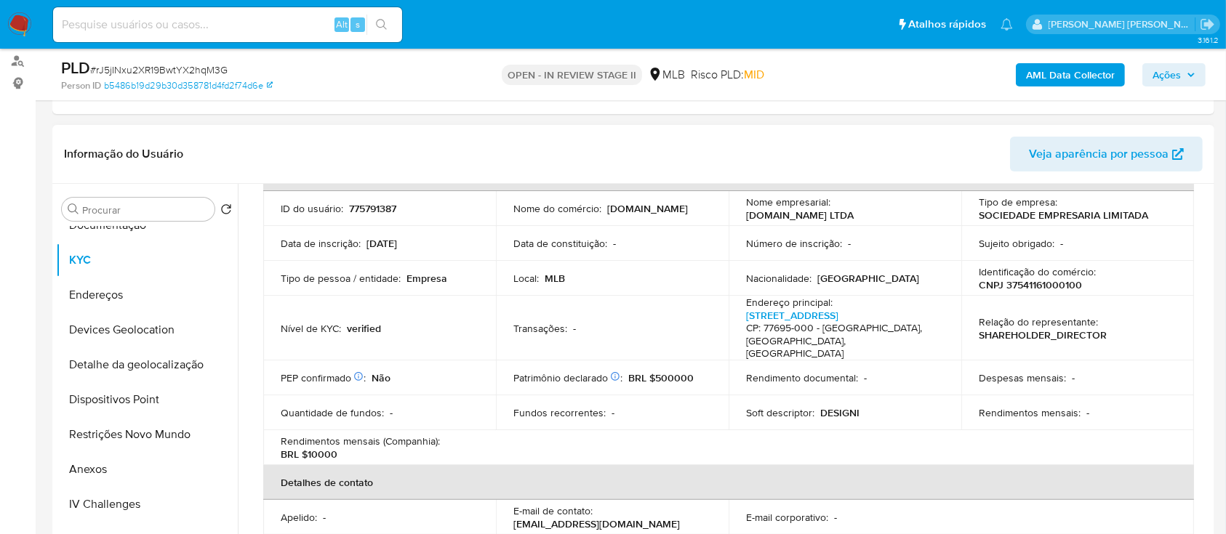
click at [1034, 283] on p "CNPJ 37541161000100" at bounding box center [1030, 284] width 103 height 13
copy p "37541161000100"
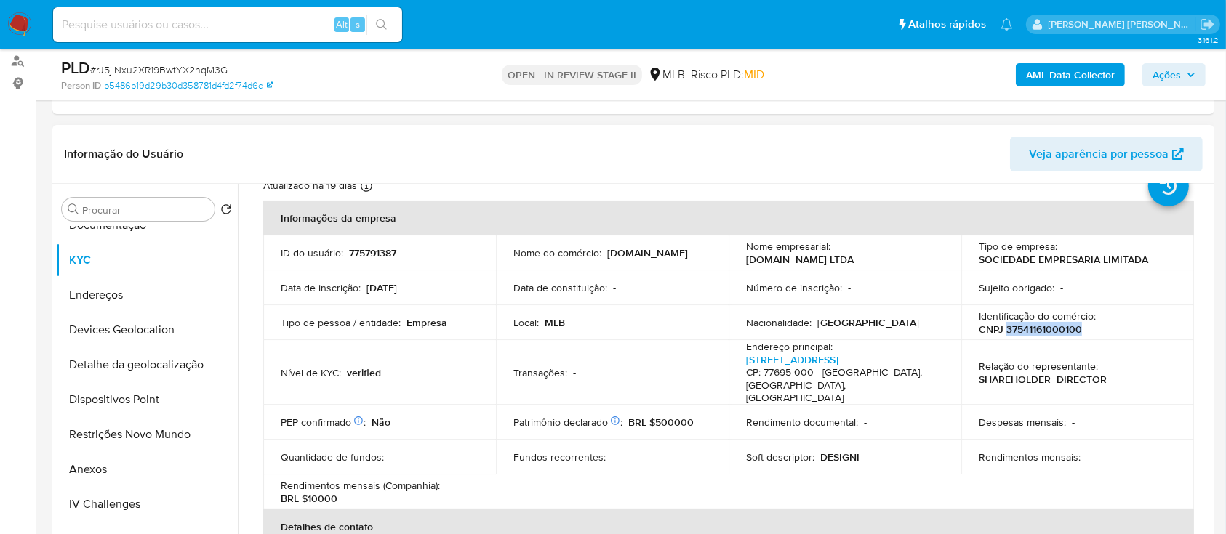
scroll to position [0, 0]
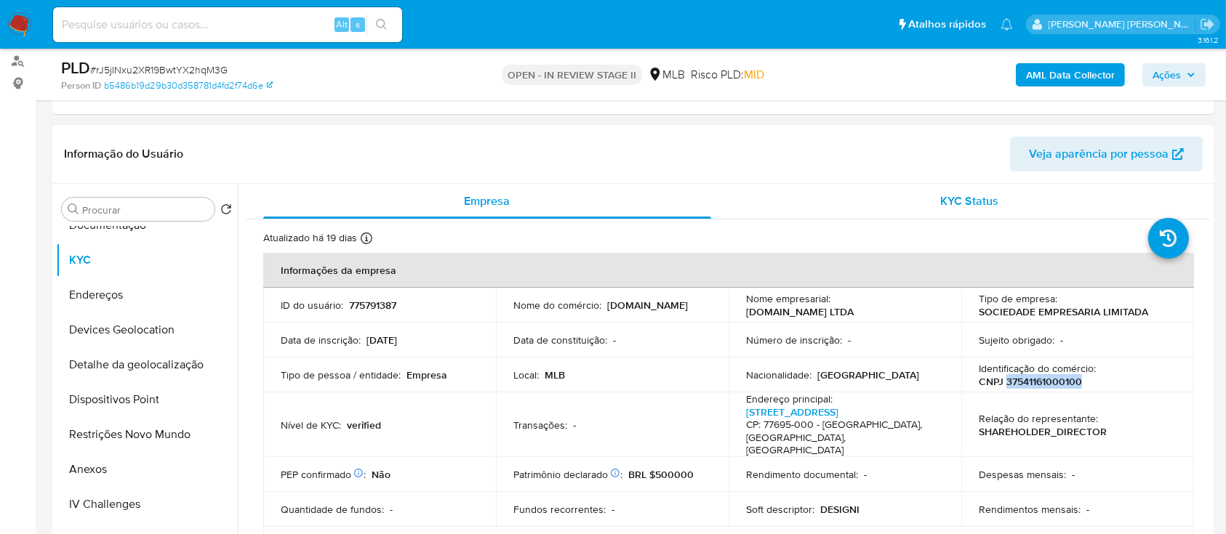
click at [819, 204] on div "KYC Status" at bounding box center [970, 201] width 448 height 35
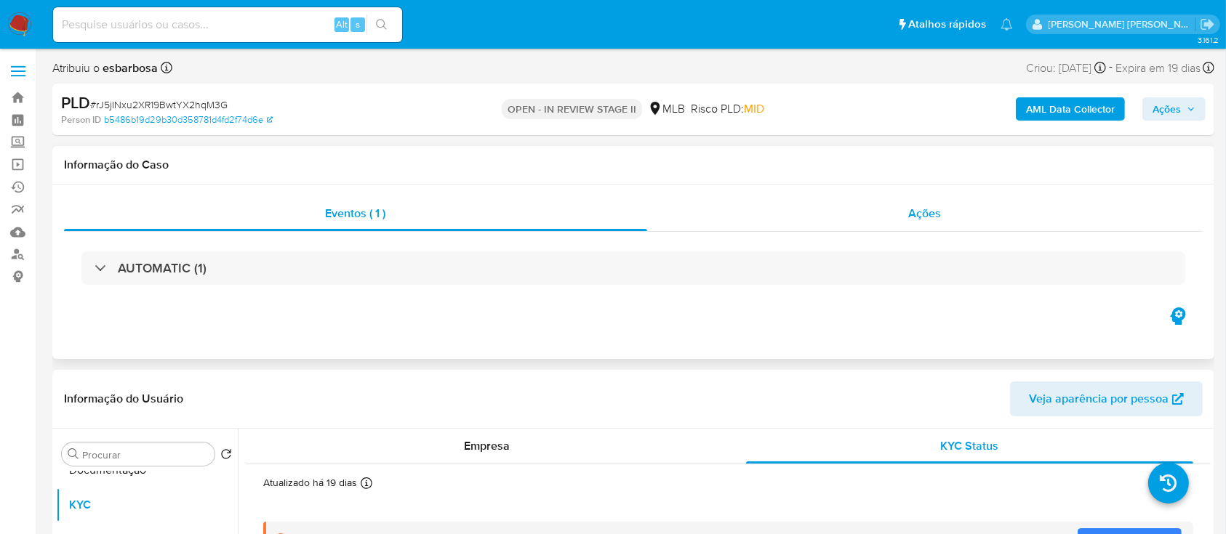
click at [779, 230] on div "Eventos ( 1 ) Ações AUTOMATIC (1)" at bounding box center [633, 250] width 1139 height 108
click at [827, 216] on div "Ações" at bounding box center [924, 213] width 555 height 35
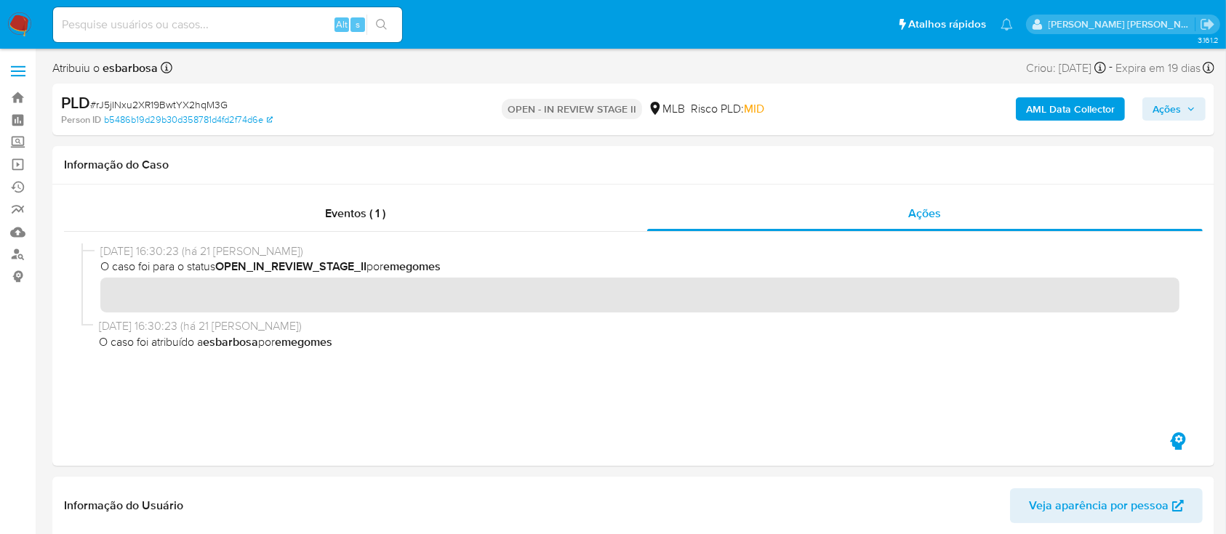
click at [1069, 109] on b "AML Data Collector" at bounding box center [1070, 108] width 89 height 23
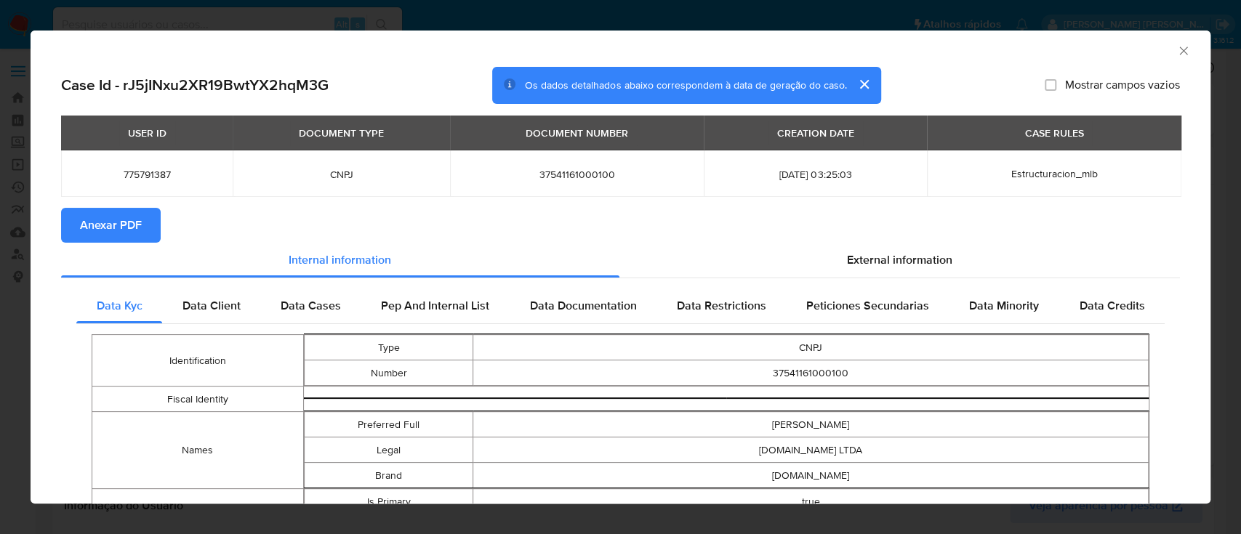
drag, startPoint x: 116, startPoint y: 224, endPoint x: 148, endPoint y: 216, distance: 33.0
click at [116, 223] on span "Anexar PDF" at bounding box center [111, 225] width 62 height 32
click at [1176, 51] on icon "Fechar a janela" at bounding box center [1183, 51] width 15 height 15
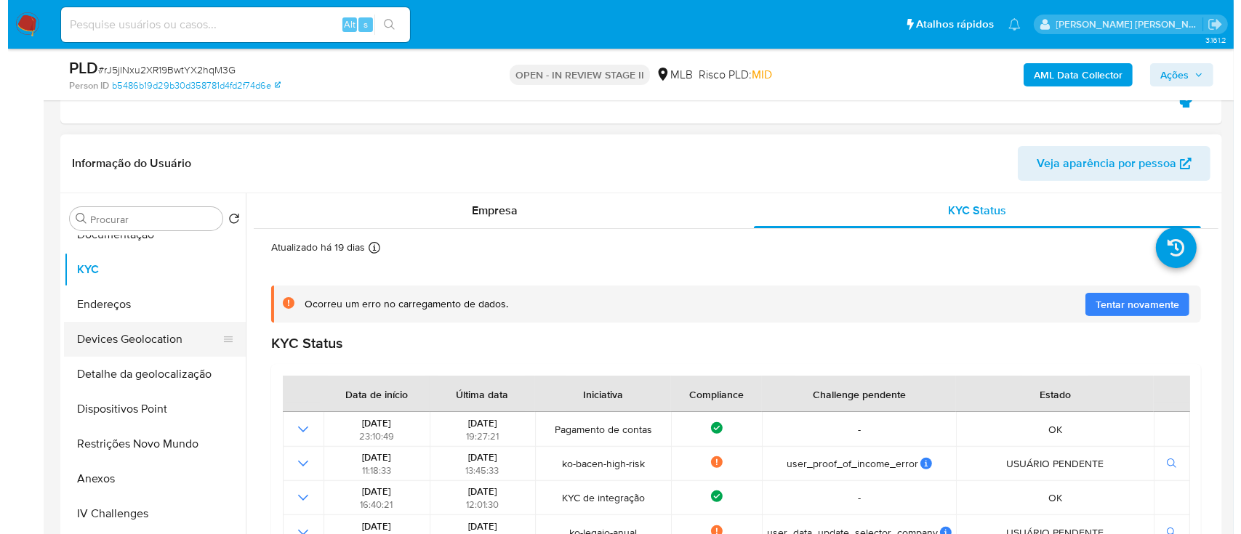
scroll to position [291, 0]
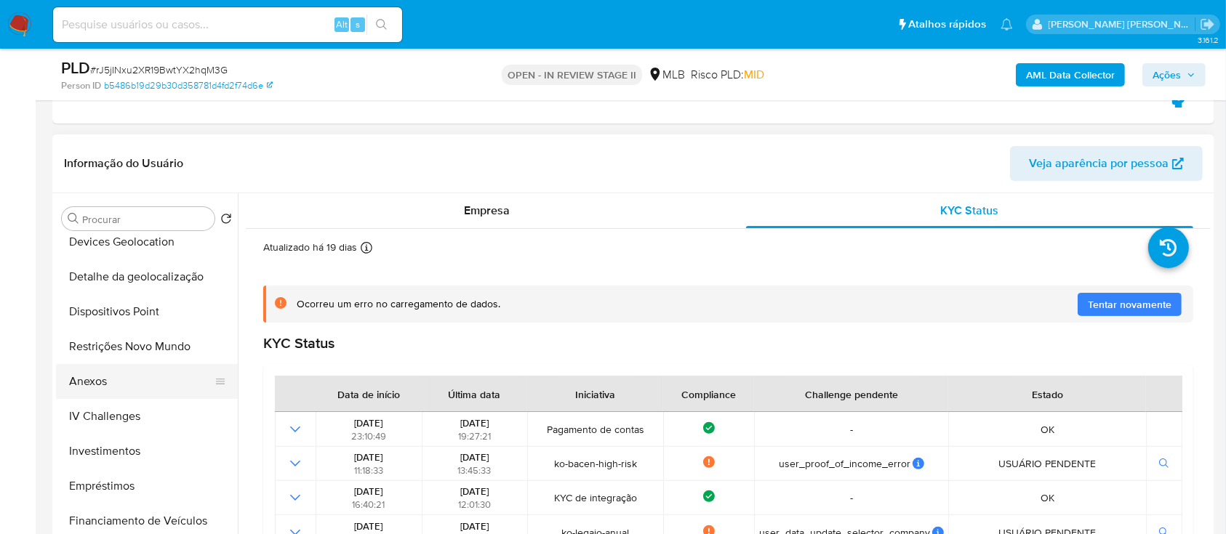
click at [132, 388] on button "Anexos" at bounding box center [141, 381] width 170 height 35
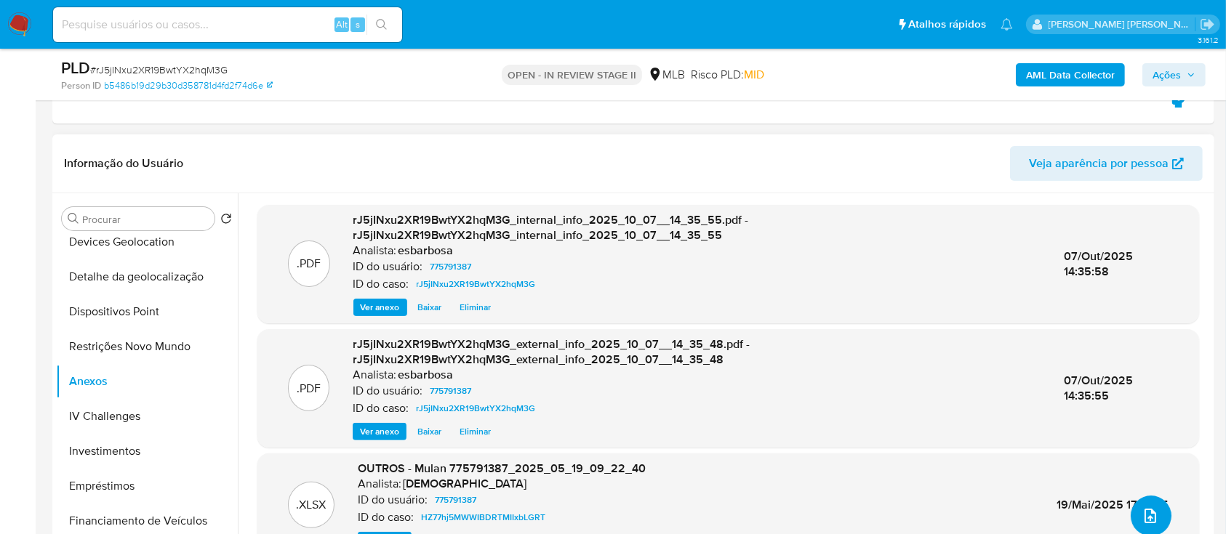
click at [1146, 510] on icon "upload-file" at bounding box center [1149, 515] width 17 height 17
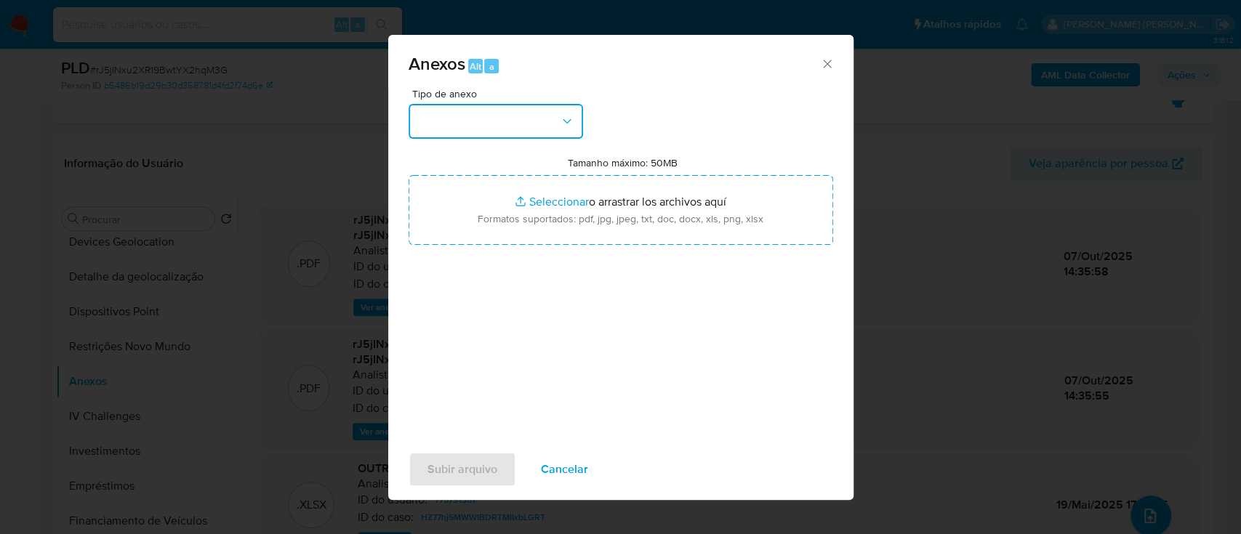
click at [537, 137] on button "button" at bounding box center [496, 121] width 174 height 35
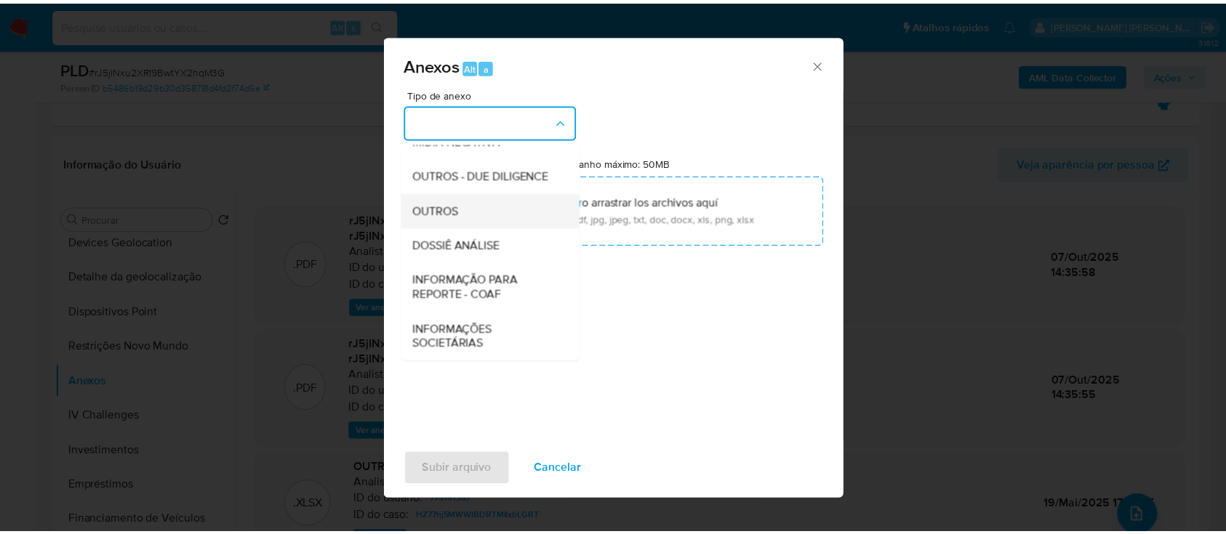
scroll to position [223, 0]
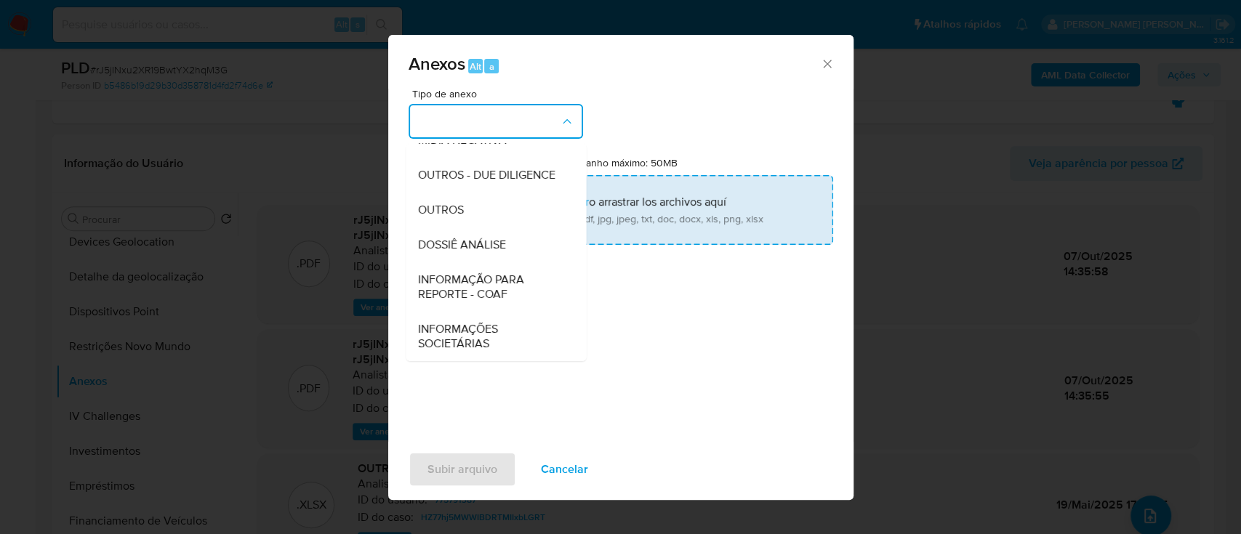
click at [457, 220] on div "OUTROS" at bounding box center [491, 210] width 148 height 35
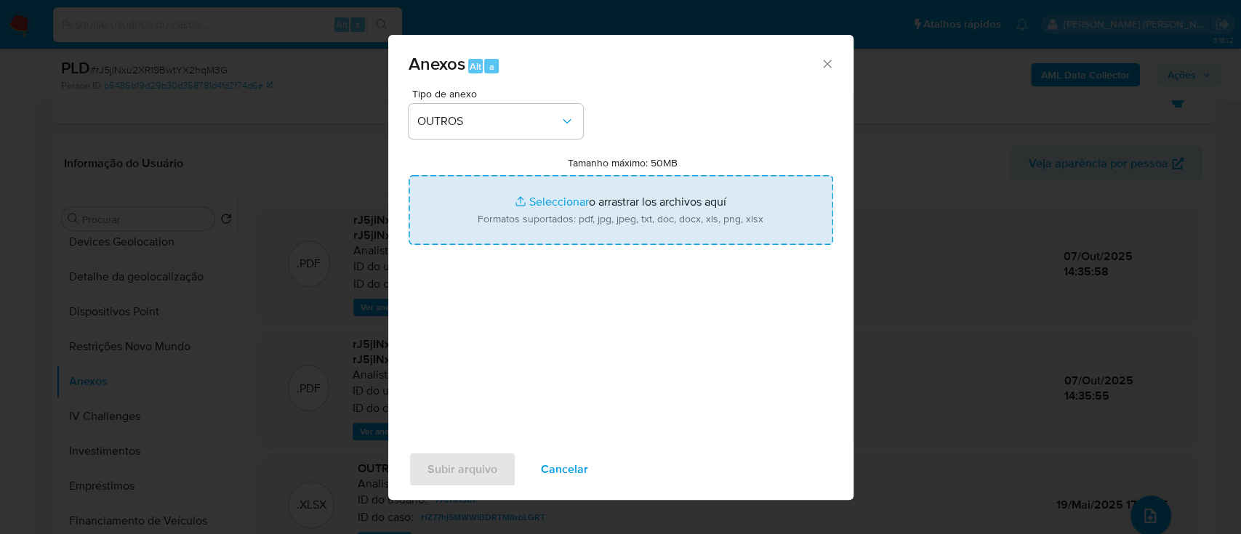
click at [554, 201] on input "Tamanho máximo: 50MB Seleccionar archivos" at bounding box center [621, 210] width 425 height 70
type input "C:\fakepath\Mulan 775791387_2025_10_06_11_53_46.xlsx"
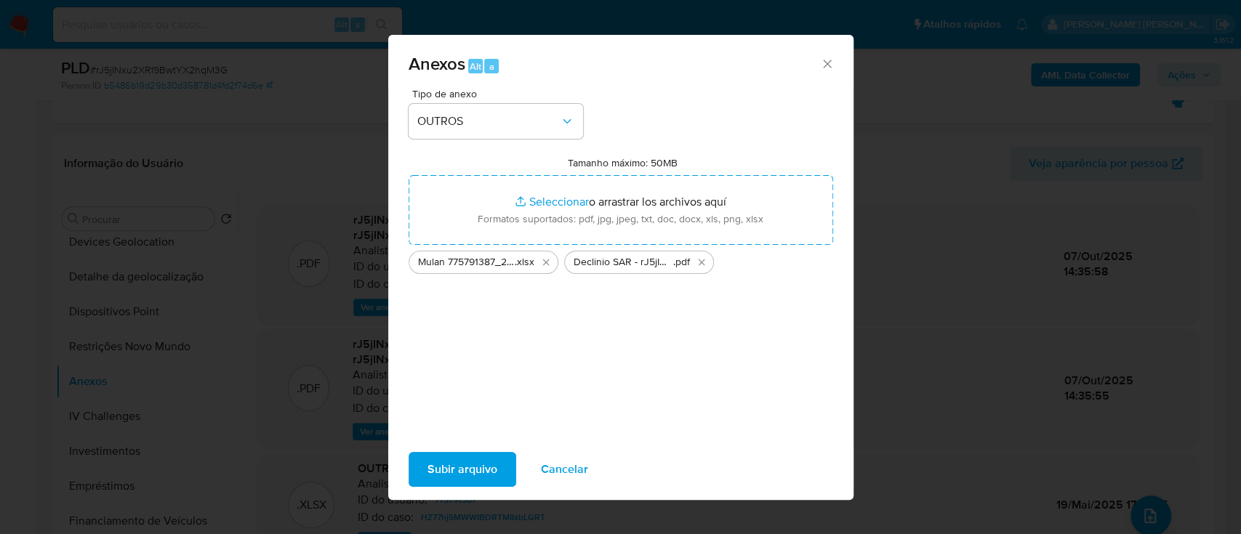
click at [465, 457] on span "Subir arquivo" at bounding box center [462, 470] width 70 height 32
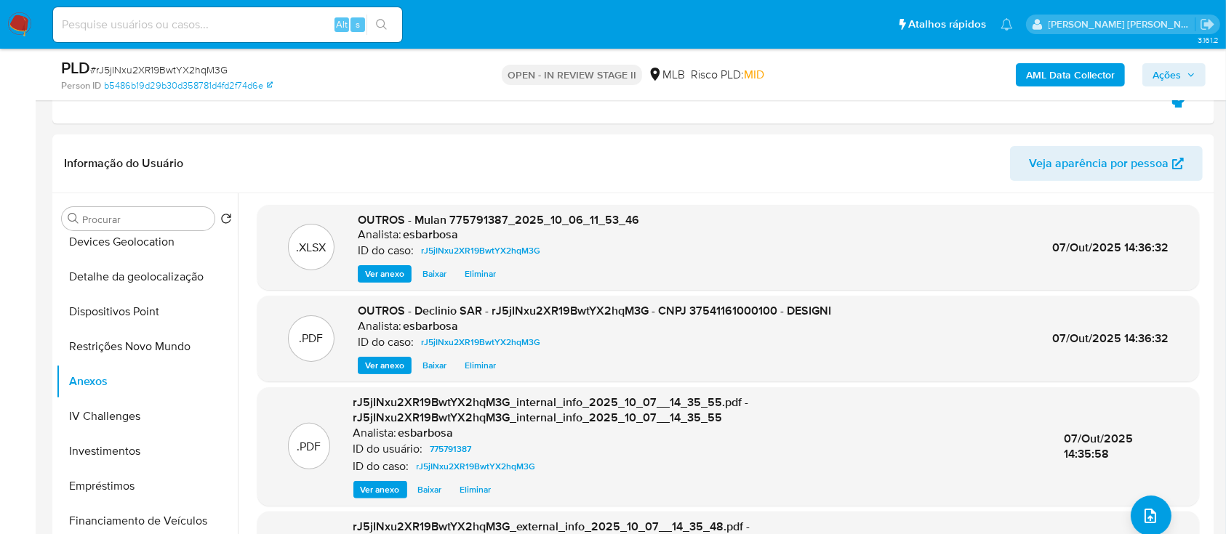
click at [1159, 71] on span "Ações" at bounding box center [1166, 74] width 28 height 23
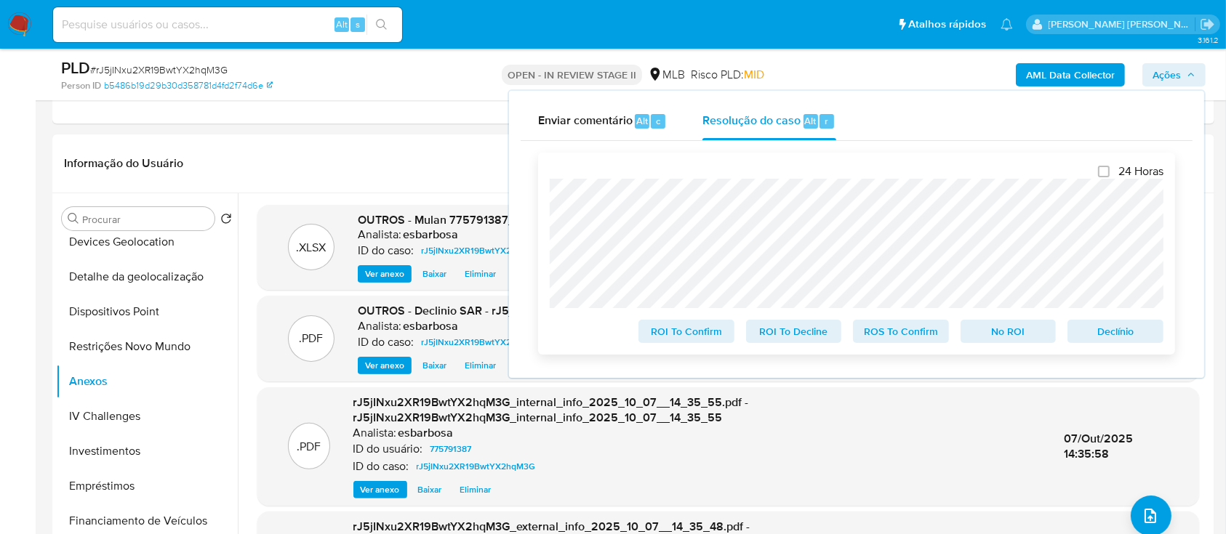
click at [1009, 337] on span "No ROI" at bounding box center [1009, 331] width 76 height 20
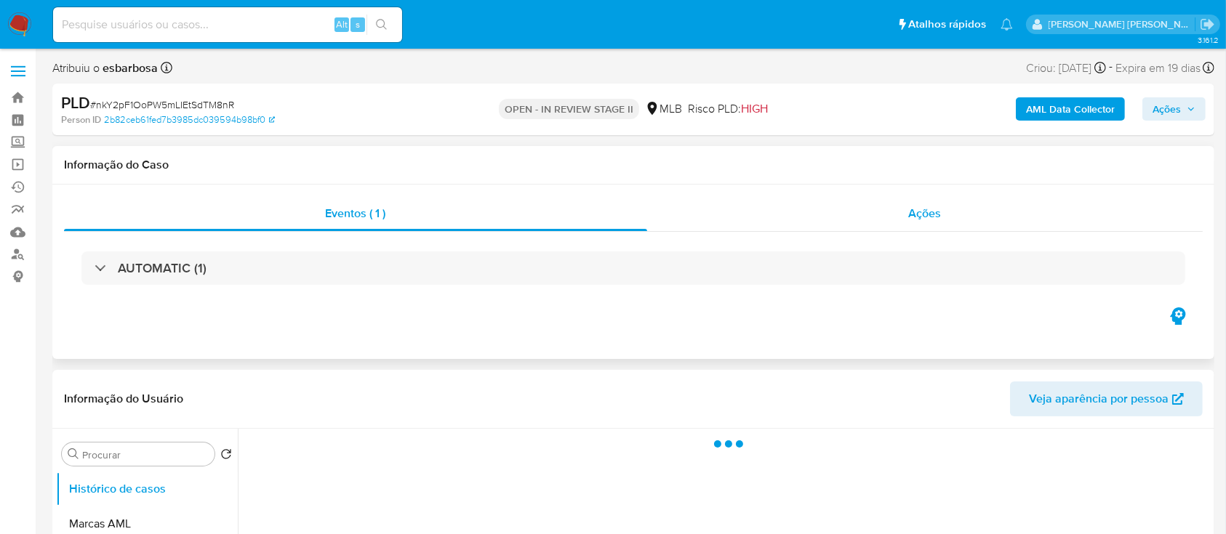
click at [876, 221] on div "Ações" at bounding box center [924, 213] width 555 height 35
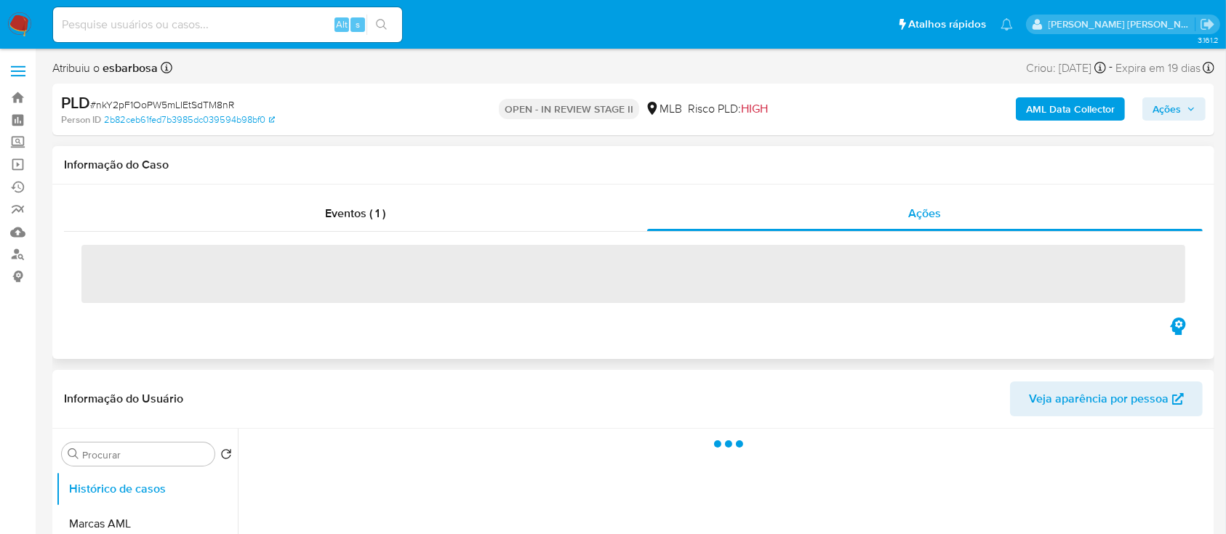
select select "10"
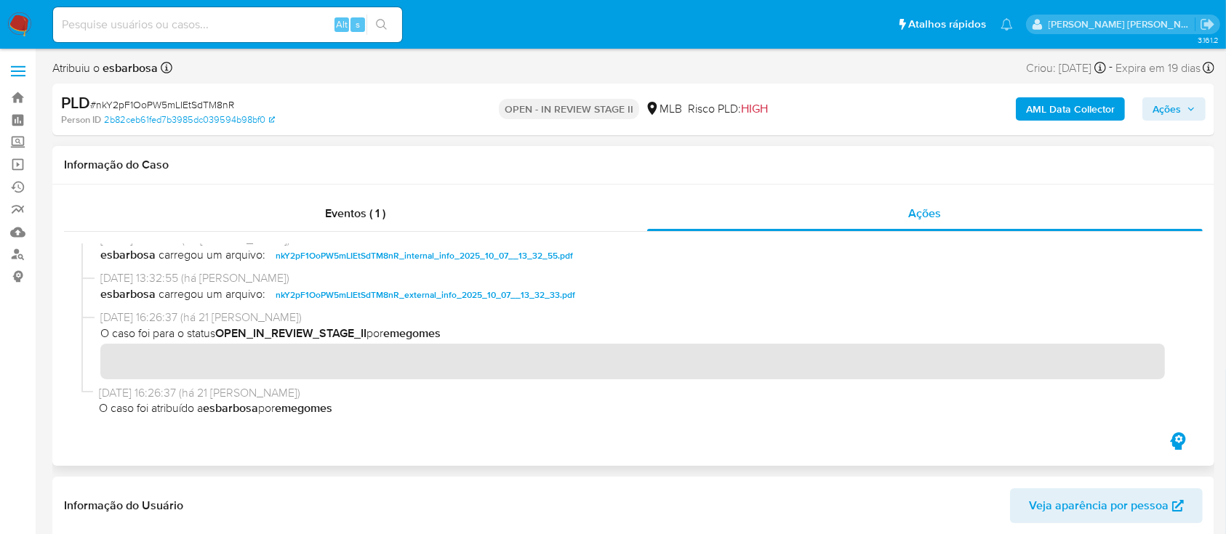
scroll to position [15, 0]
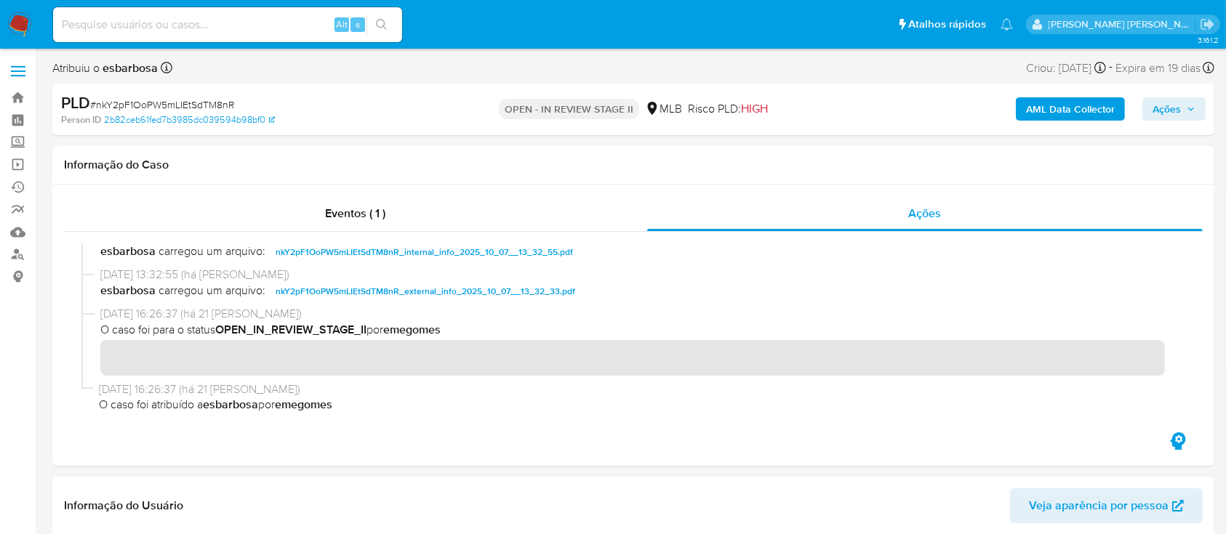
drag, startPoint x: 1171, startPoint y: 112, endPoint x: 986, endPoint y: 119, distance: 185.5
click at [1163, 112] on span "Ações" at bounding box center [1166, 108] width 28 height 23
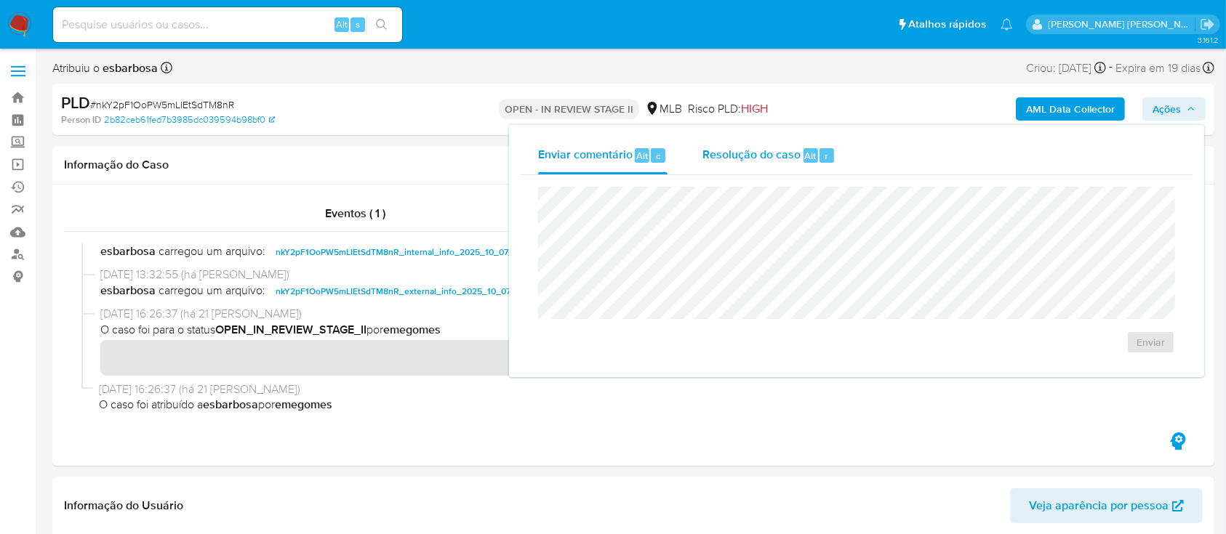
click at [752, 161] on span "Resolução do caso" at bounding box center [751, 155] width 98 height 17
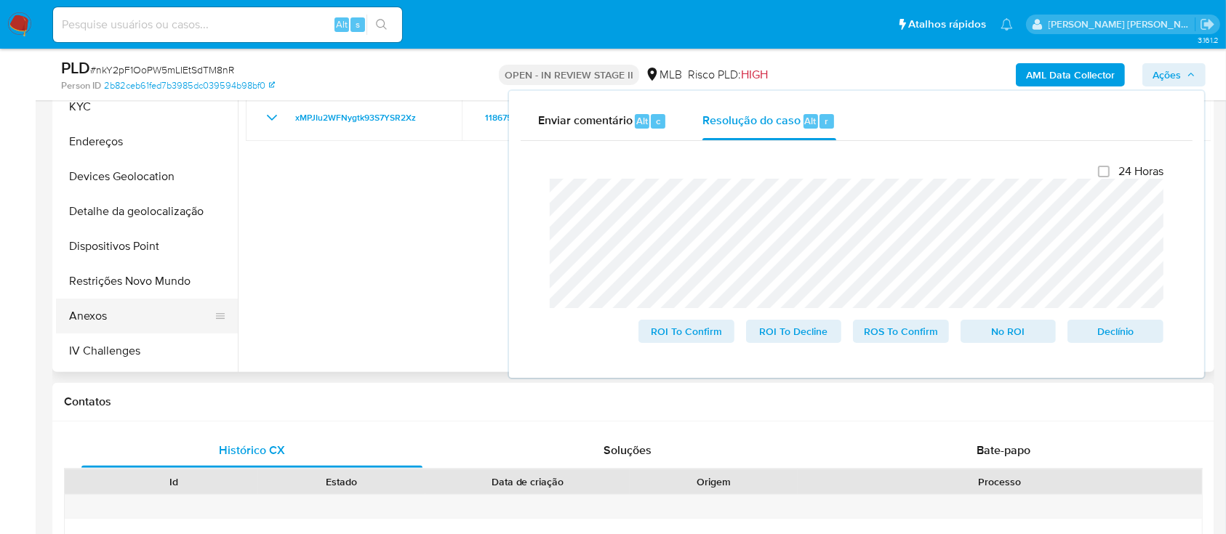
scroll to position [193, 0]
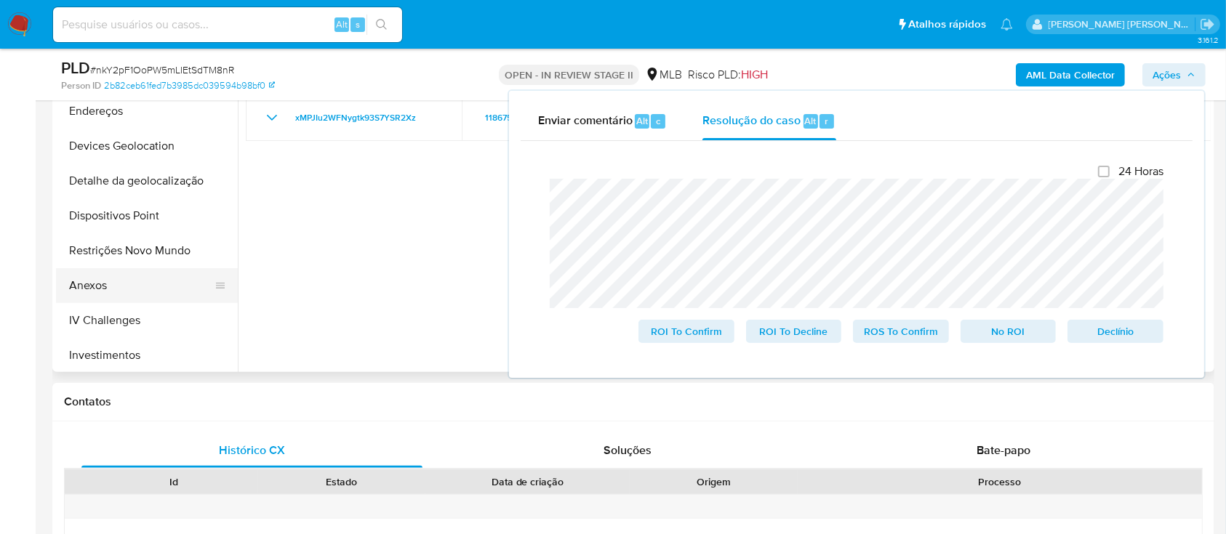
click at [101, 282] on button "Anexos" at bounding box center [141, 285] width 170 height 35
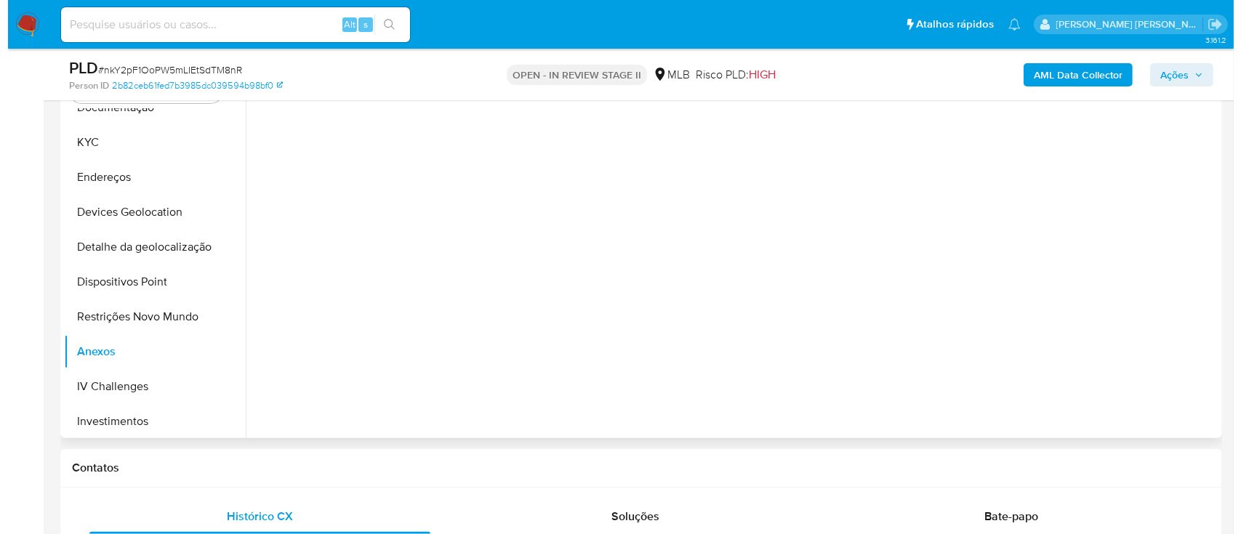
scroll to position [388, 0]
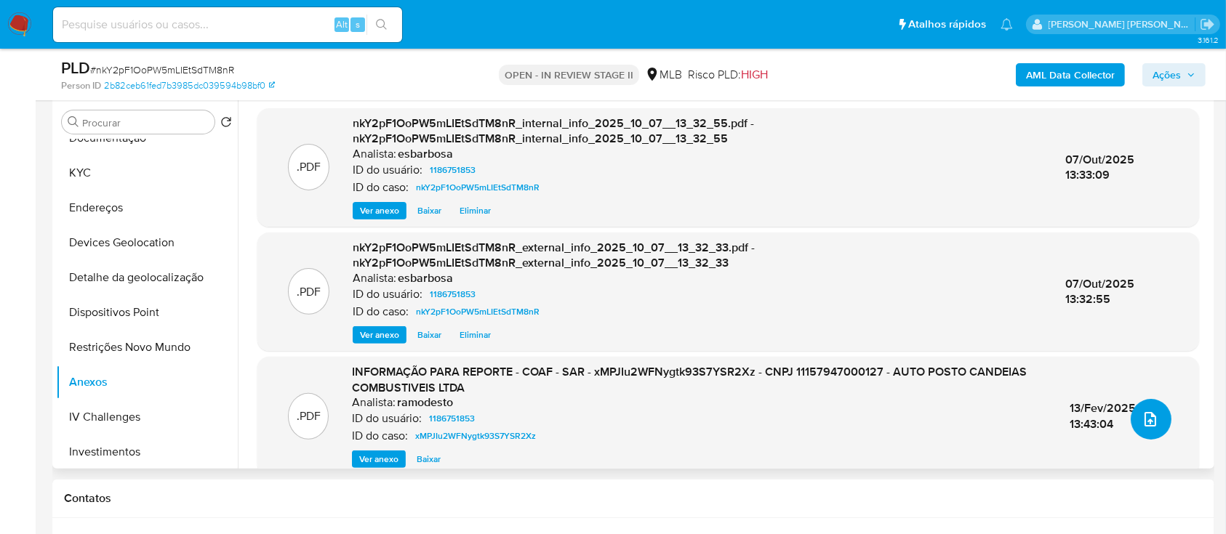
click at [1144, 422] on icon "upload-file" at bounding box center [1150, 419] width 12 height 15
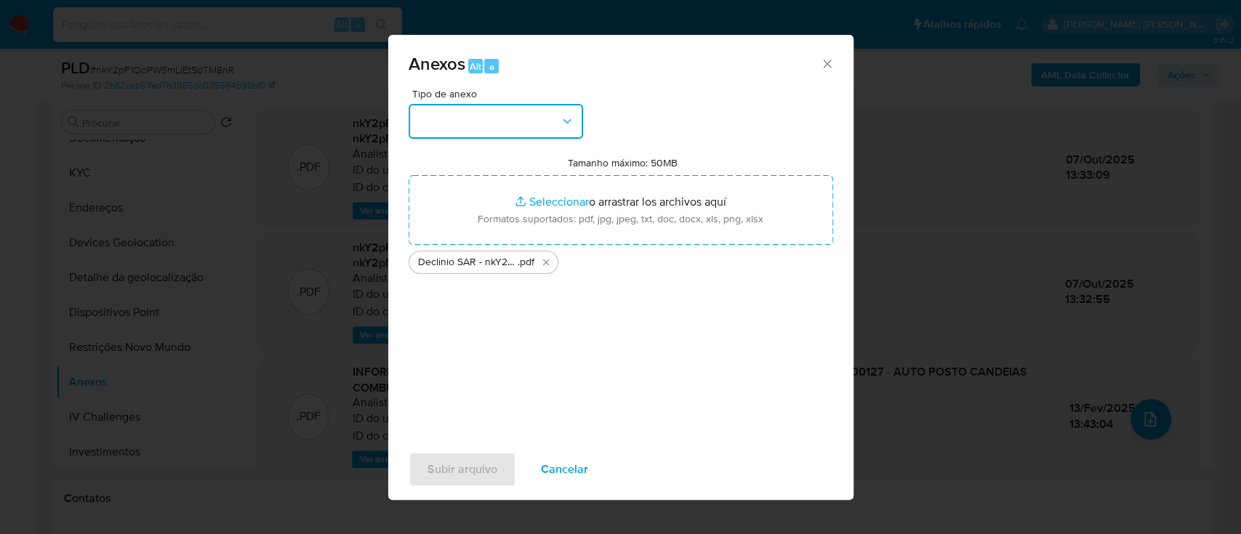
click at [529, 119] on button "button" at bounding box center [496, 121] width 174 height 35
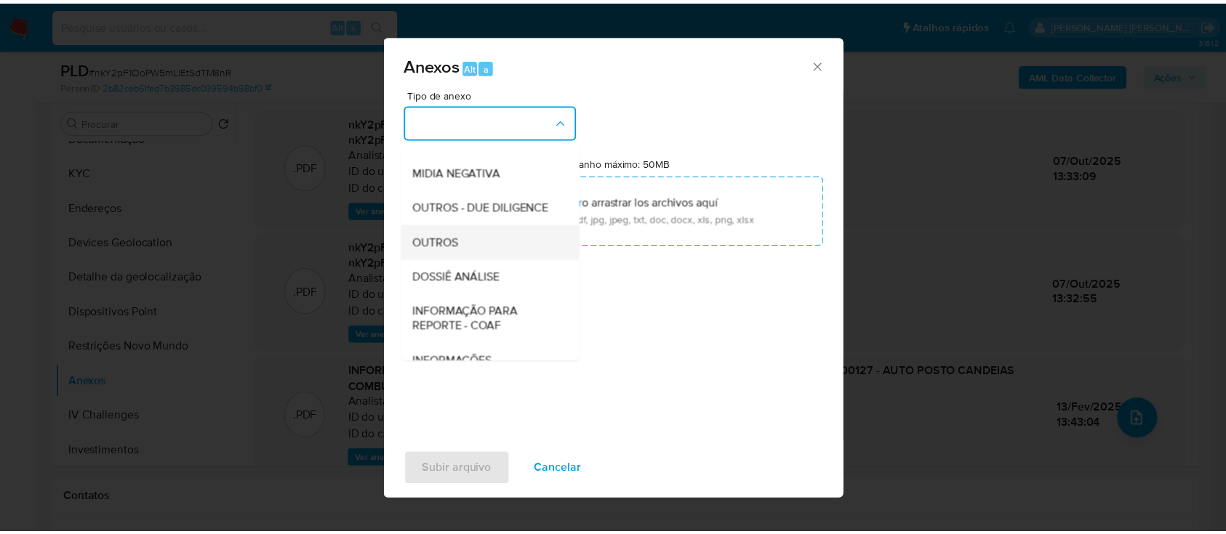
scroll to position [223, 0]
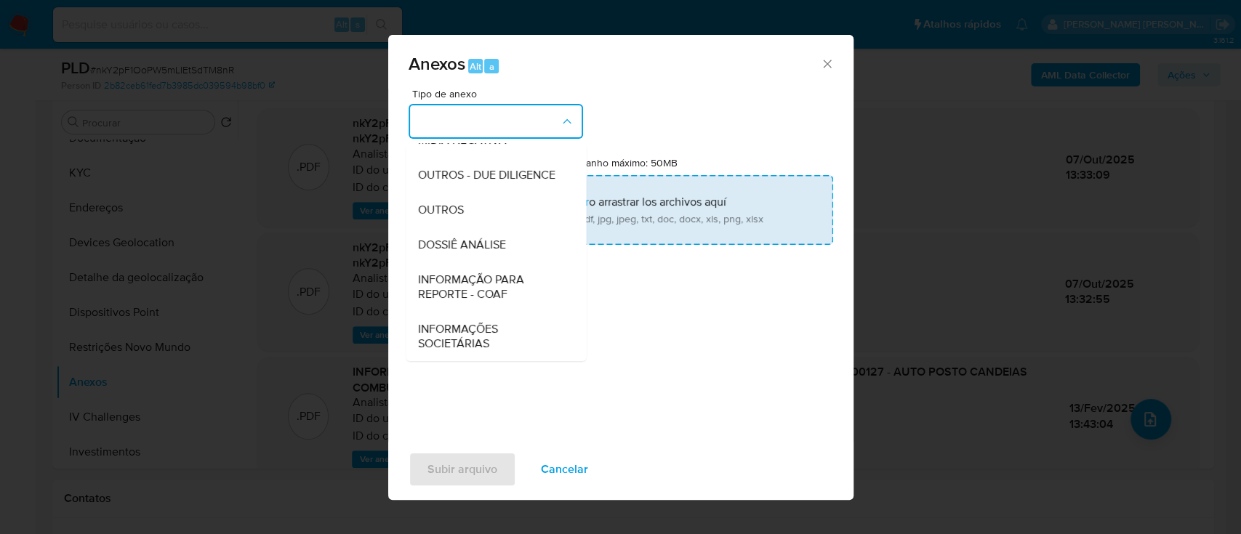
drag, startPoint x: 448, startPoint y: 213, endPoint x: 462, endPoint y: 245, distance: 35.1
click at [448, 212] on span "OUTROS" at bounding box center [440, 210] width 46 height 15
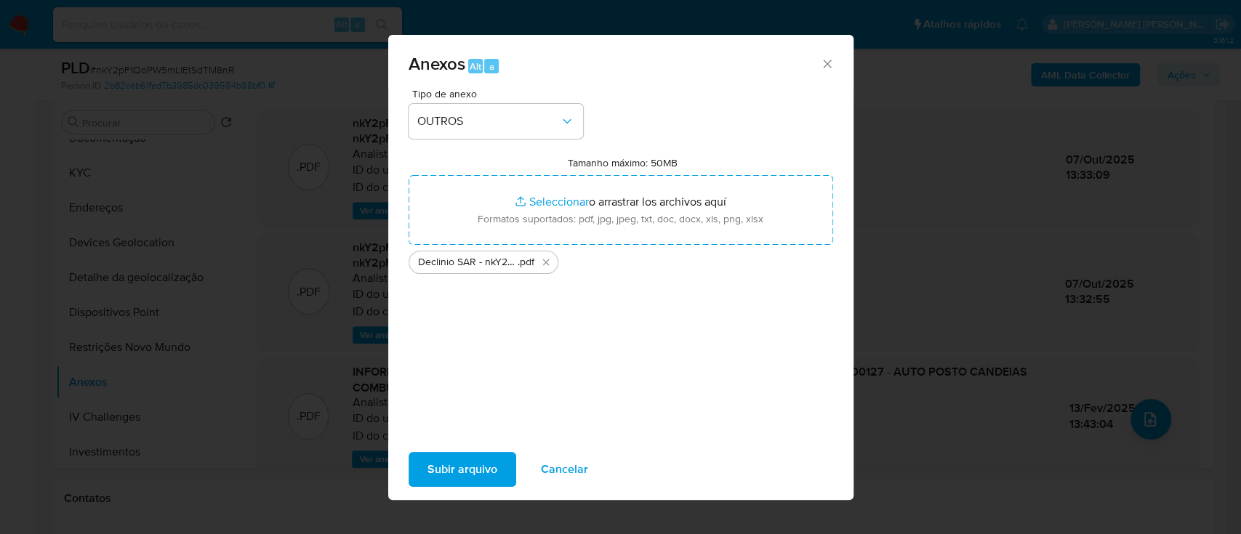
click at [451, 468] on span "Subir arquivo" at bounding box center [462, 470] width 70 height 32
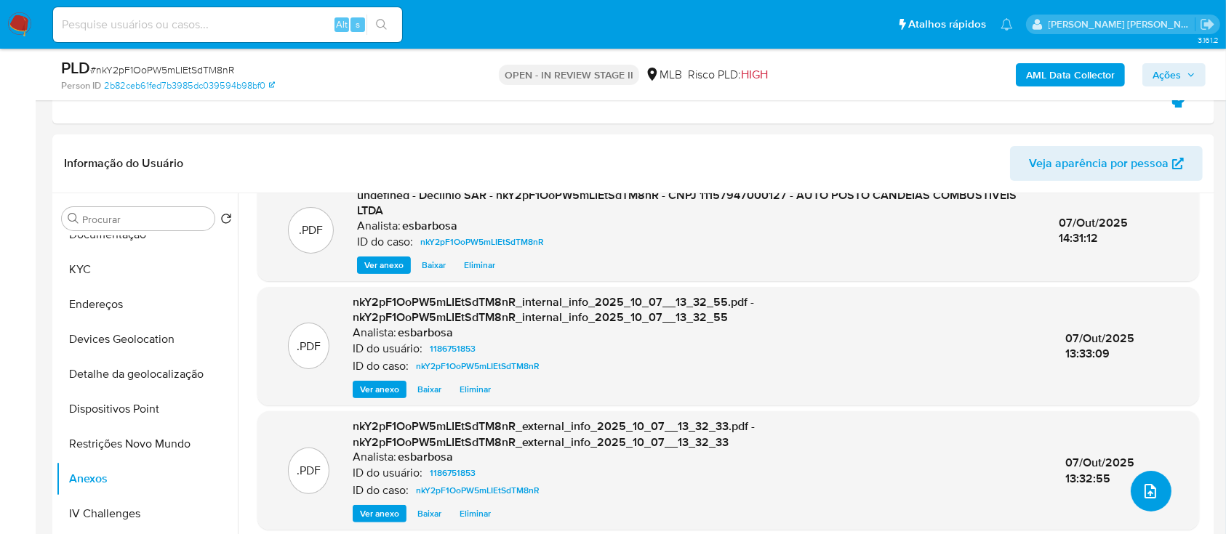
scroll to position [0, 0]
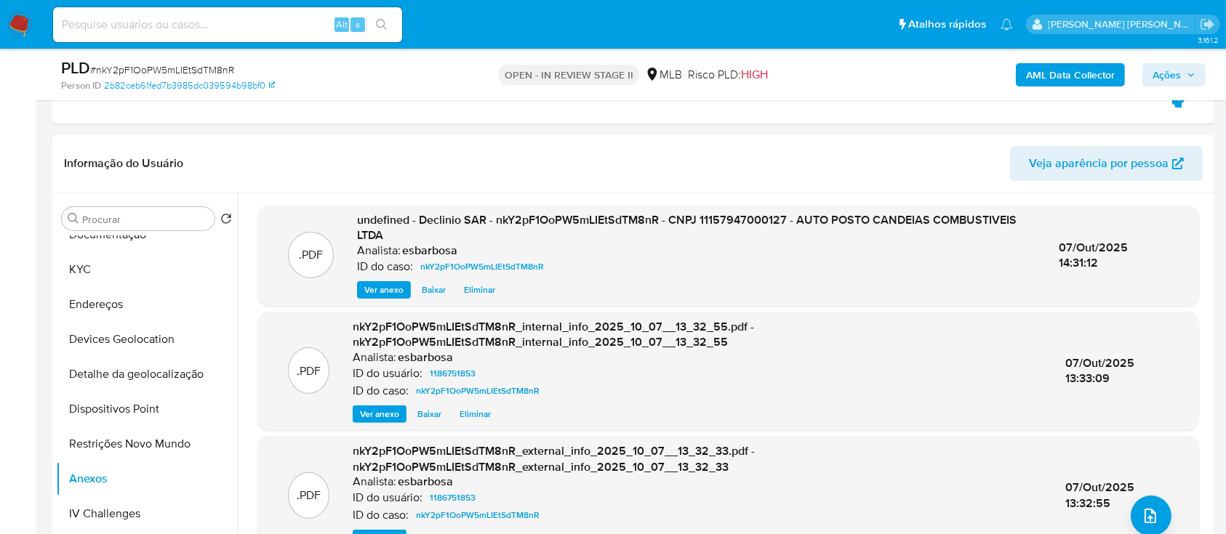
drag, startPoint x: 1171, startPoint y: 74, endPoint x: 1154, endPoint y: 81, distance: 18.0
click at [1171, 74] on span "Ações" at bounding box center [1166, 74] width 28 height 23
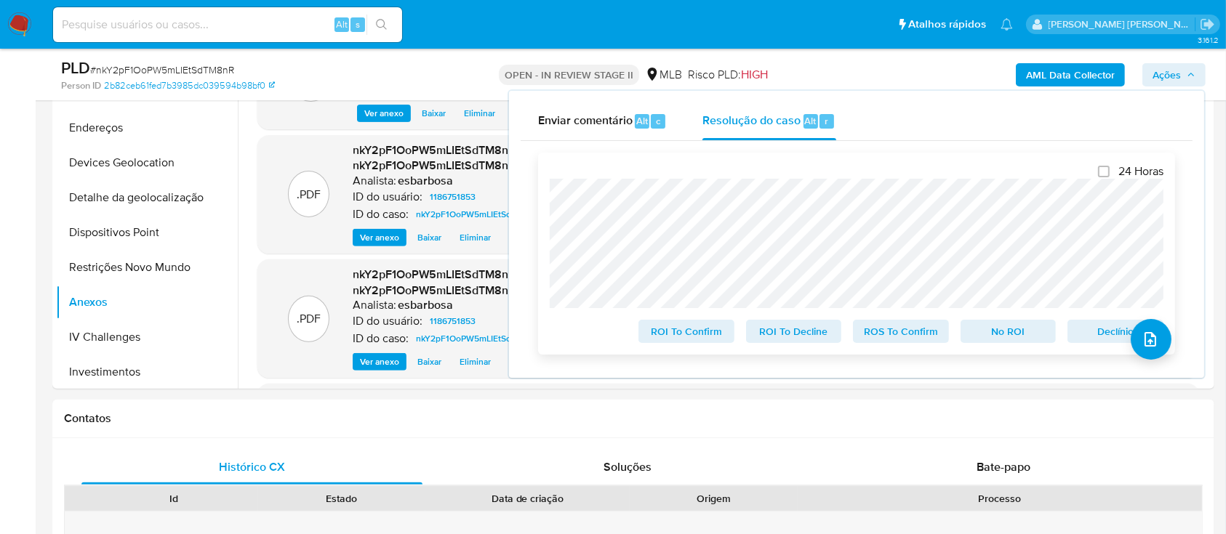
scroll to position [582, 0]
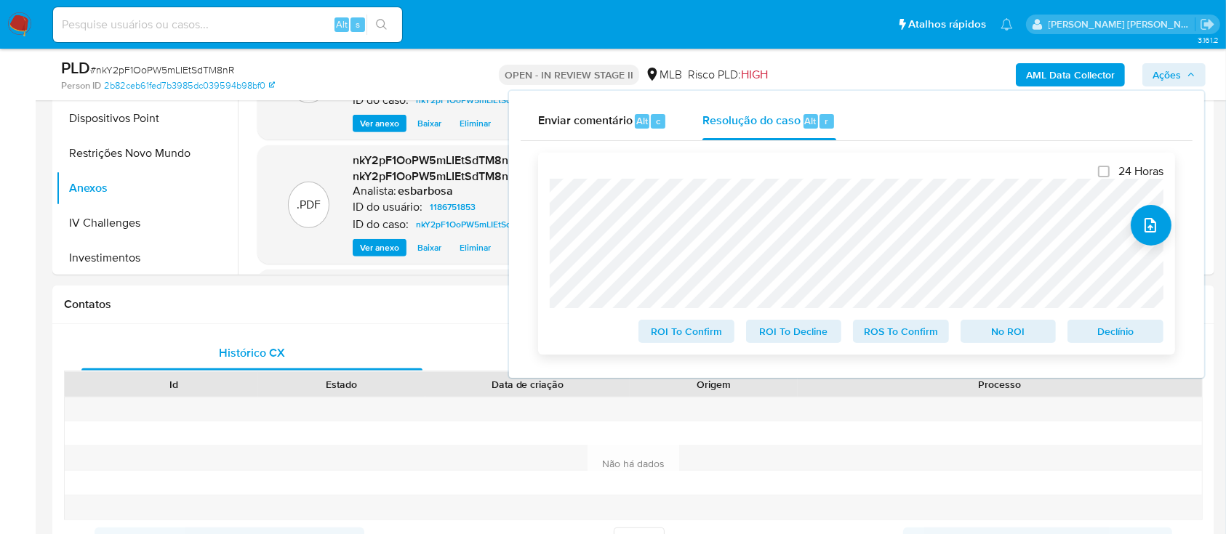
click at [1001, 333] on span "No ROI" at bounding box center [1009, 331] width 76 height 20
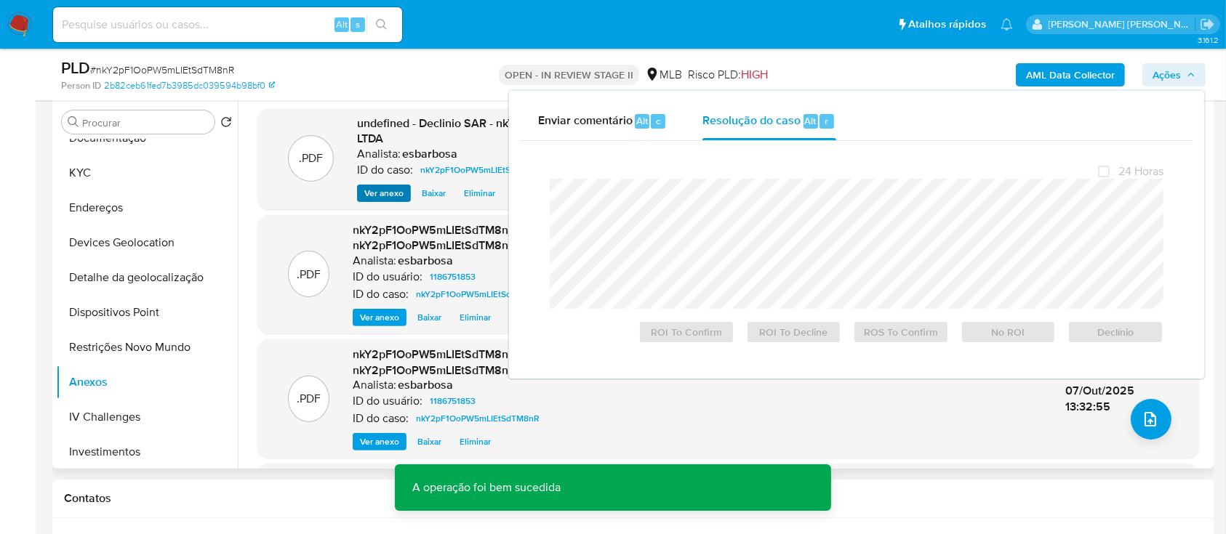
scroll to position [193, 0]
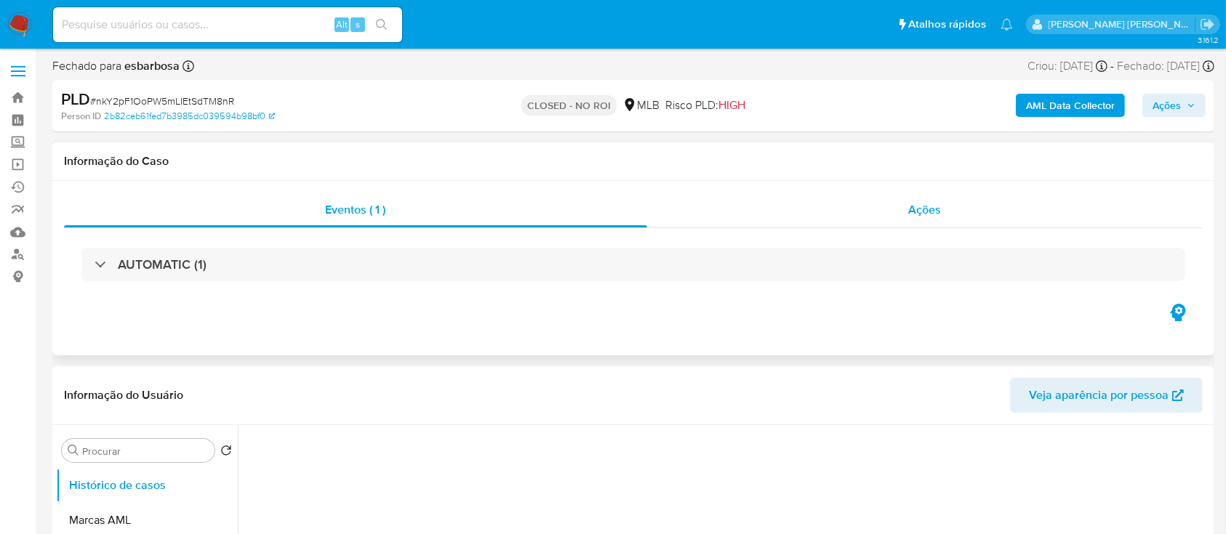
select select "10"
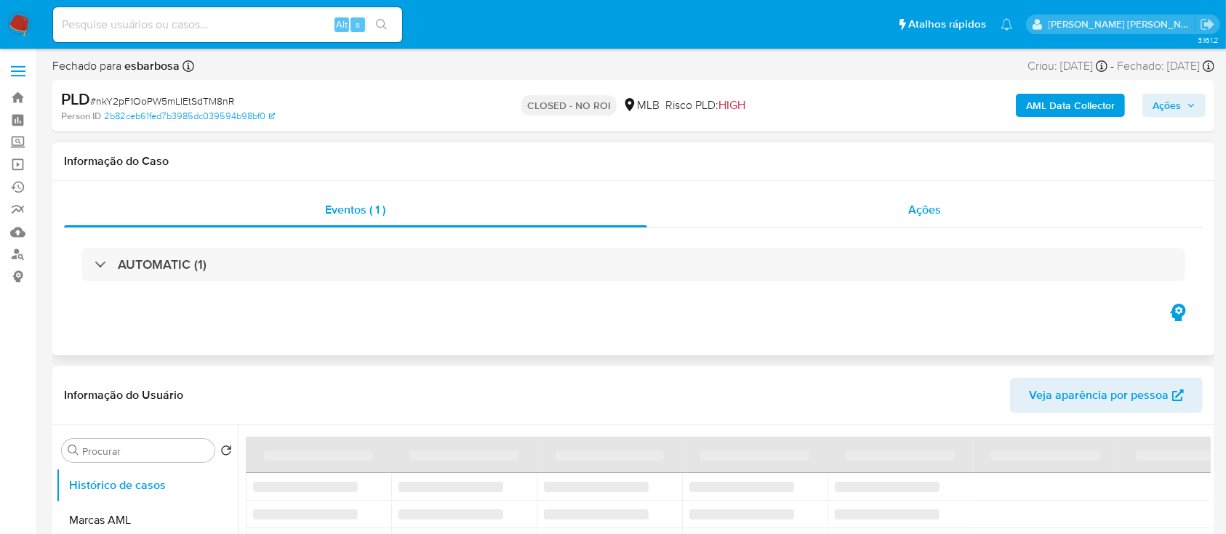
click at [809, 207] on div "Ações" at bounding box center [924, 210] width 555 height 35
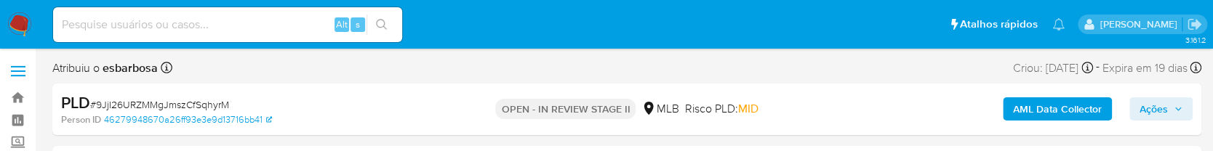
select select "10"
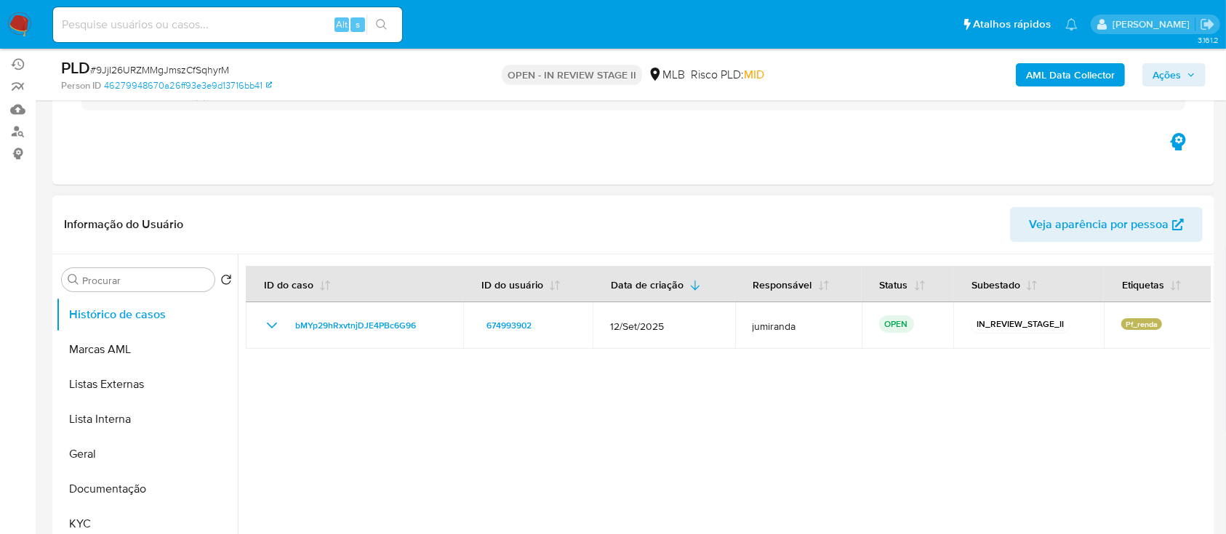
scroll to position [193, 0]
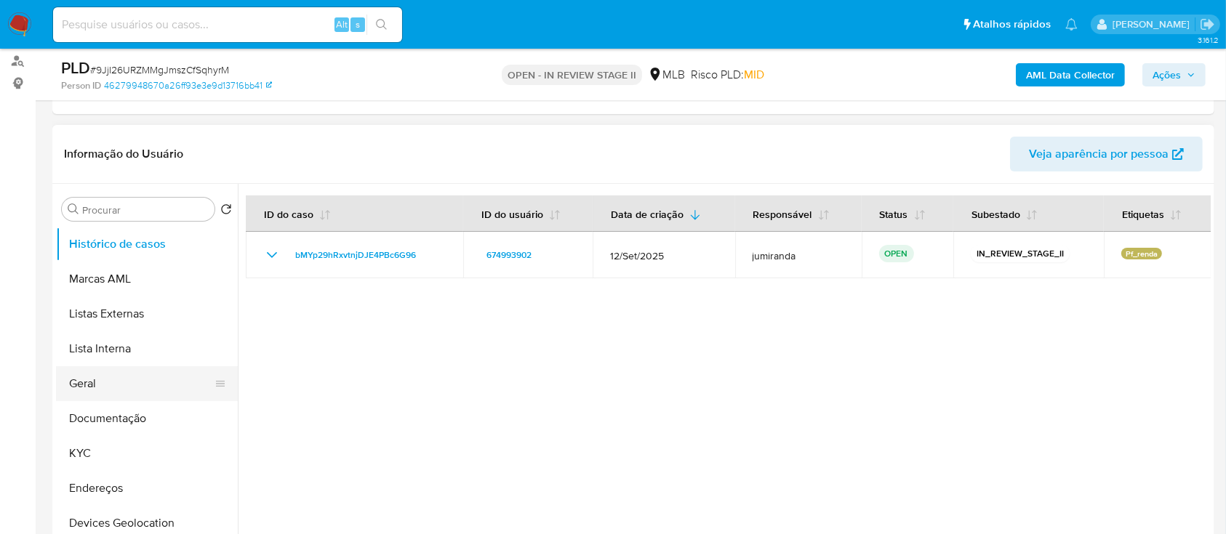
click at [117, 147] on button "Geral" at bounding box center [141, 383] width 170 height 35
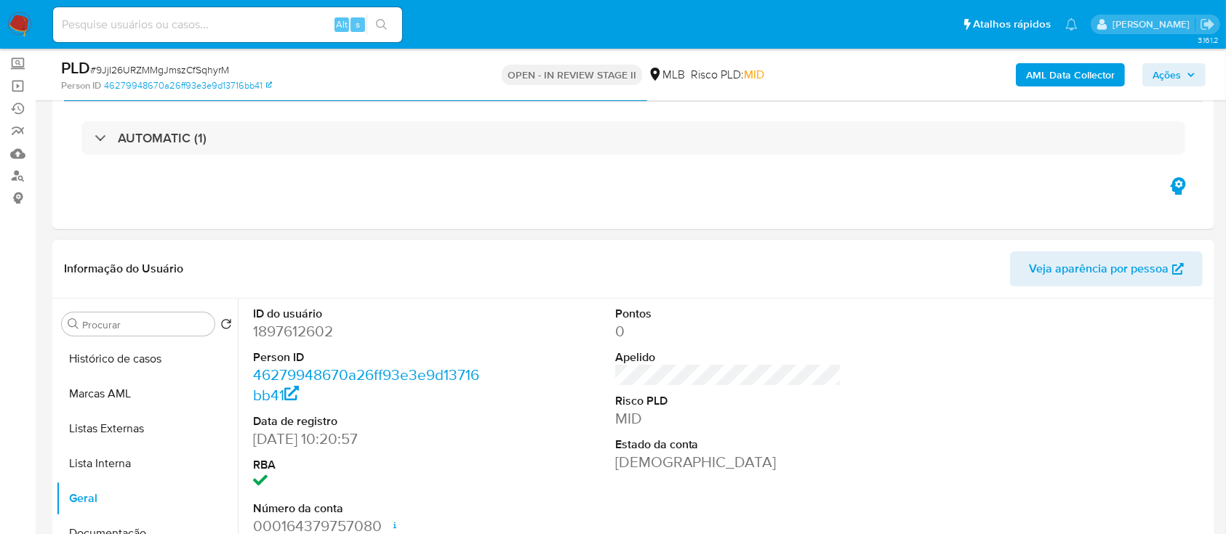
scroll to position [97, 0]
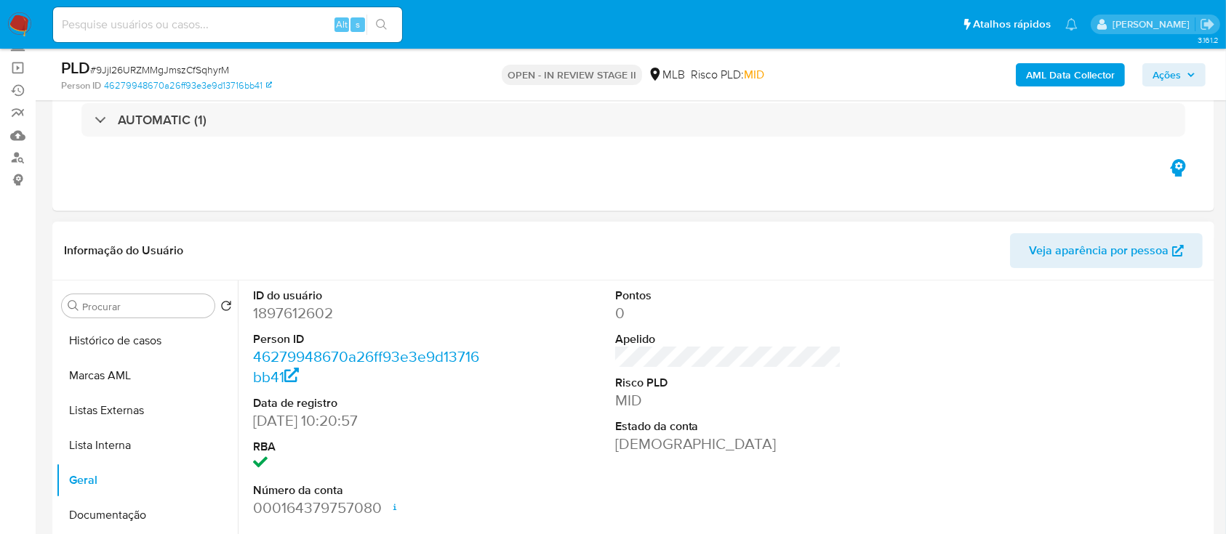
click at [323, 147] on dd "1897612602" at bounding box center [366, 313] width 227 height 20
copy dd "1897612602"
click at [145, 147] on button "Histórico de casos" at bounding box center [141, 341] width 170 height 35
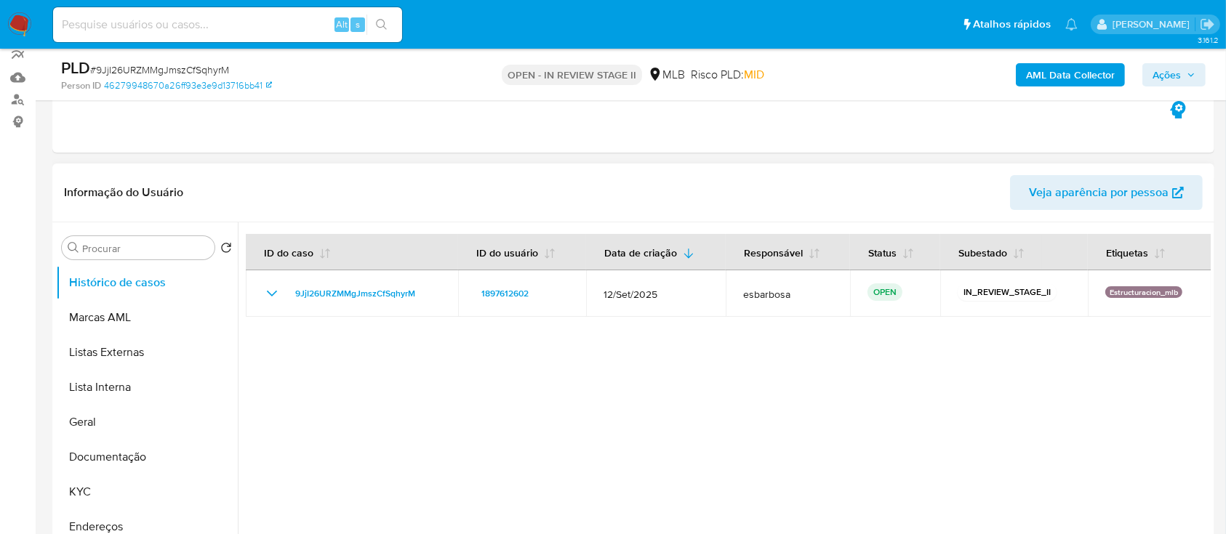
scroll to position [193, 0]
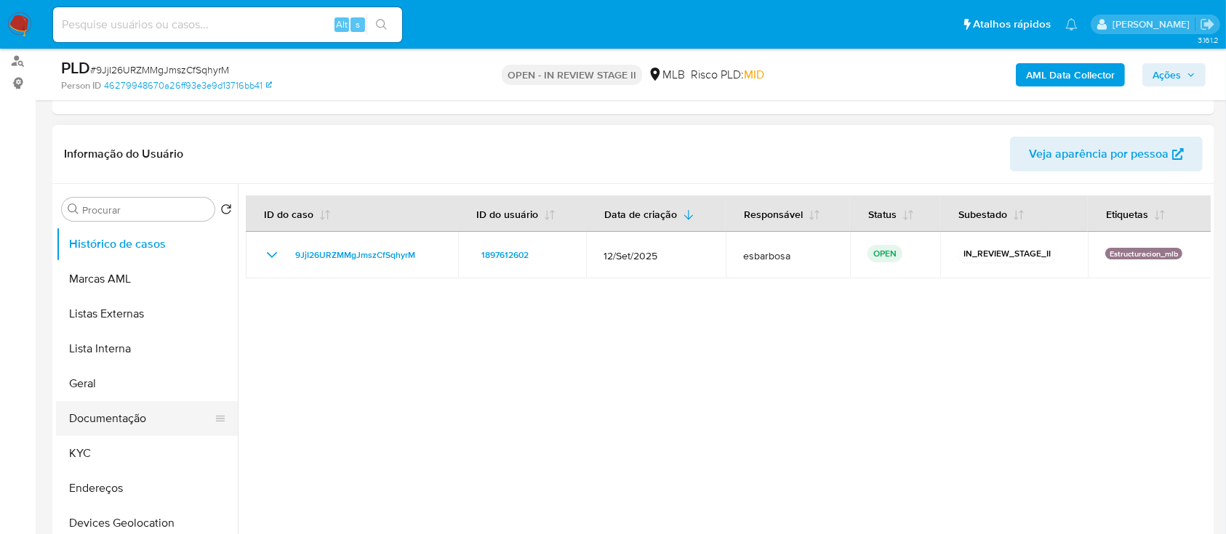
click at [114, 147] on button "Documentação" at bounding box center [141, 418] width 170 height 35
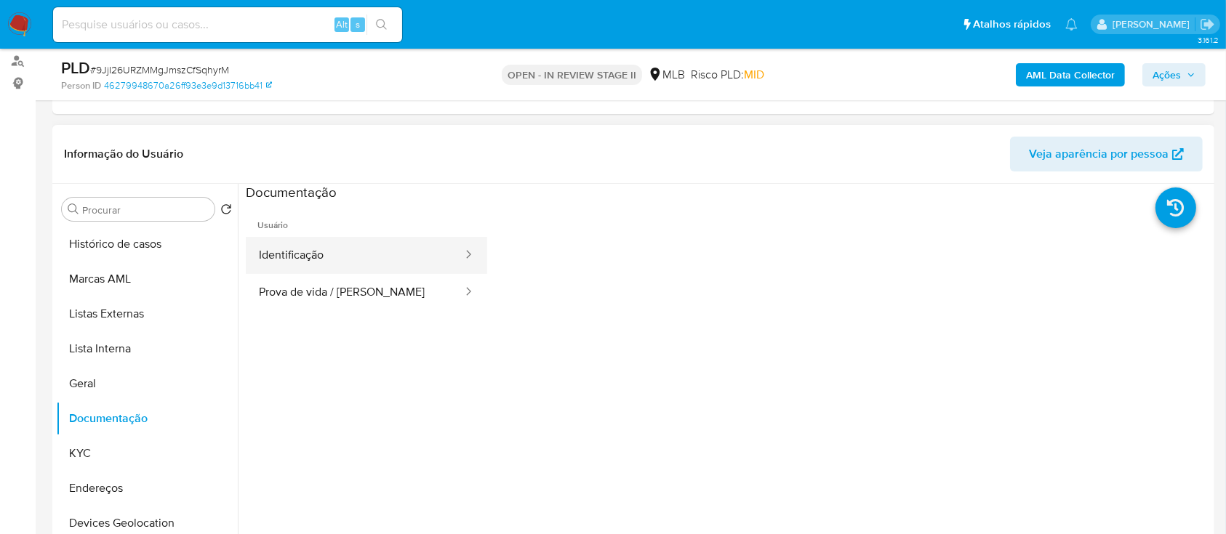
click at [365, 147] on button "Identificação" at bounding box center [355, 255] width 218 height 37
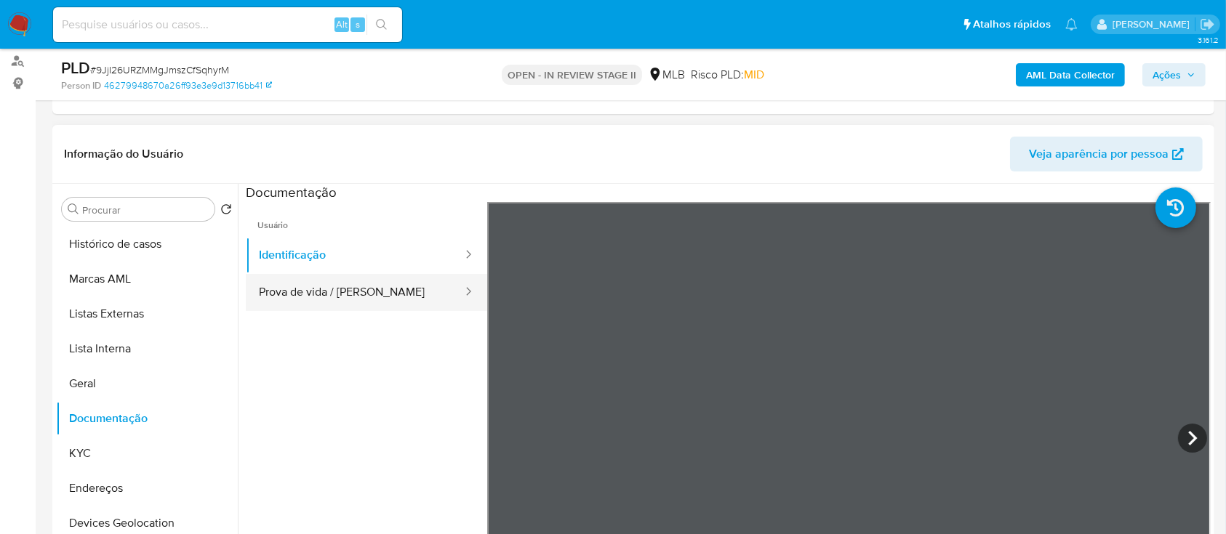
click at [329, 147] on button "Prova de vida / Selfie" at bounding box center [355, 292] width 218 height 37
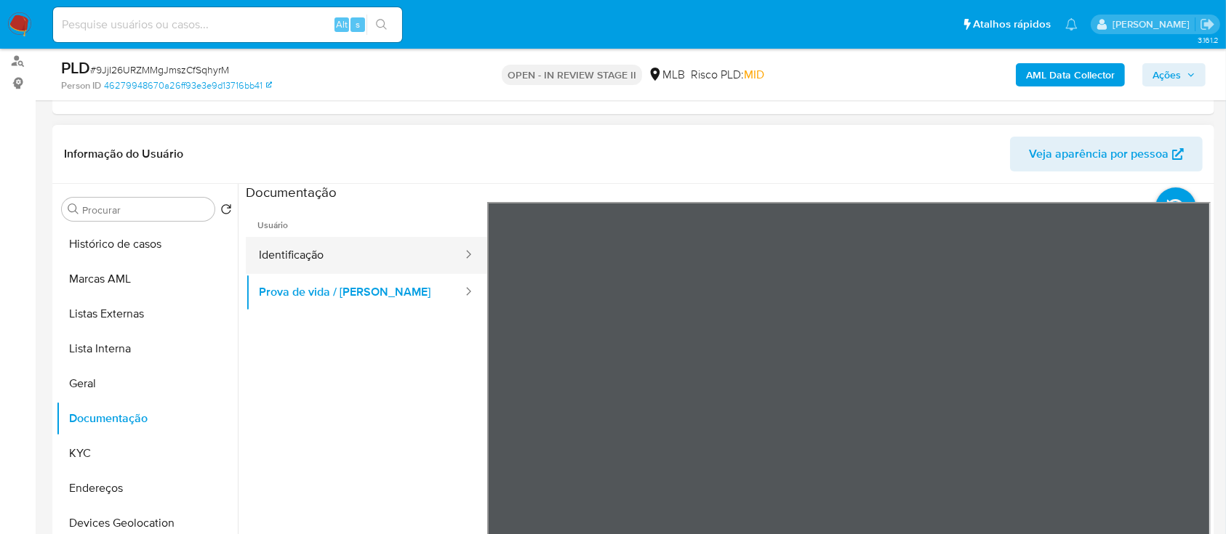
click at [341, 147] on button "Identificação" at bounding box center [355, 255] width 218 height 37
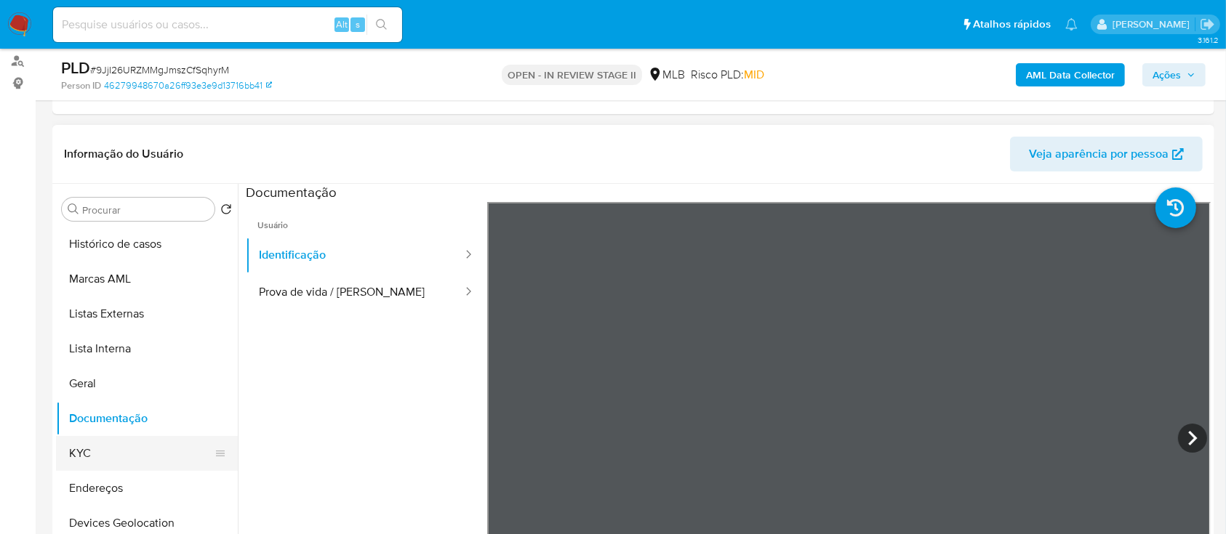
click at [116, 147] on button "KYC" at bounding box center [141, 453] width 170 height 35
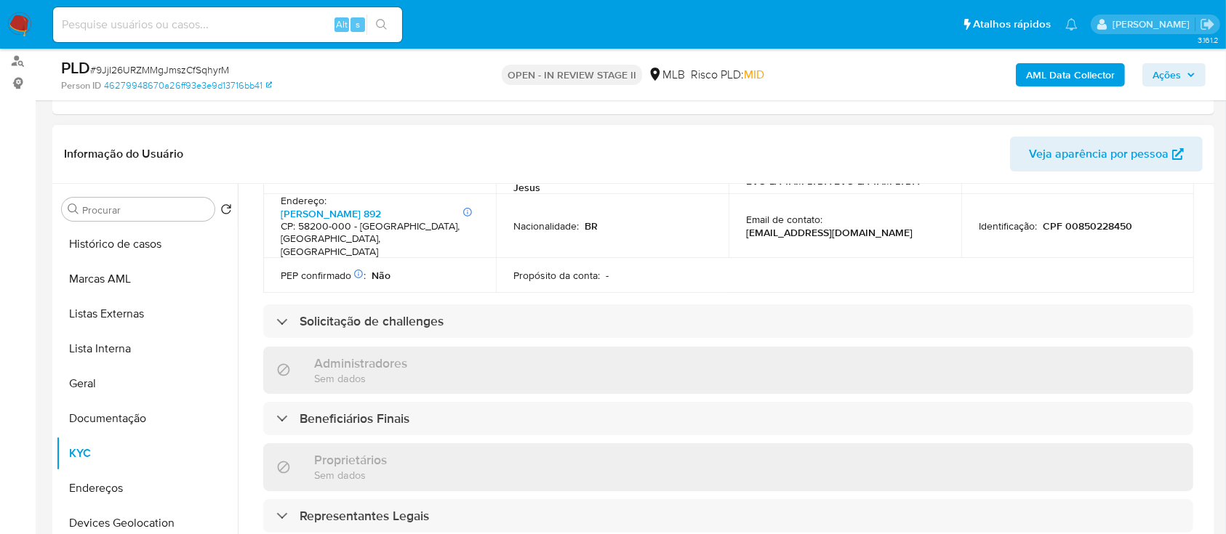
scroll to position [582, 0]
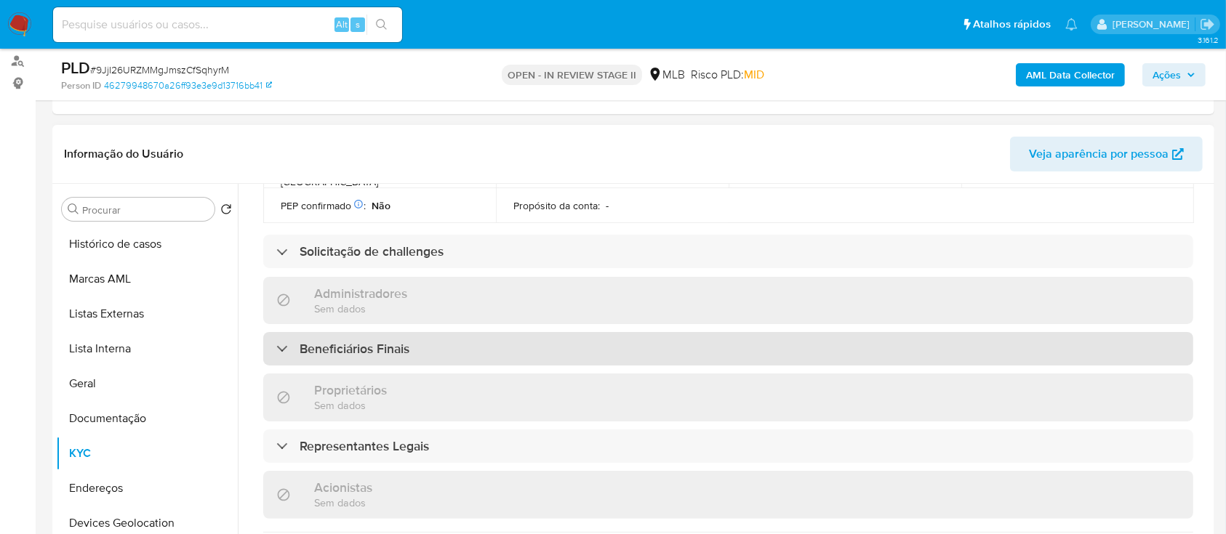
click at [398, 147] on div "Beneficiários Finais" at bounding box center [728, 348] width 930 height 33
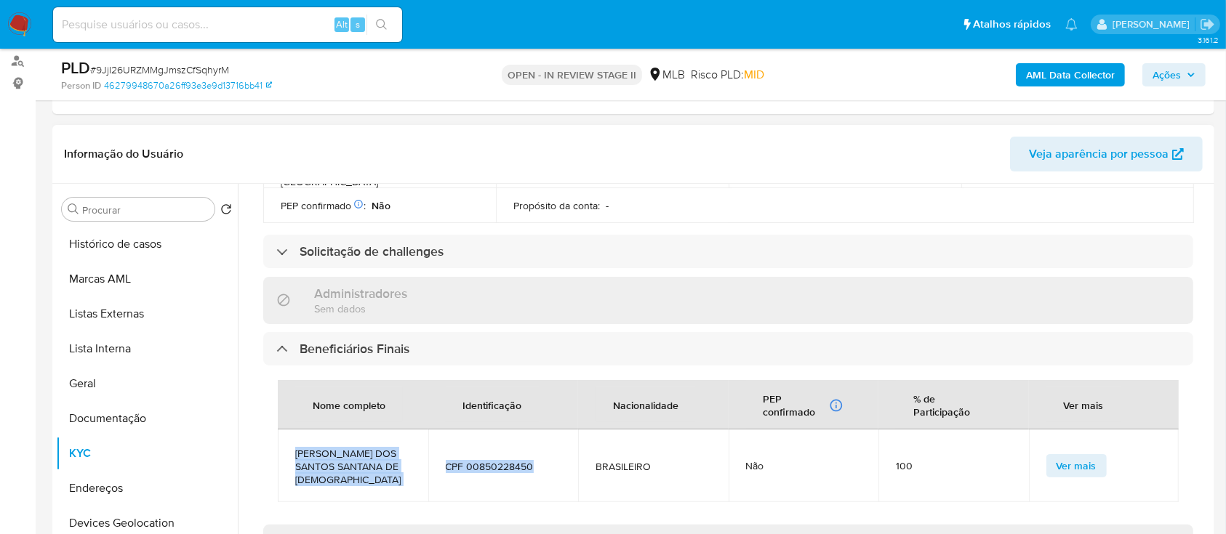
drag, startPoint x: 535, startPoint y: 445, endPoint x: 296, endPoint y: 427, distance: 239.8
click at [293, 147] on tr "JOERBSON ANDERSON DOS SANTOS SANTANA DE JESUS CPF 00850228450 BRASILEIRO Não 10…" at bounding box center [728, 466] width 901 height 73
copy tr "JOERBSON ANDERSON DOS SANTOS SANTANA DE JESUS CPF 00850228450"
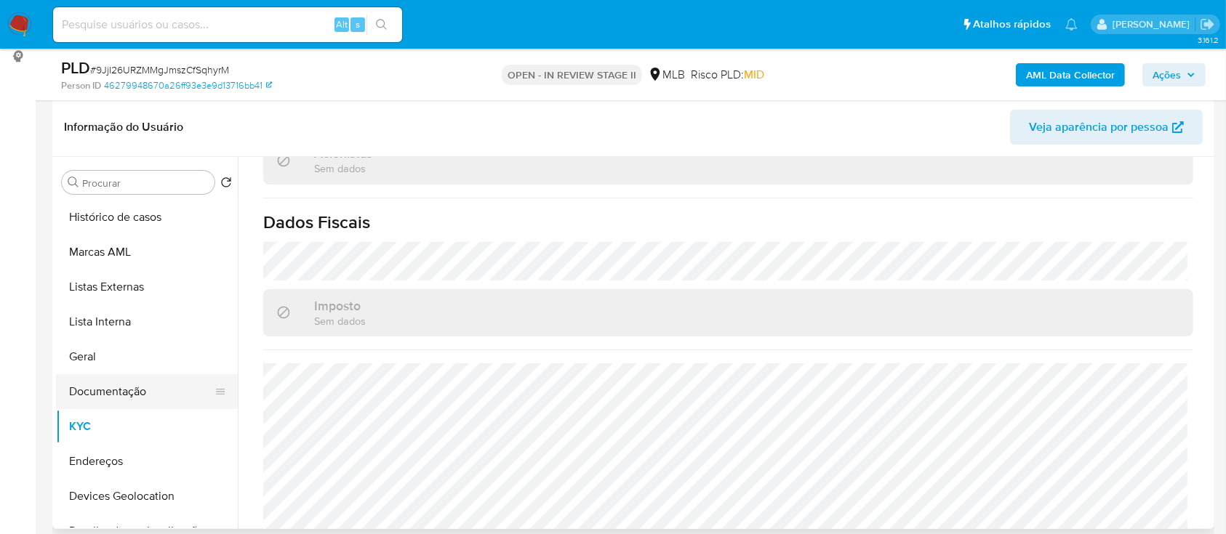
scroll to position [193, 0]
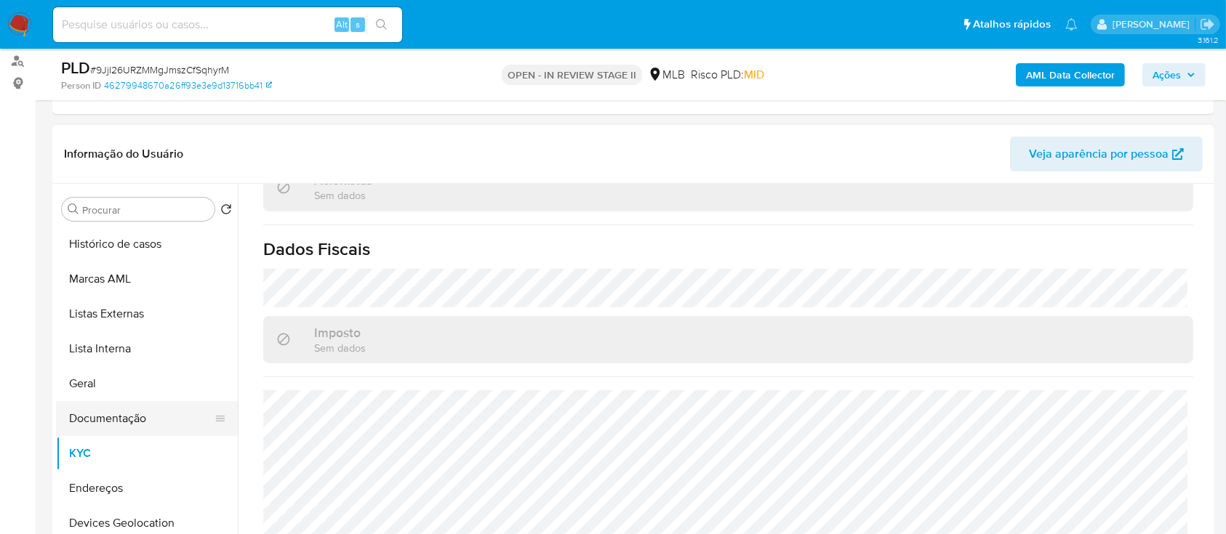
click at [129, 147] on button "Documentação" at bounding box center [141, 418] width 170 height 35
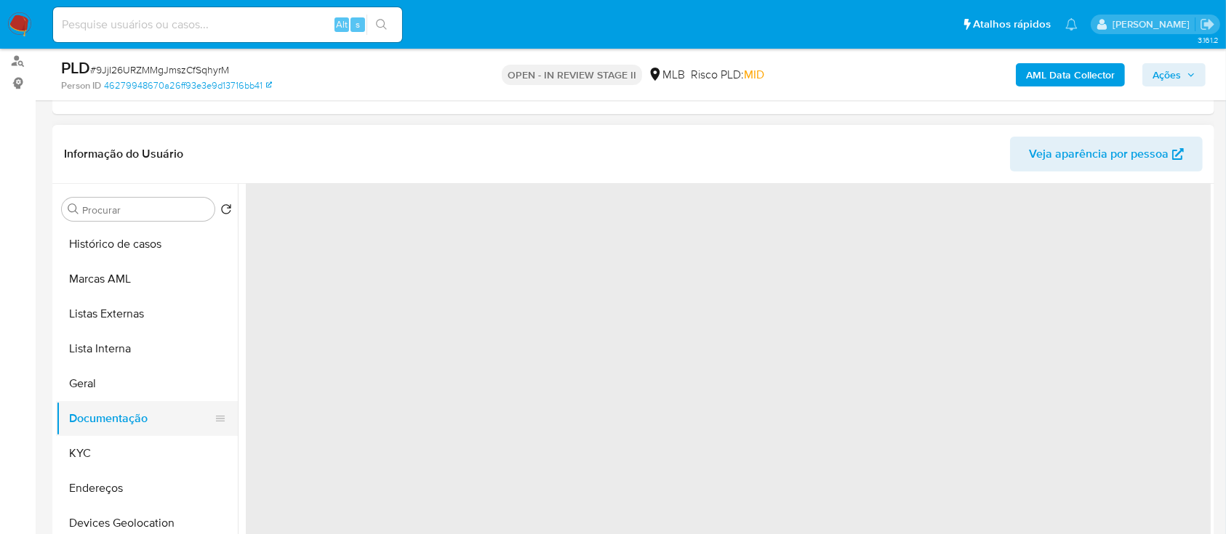
scroll to position [0, 0]
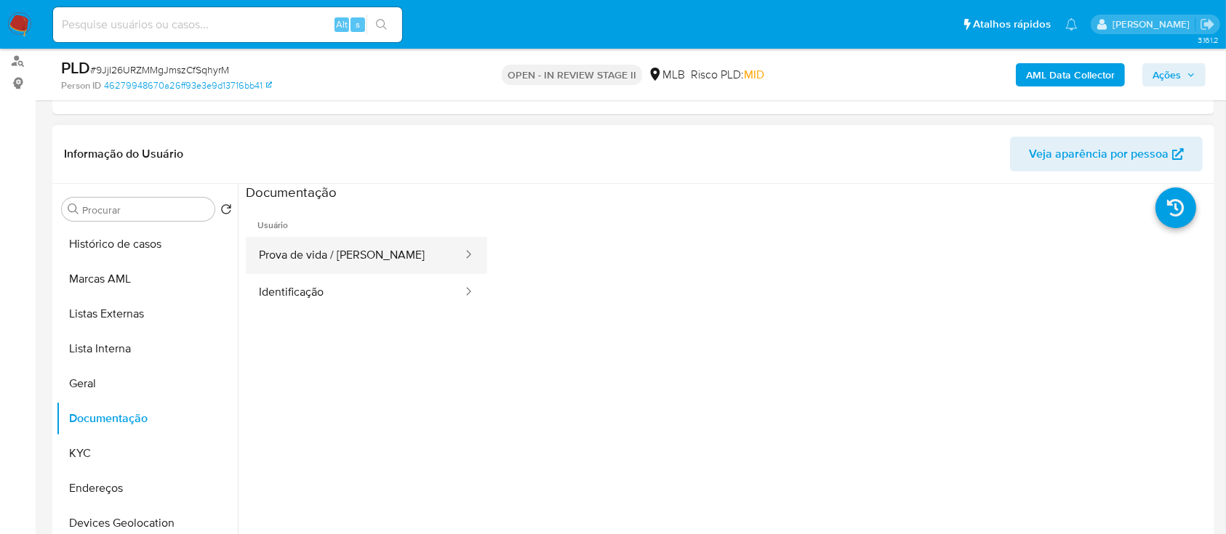
click at [357, 147] on button "Prova de vida / [PERSON_NAME]" at bounding box center [355, 255] width 218 height 37
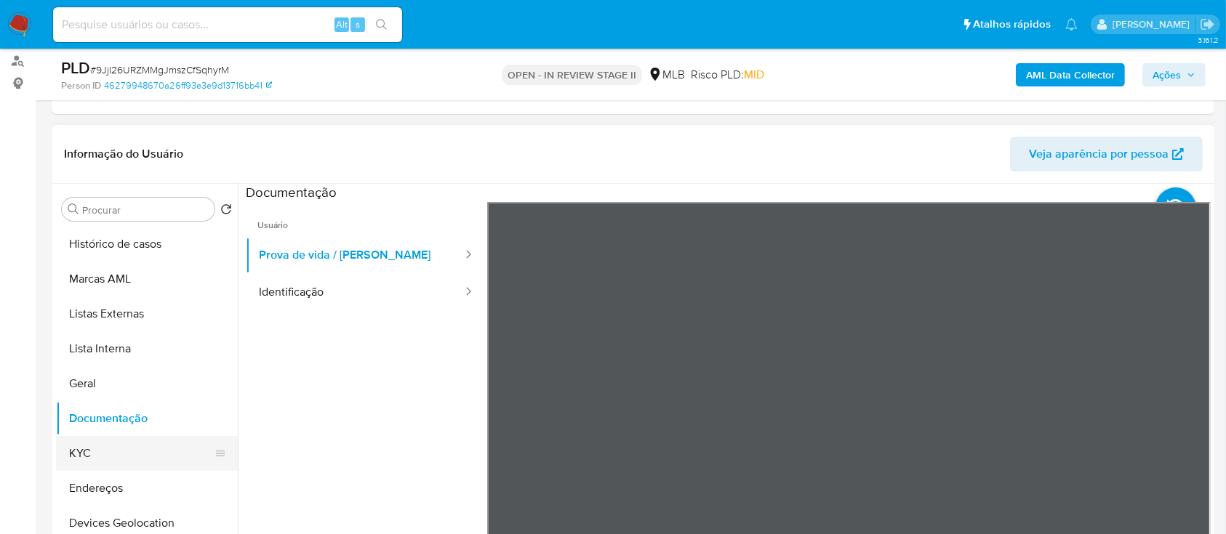
drag, startPoint x: 96, startPoint y: 464, endPoint x: 108, endPoint y: 458, distance: 13.0
click at [101, 147] on button "KYC" at bounding box center [141, 453] width 170 height 35
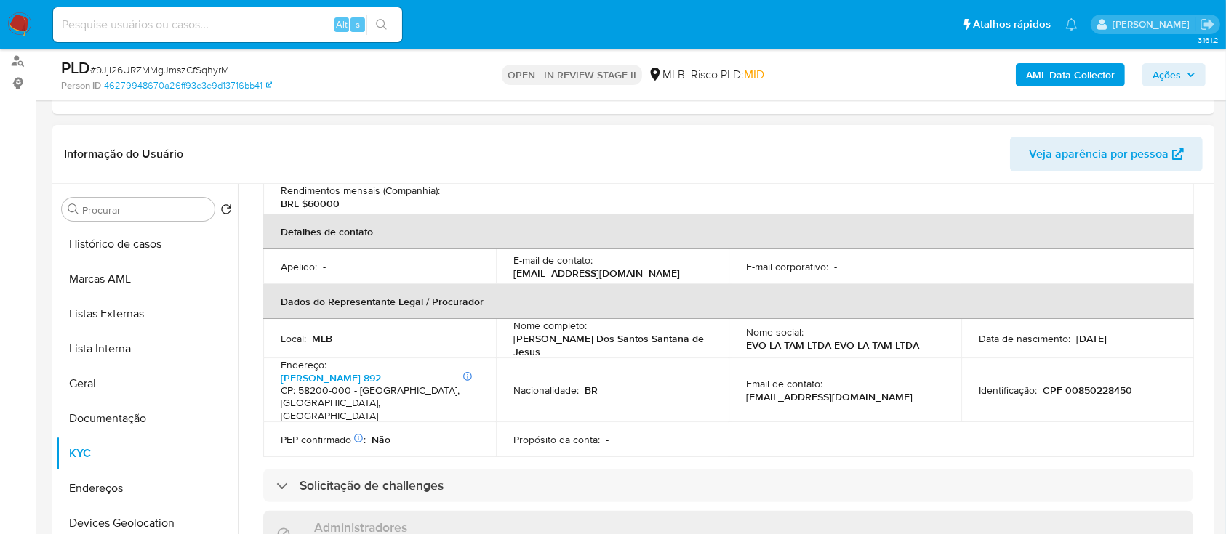
scroll to position [388, 0]
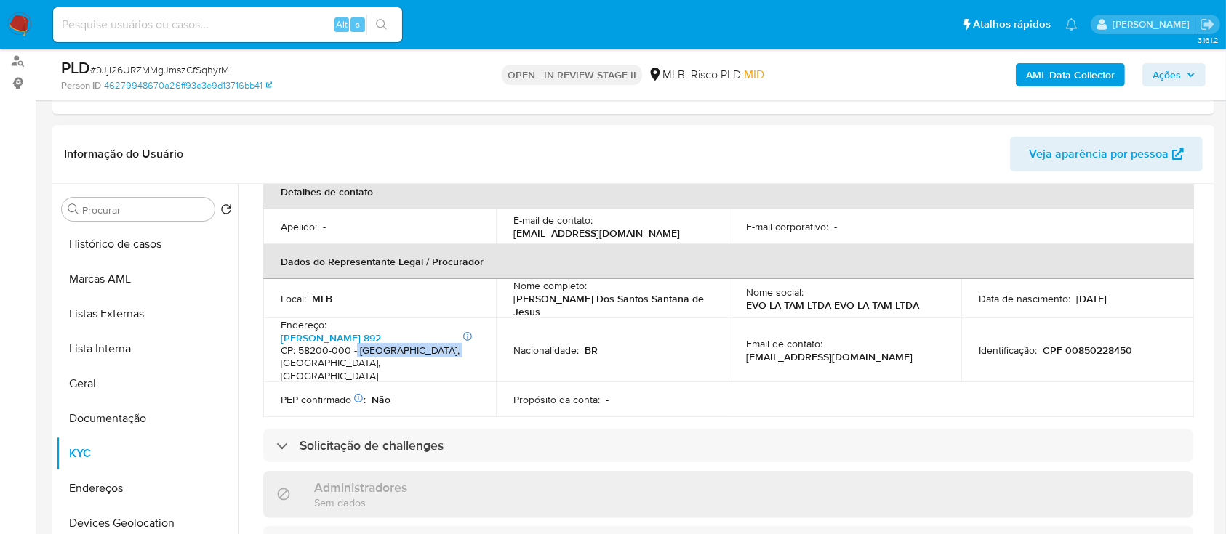
drag, startPoint x: 356, startPoint y: 340, endPoint x: 446, endPoint y: 340, distance: 89.4
click at [446, 147] on h4 "CP: 58200-000 - [GEOGRAPHIC_DATA], [GEOGRAPHIC_DATA], [GEOGRAPHIC_DATA]" at bounding box center [377, 364] width 192 height 39
copy h4 "Guarabira, Paraíba,"
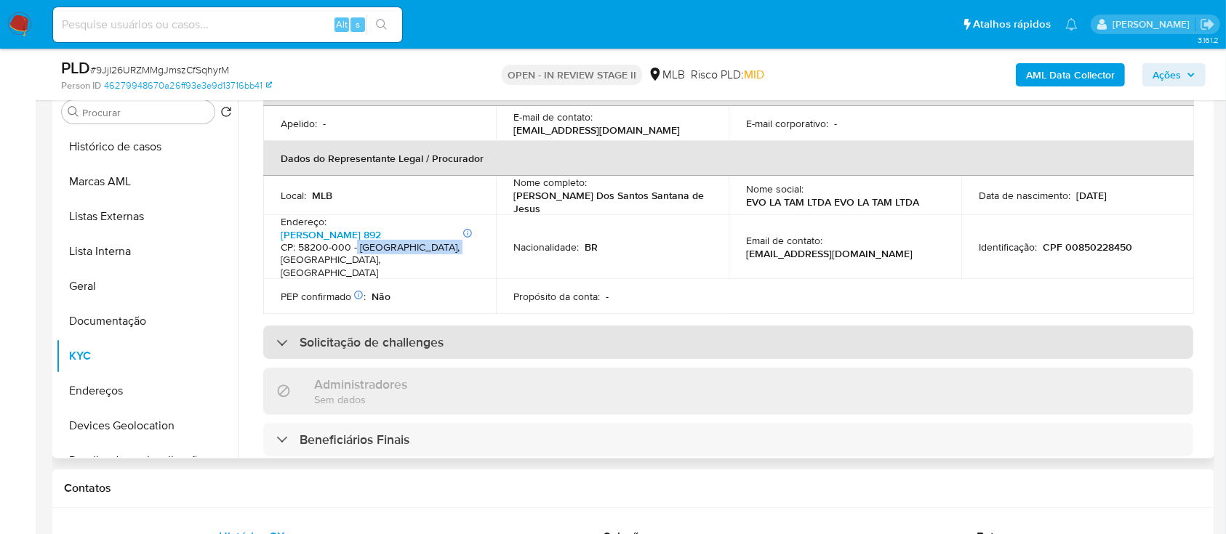
scroll to position [308, 0]
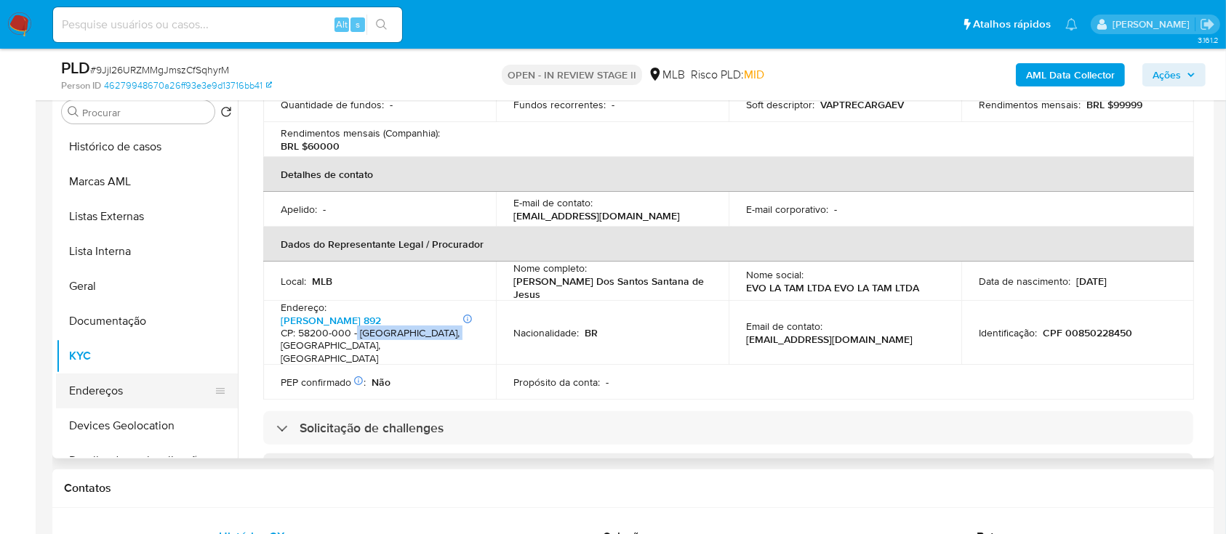
click at [138, 147] on button "Endereços" at bounding box center [141, 391] width 170 height 35
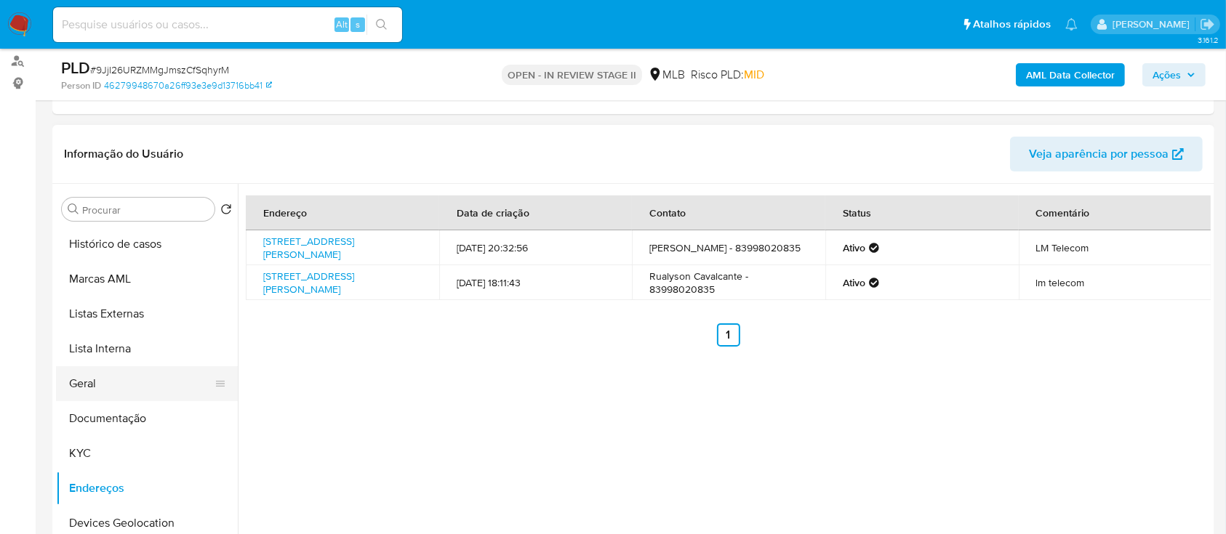
scroll to position [97, 0]
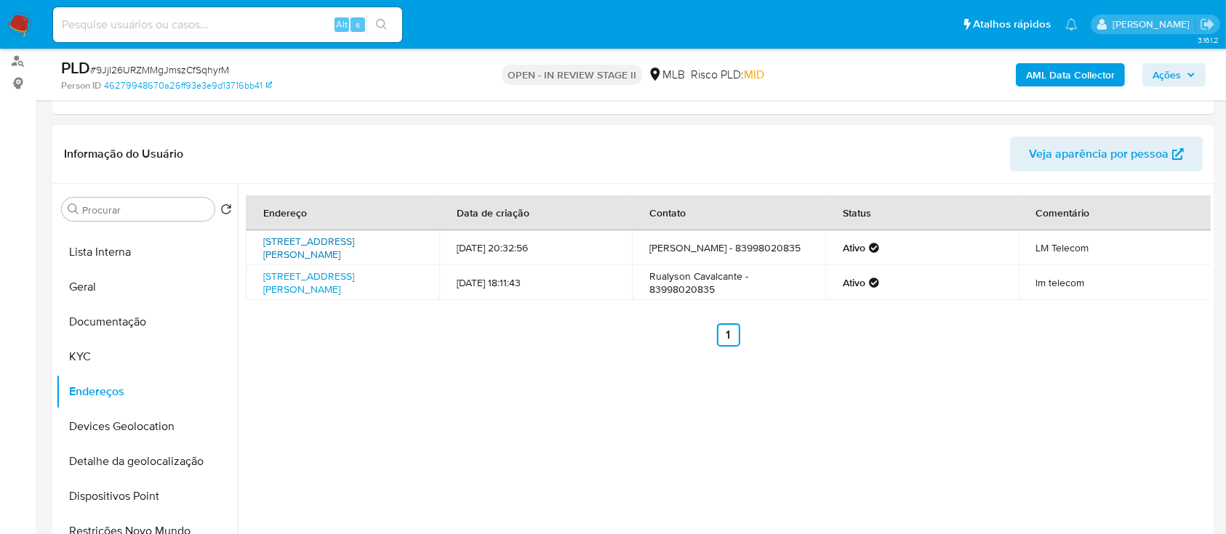
click at [296, 147] on link "Rua Luiz Porpino Da Silva 199, Guarabira, Paraíba, 58201563, Brasil 199" at bounding box center [308, 248] width 91 height 28
click at [315, 147] on link "Rua Luiz Porpino Da Silva 199, Guarabira, Paraíba, 58200000, Brasil 199" at bounding box center [308, 283] width 91 height 28
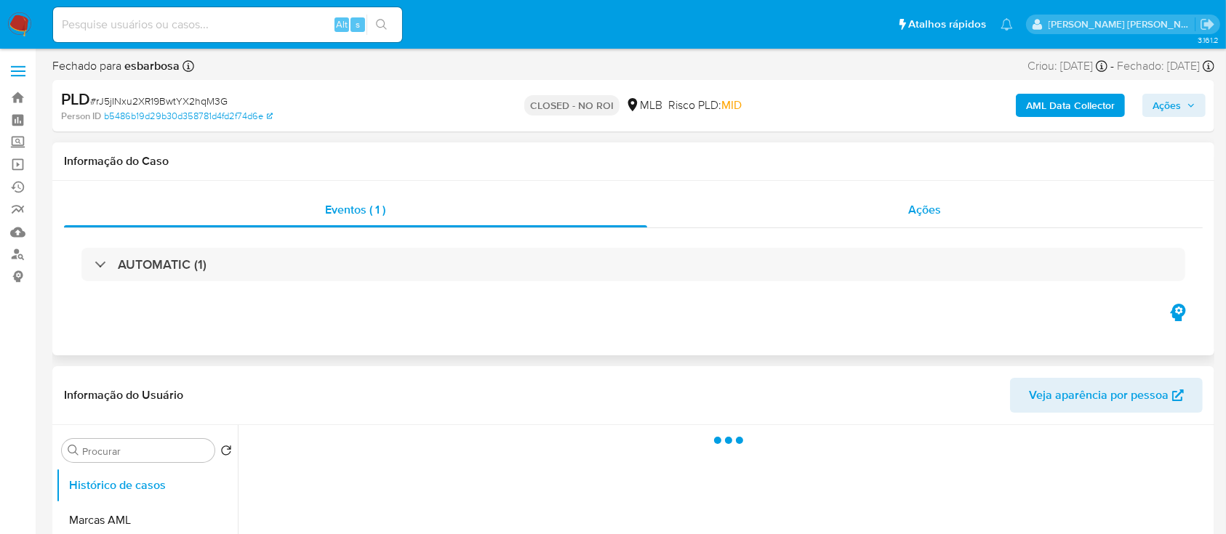
click at [733, 225] on div "Ações" at bounding box center [924, 210] width 555 height 35
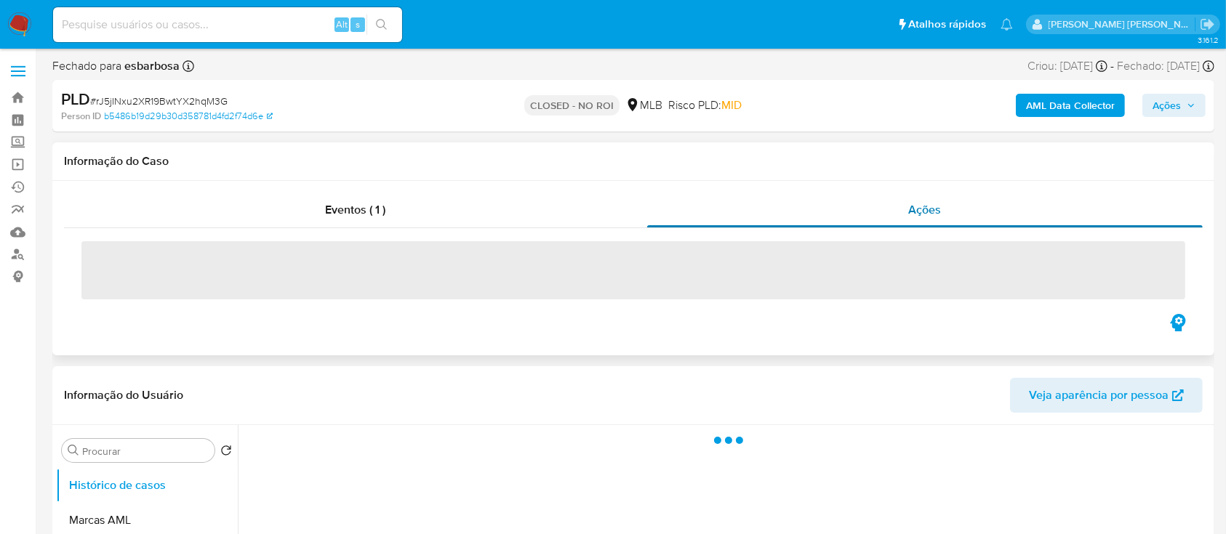
select select "10"
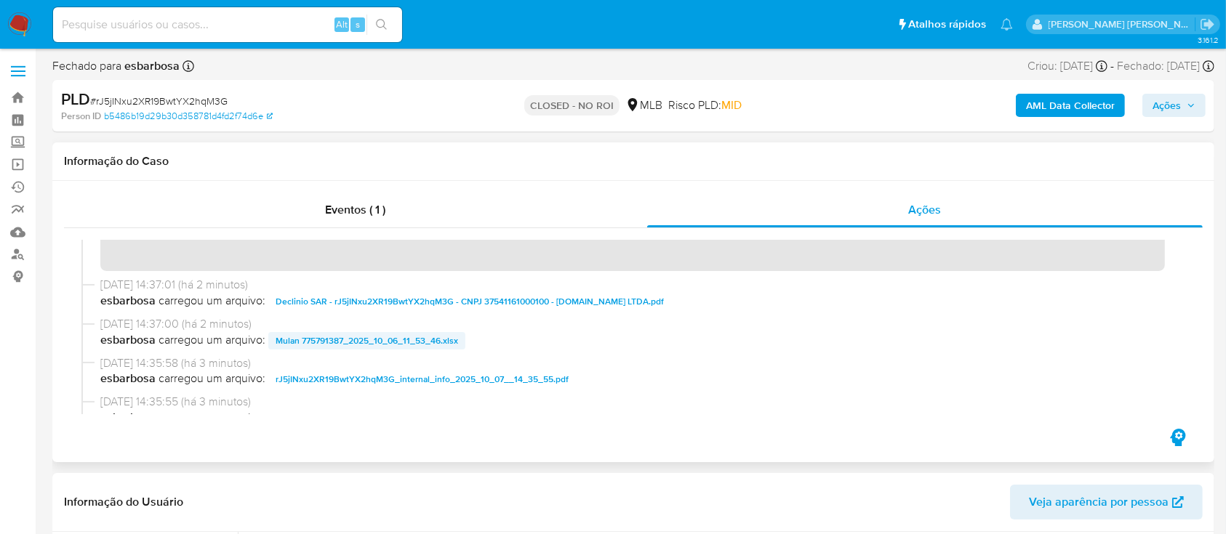
scroll to position [193, 0]
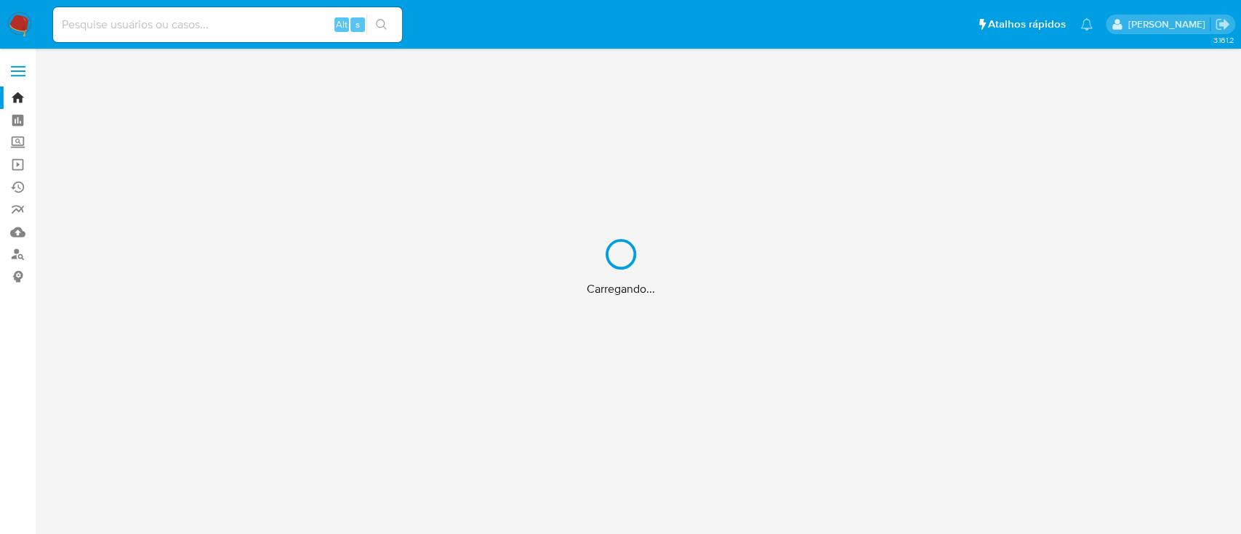
click at [300, 29] on div "Carregando..." at bounding box center [620, 267] width 1241 height 534
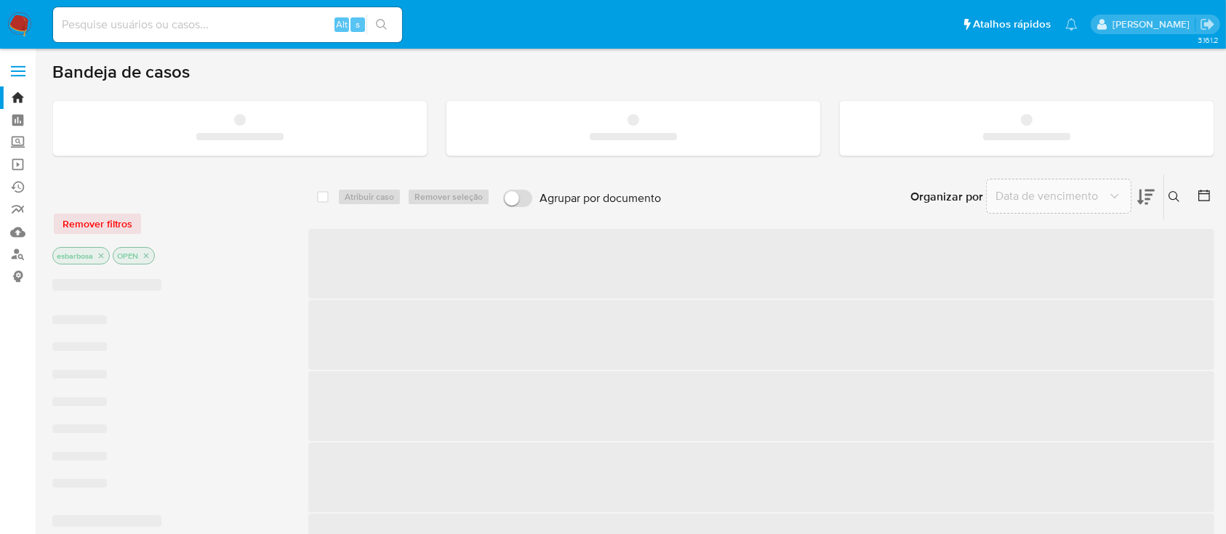
click at [291, 26] on input at bounding box center [227, 24] width 349 height 19
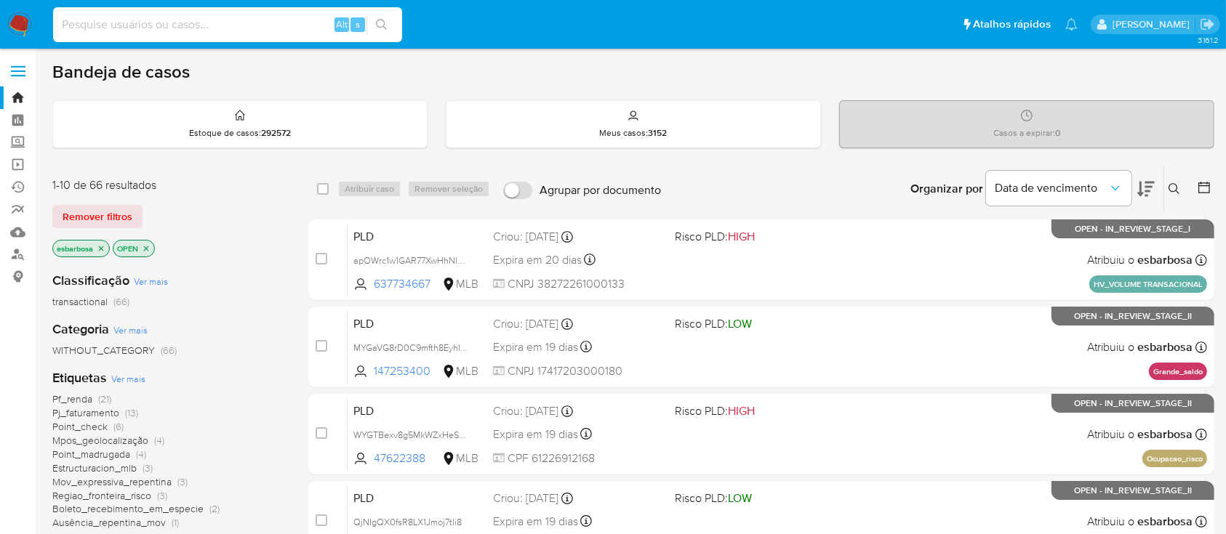
paste input "WI2RjvbwkFLv9UQLt0TZ8MgE"
type input "WI2RjvbwkFLv9UQLt0TZ8MgE"
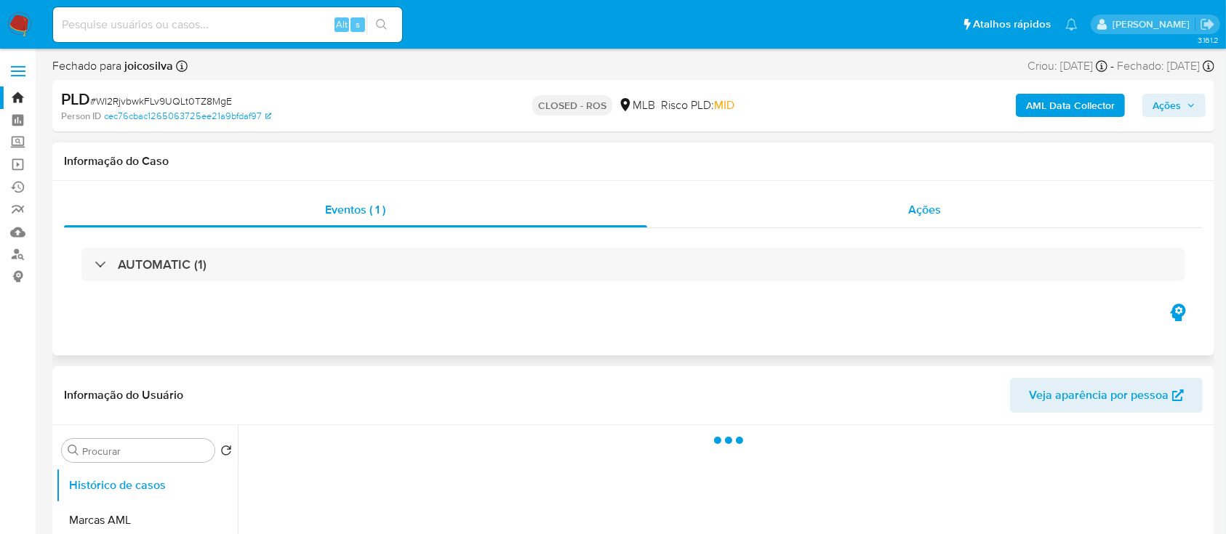
click at [808, 225] on div "Ações" at bounding box center [924, 210] width 555 height 35
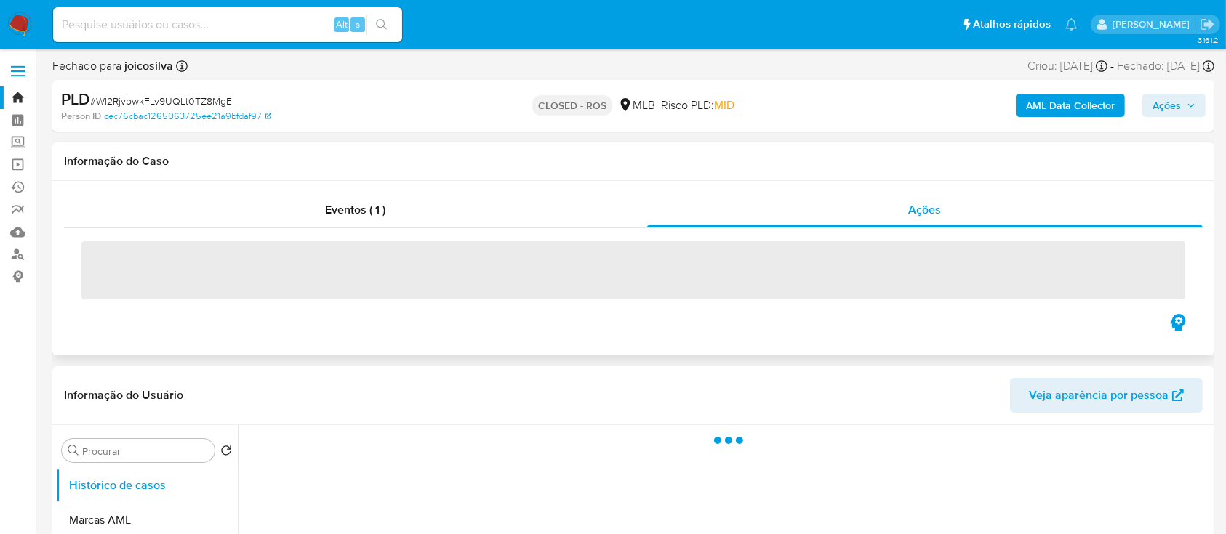
select select "10"
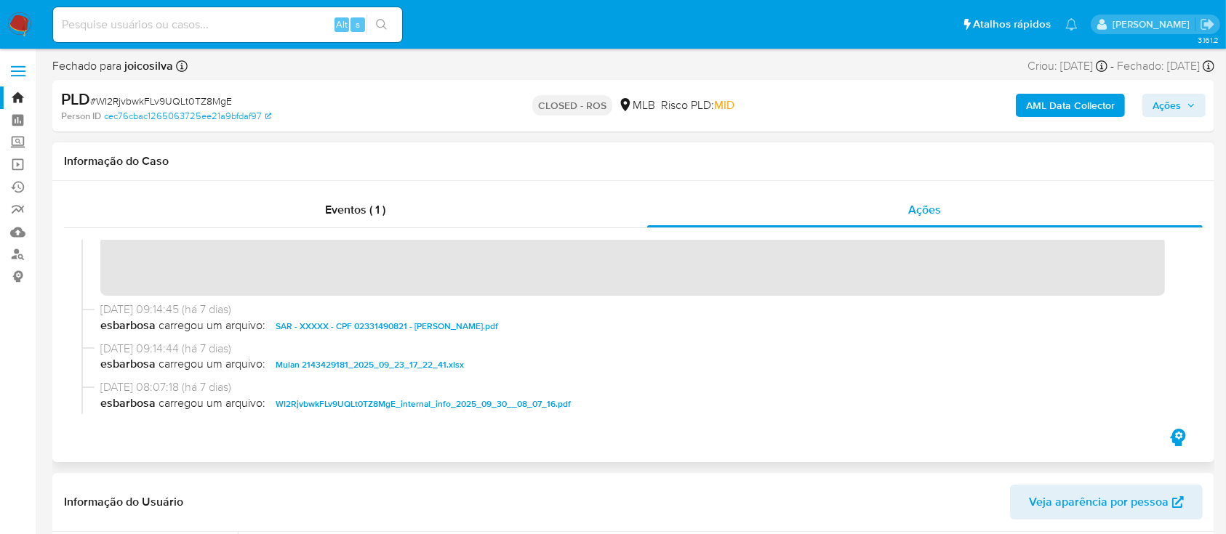
scroll to position [872, 0]
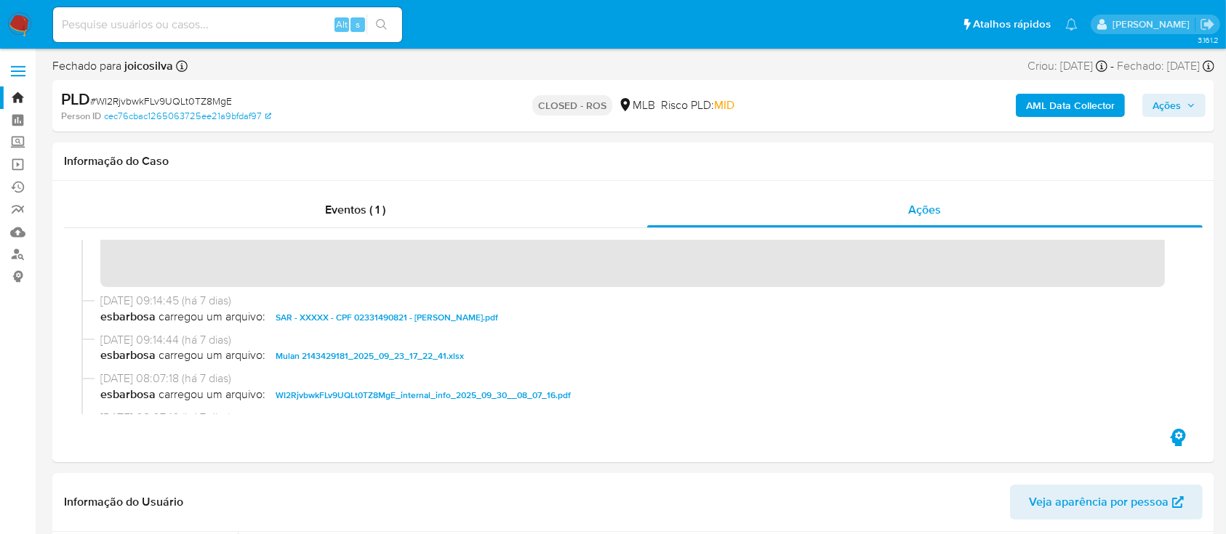
click at [252, 28] on input at bounding box center [227, 24] width 349 height 19
paste input "sGjcJuKVnv42qXzJ0455A5vq"
type input "sGjcJuKVnv42qXzJ0455A5vq"
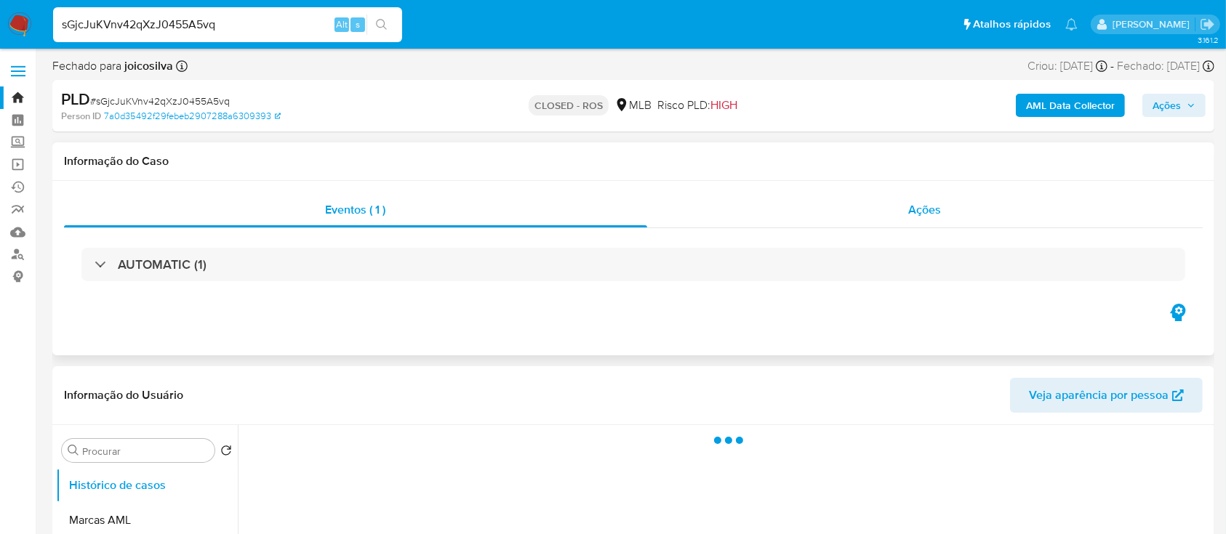
click at [720, 202] on div "Ações" at bounding box center [924, 210] width 555 height 35
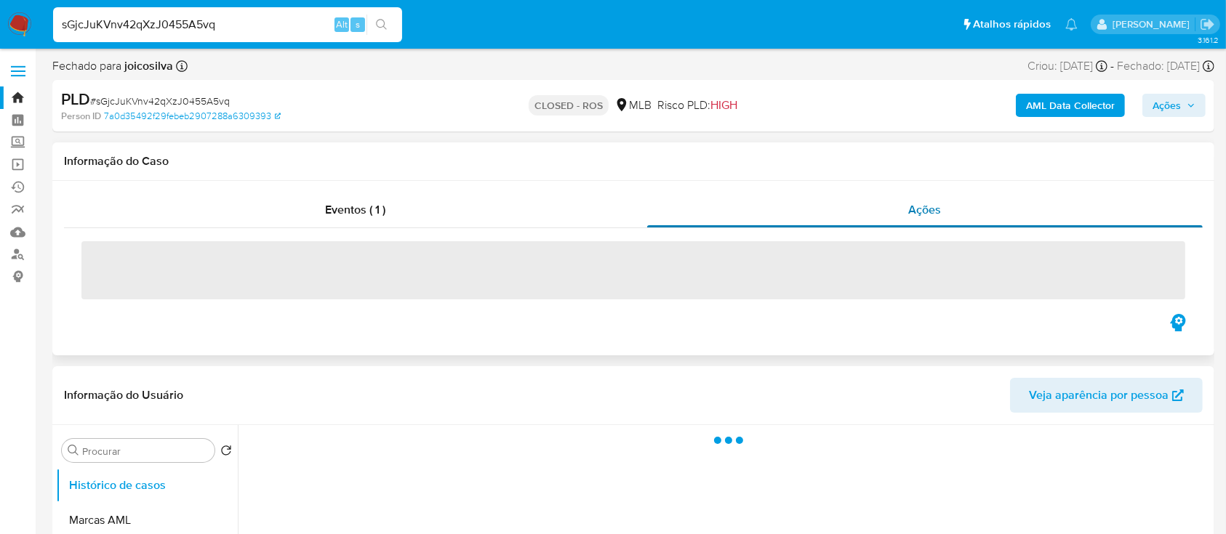
select select "10"
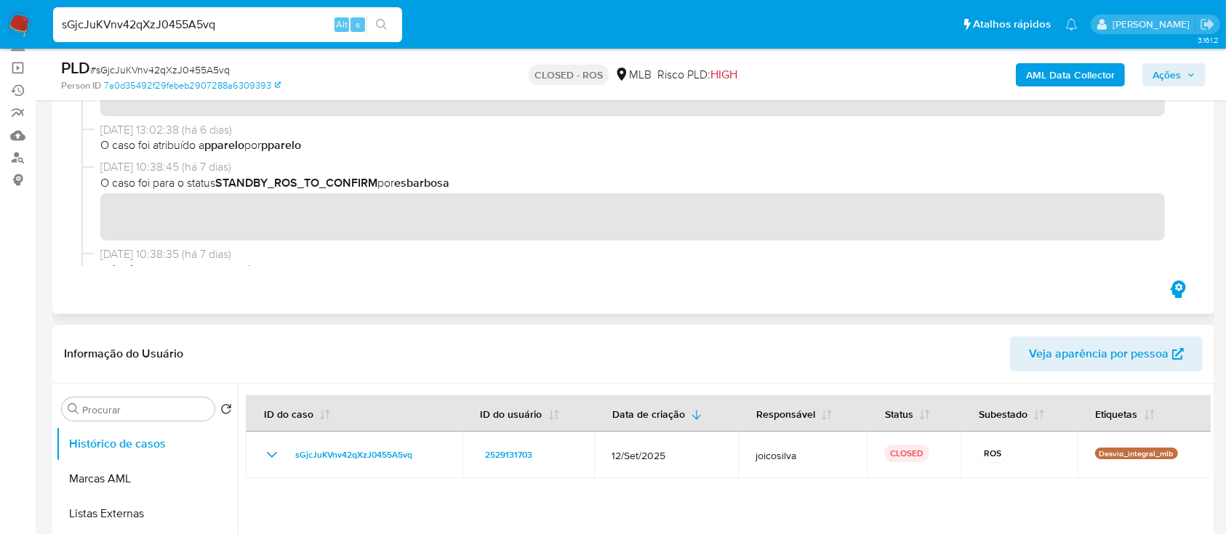
scroll to position [1066, 0]
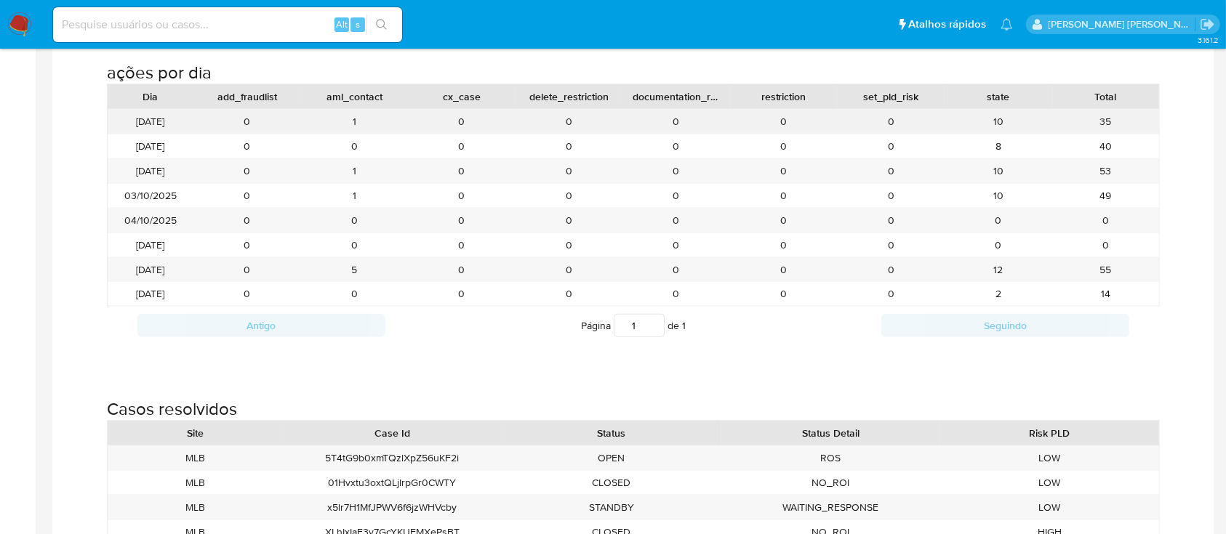
click at [144, 127] on div "[DATE]" at bounding box center [151, 122] width 86 height 24
click at [144, 121] on div "[DATE]" at bounding box center [151, 122] width 86 height 24
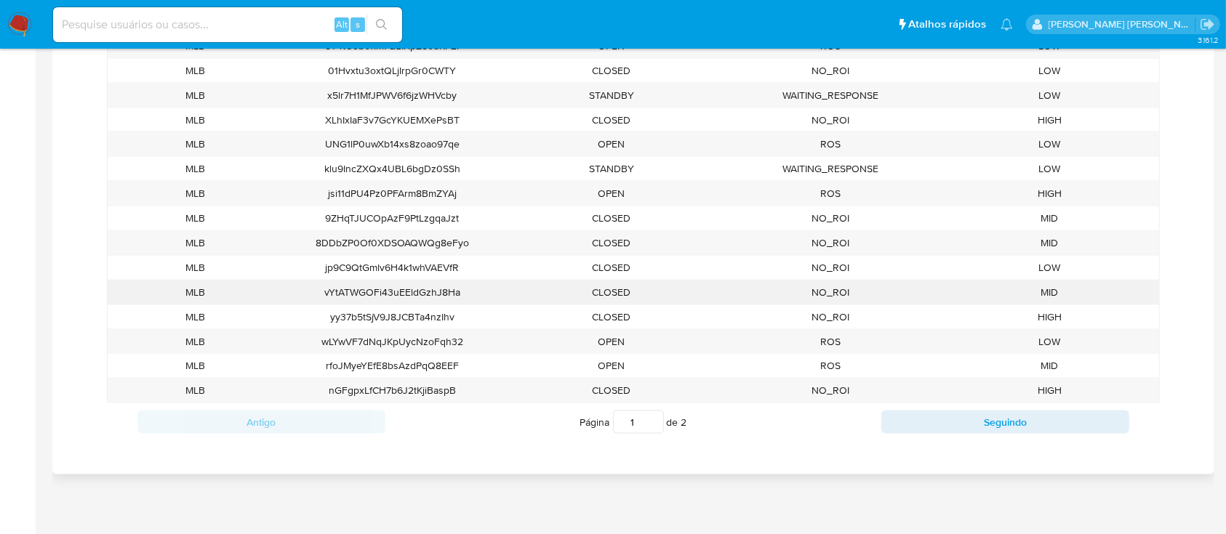
scroll to position [1963, 0]
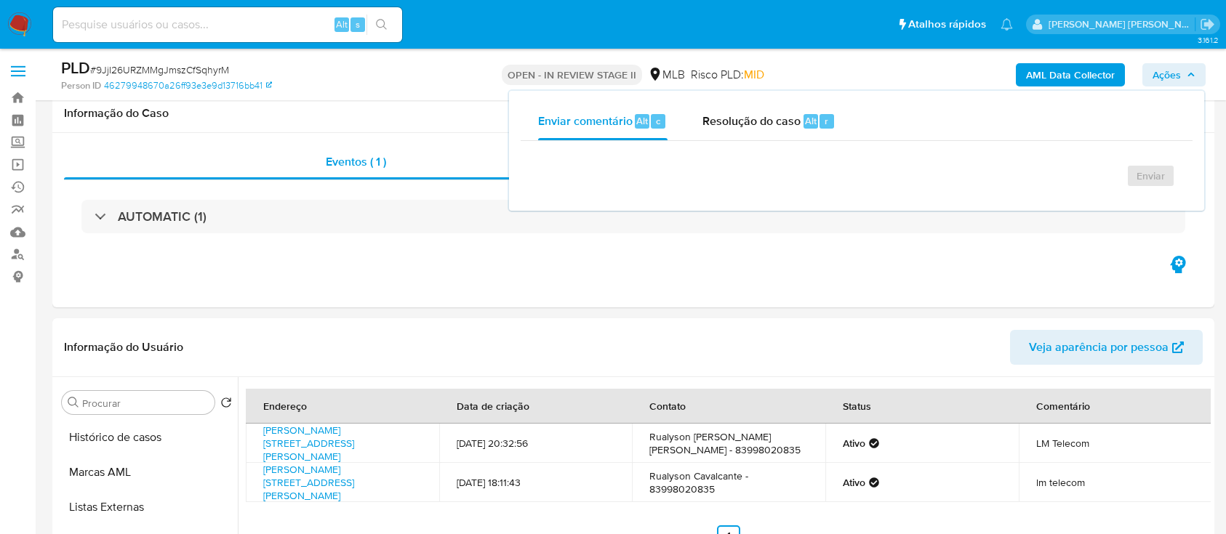
select select "10"
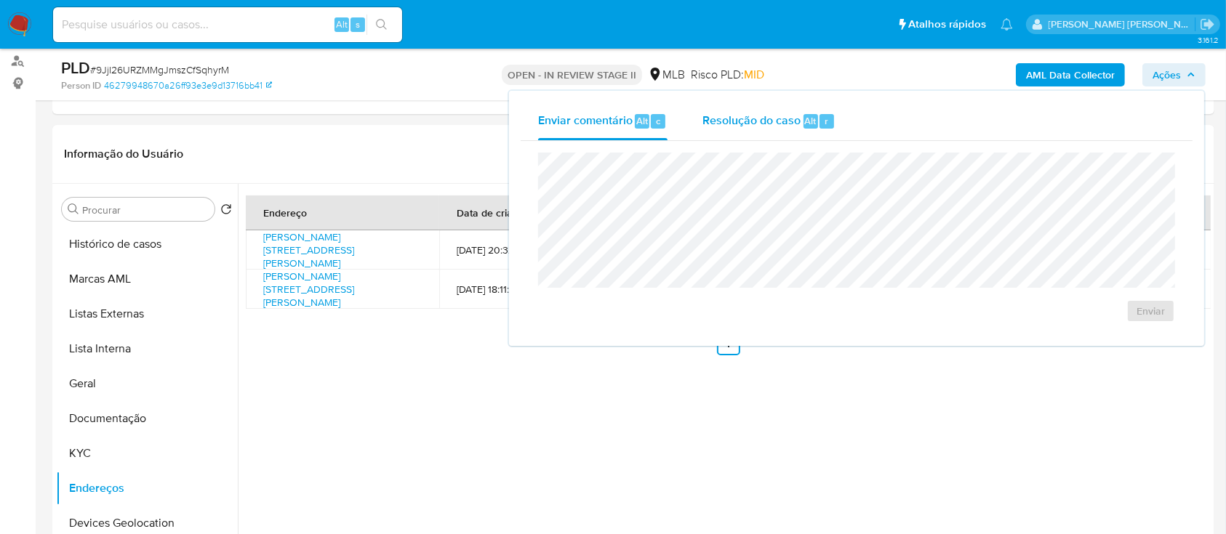
scroll to position [97, 0]
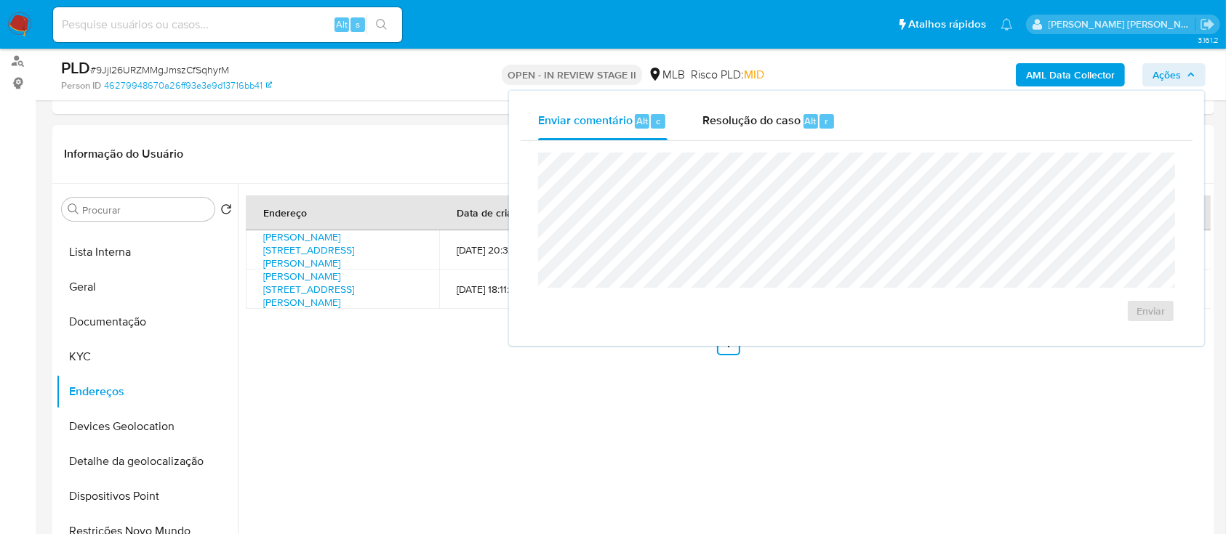
drag, startPoint x: 744, startPoint y: 116, endPoint x: 750, endPoint y: 148, distance: 32.5
click at [744, 121] on span "Resolução do caso" at bounding box center [751, 120] width 98 height 17
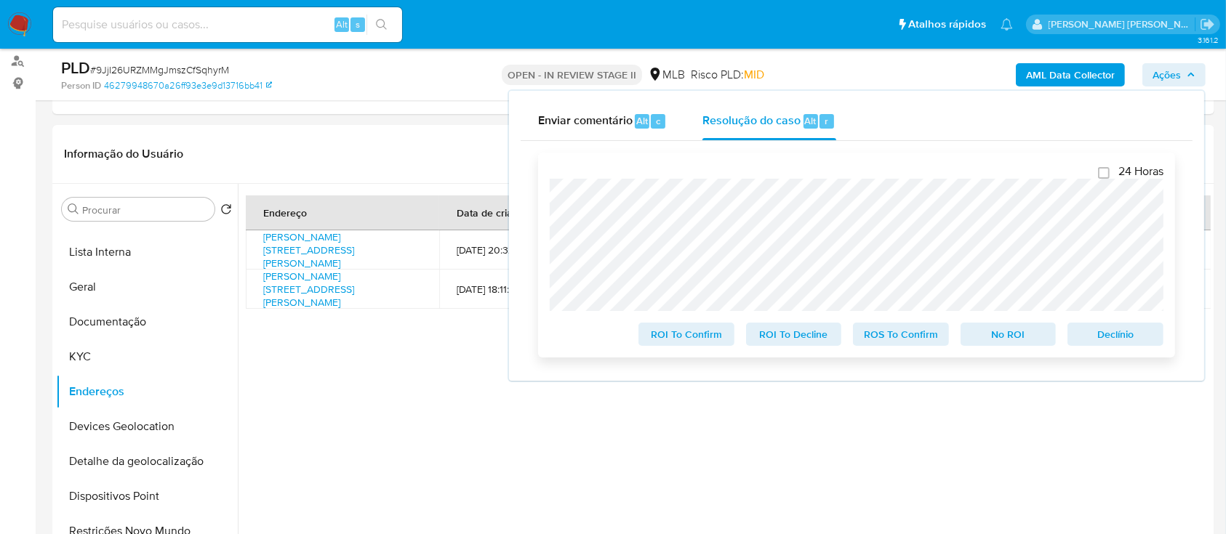
click at [545, 169] on div "24 Horas ROI To Confirm ROI To Decline ROS To Confirm No ROI [PERSON_NAME]" at bounding box center [856, 255] width 637 height 205
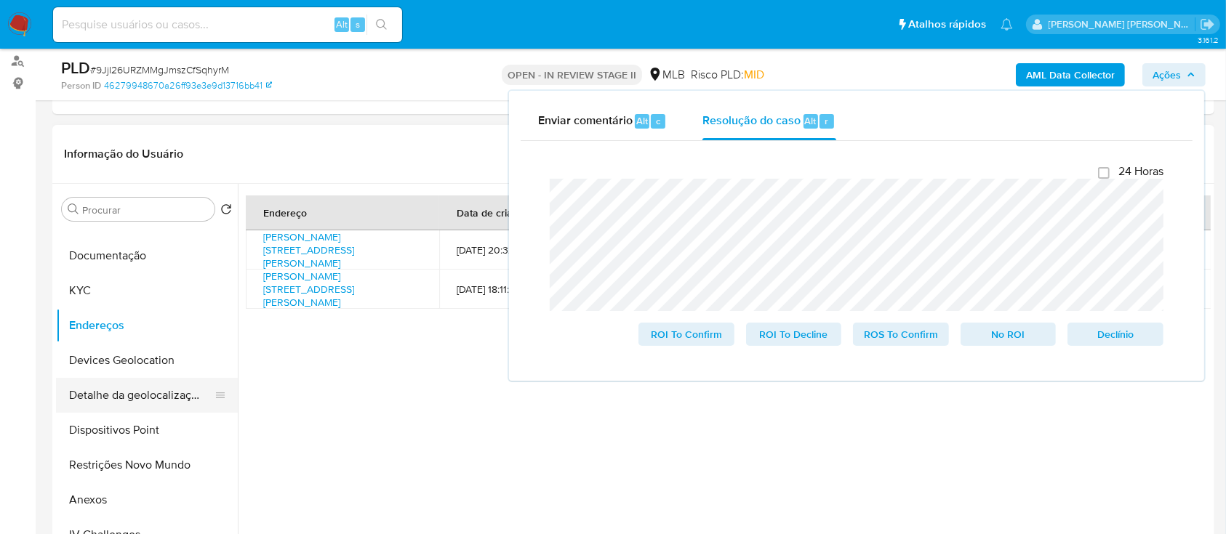
scroll to position [193, 0]
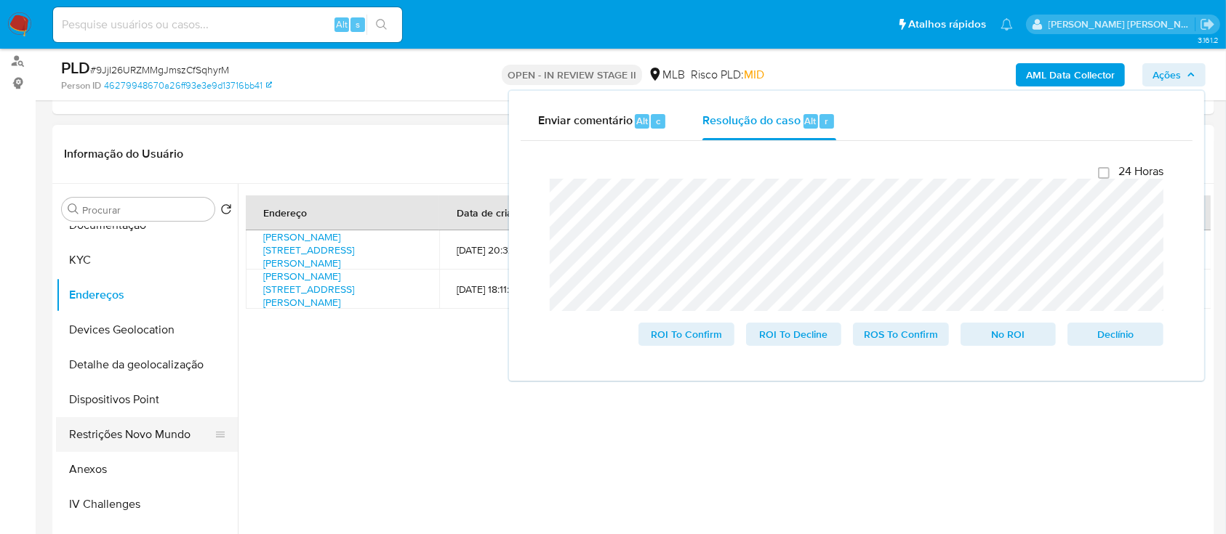
click at [135, 432] on button "Restrições Novo Mundo" at bounding box center [141, 434] width 170 height 35
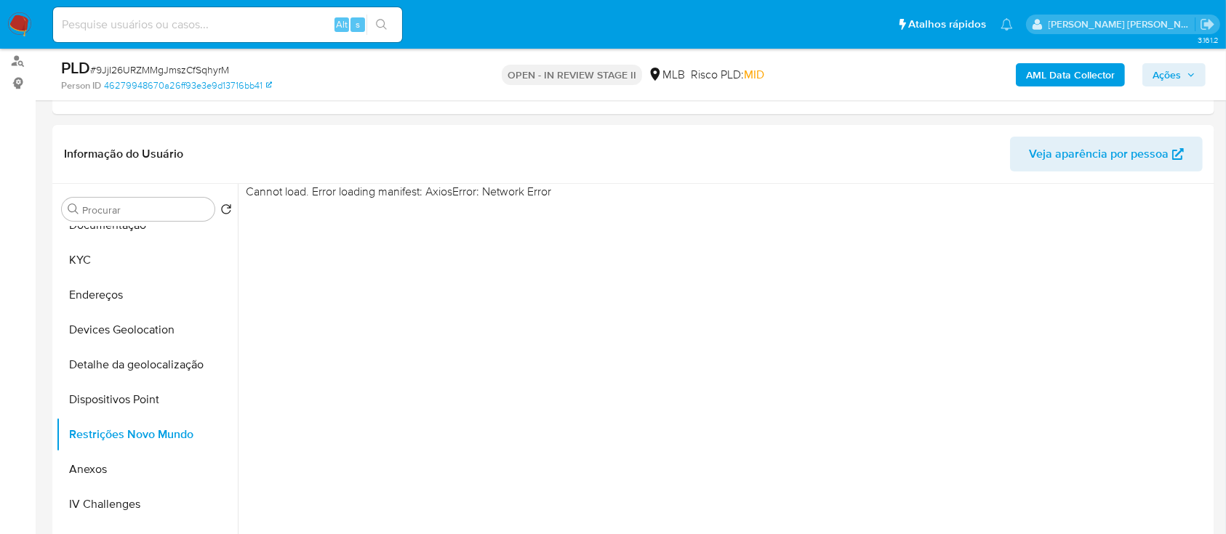
click at [1161, 76] on span "Ações" at bounding box center [1166, 74] width 28 height 23
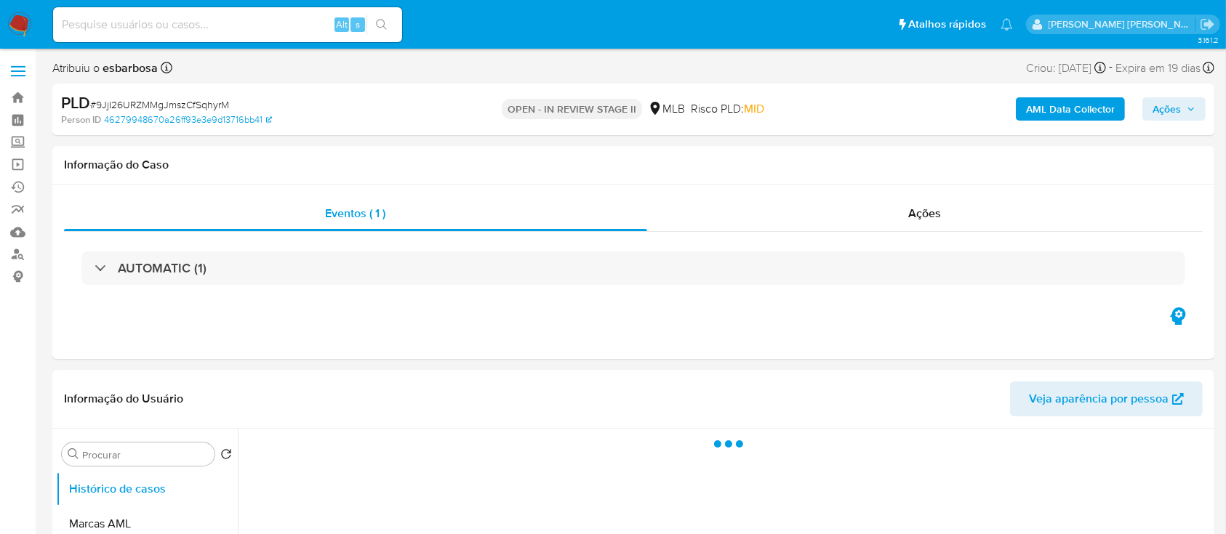
select select "10"
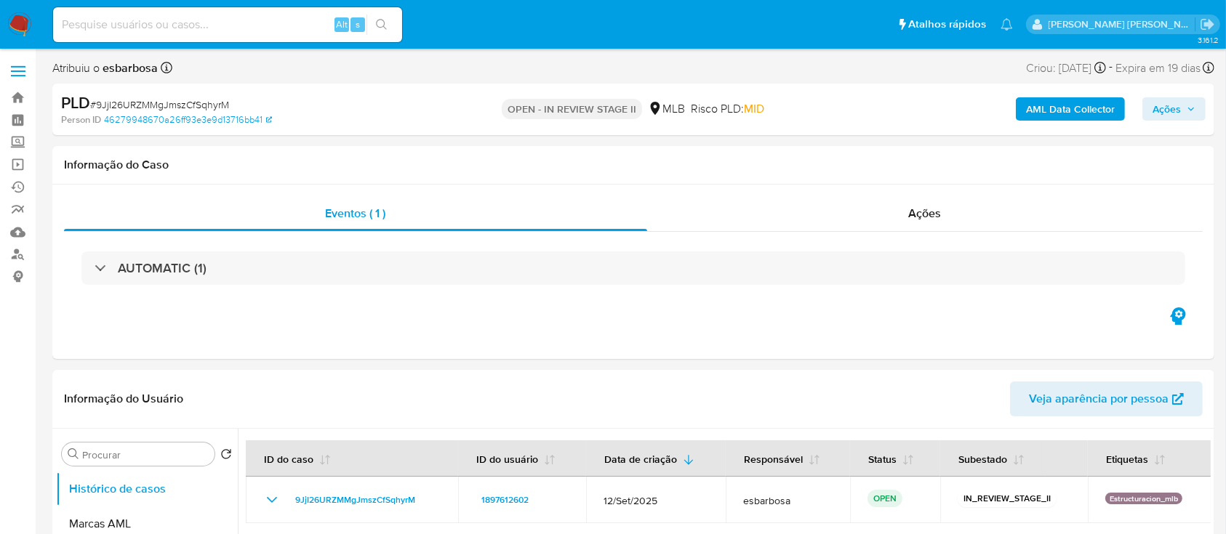
click at [1165, 108] on span "Ações" at bounding box center [1166, 108] width 28 height 23
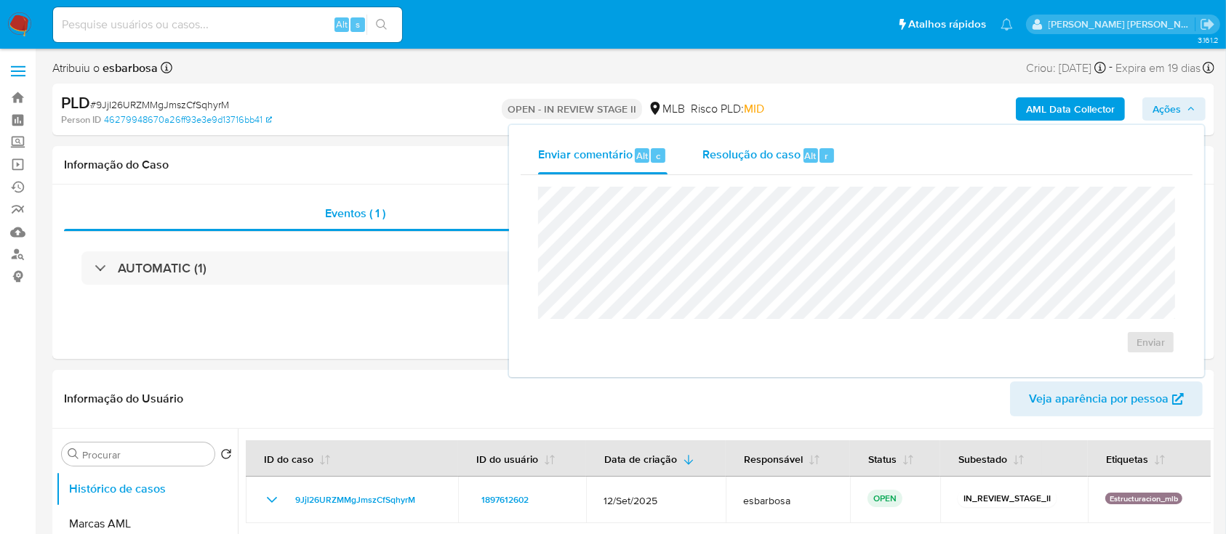
click at [728, 164] on div "Resolução do caso Alt r" at bounding box center [768, 156] width 133 height 38
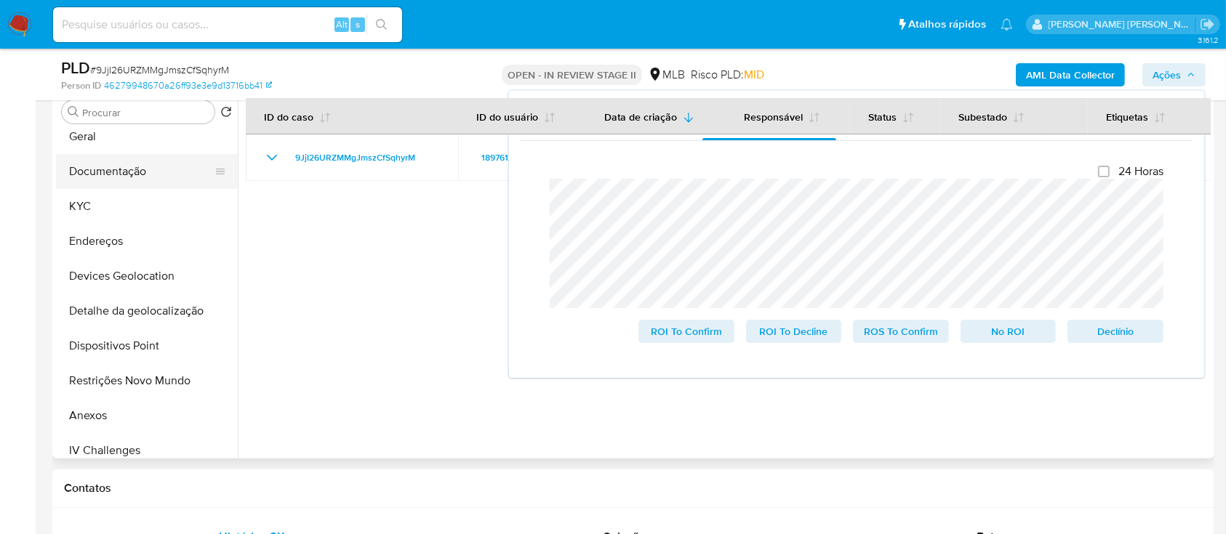
scroll to position [193, 0]
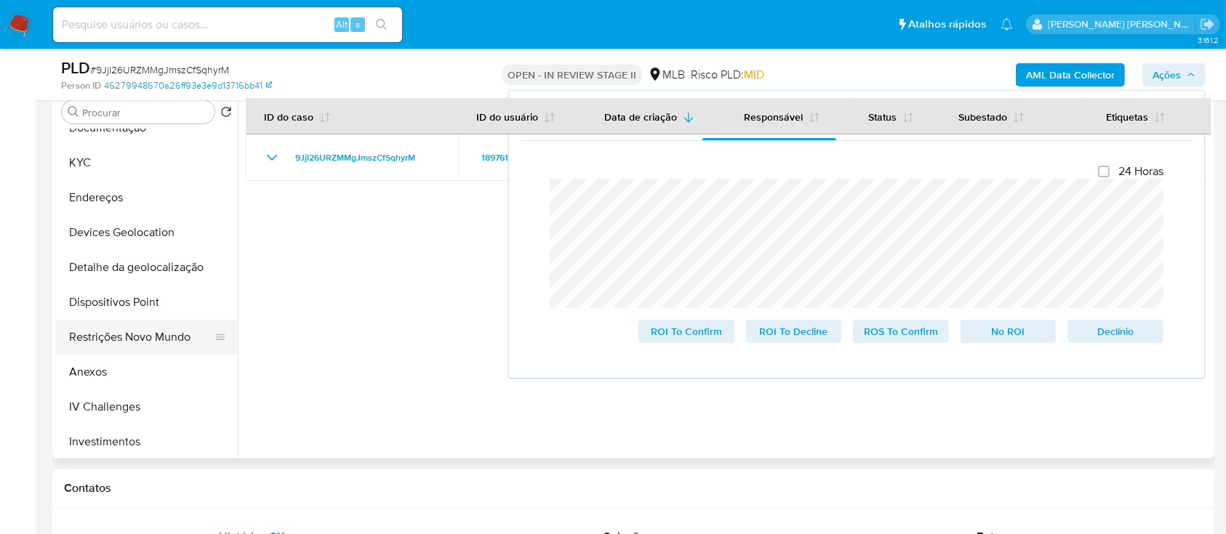
click at [132, 335] on button "Restrições Novo Mundo" at bounding box center [141, 337] width 170 height 35
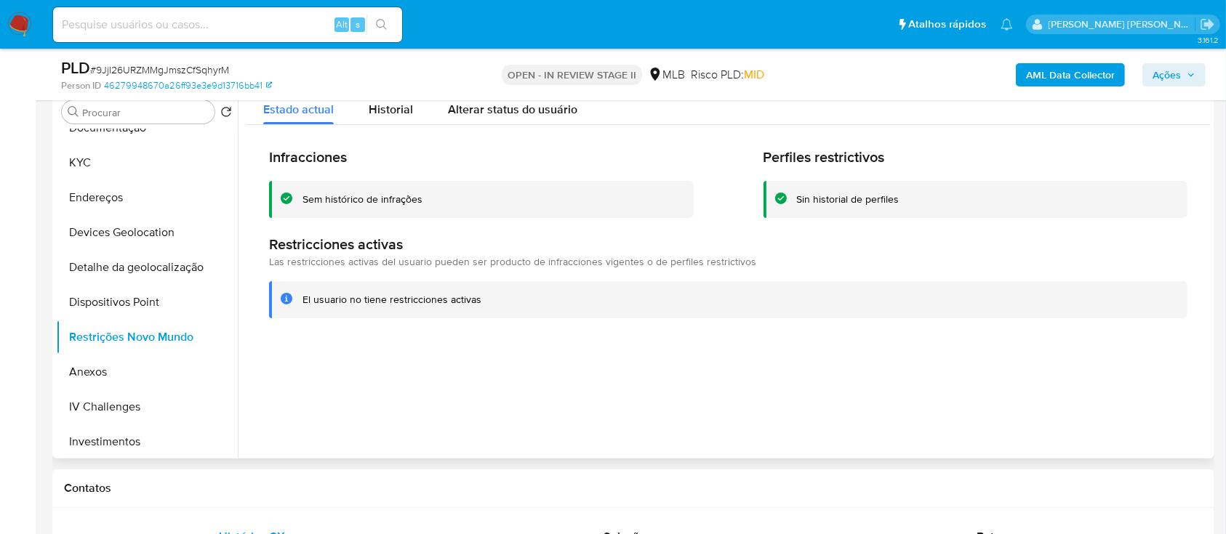
click at [377, 201] on div "Sem histórico de infrações" at bounding box center [362, 200] width 120 height 14
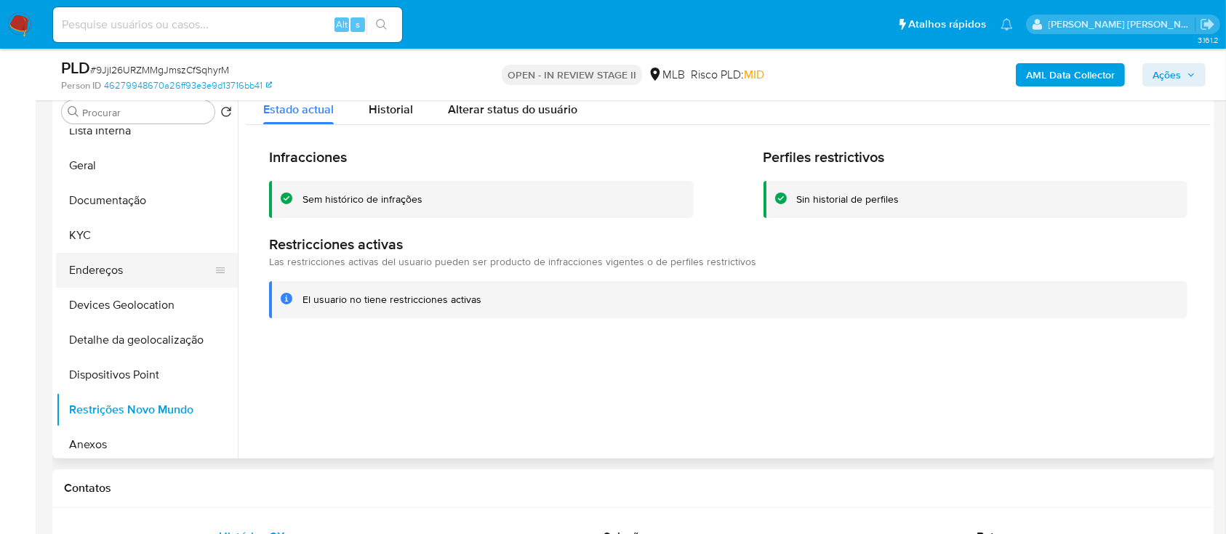
scroll to position [97, 0]
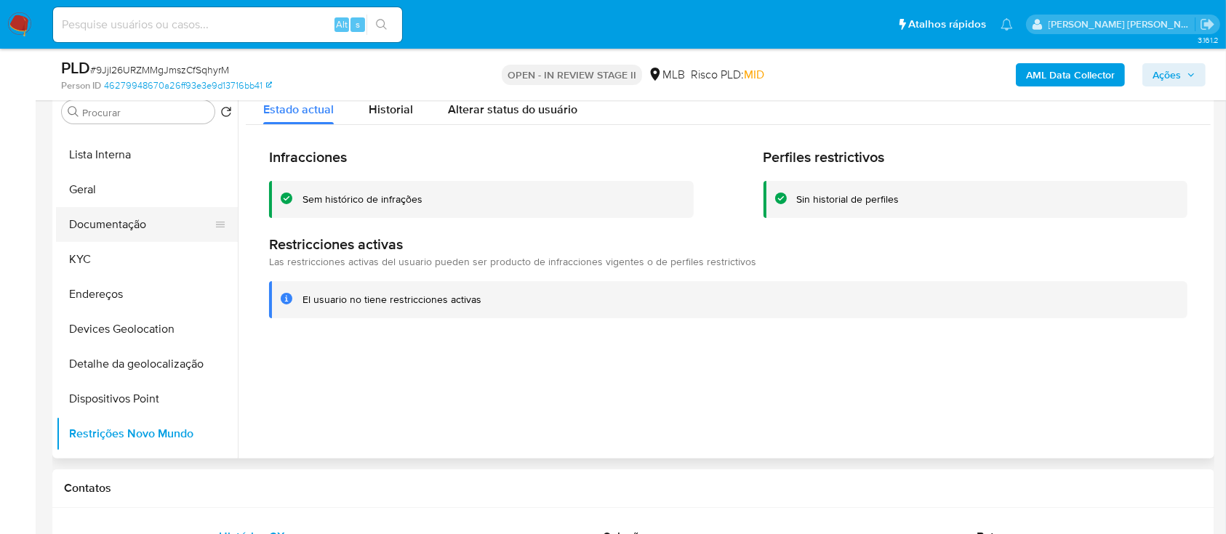
click at [128, 225] on button "Documentação" at bounding box center [141, 224] width 170 height 35
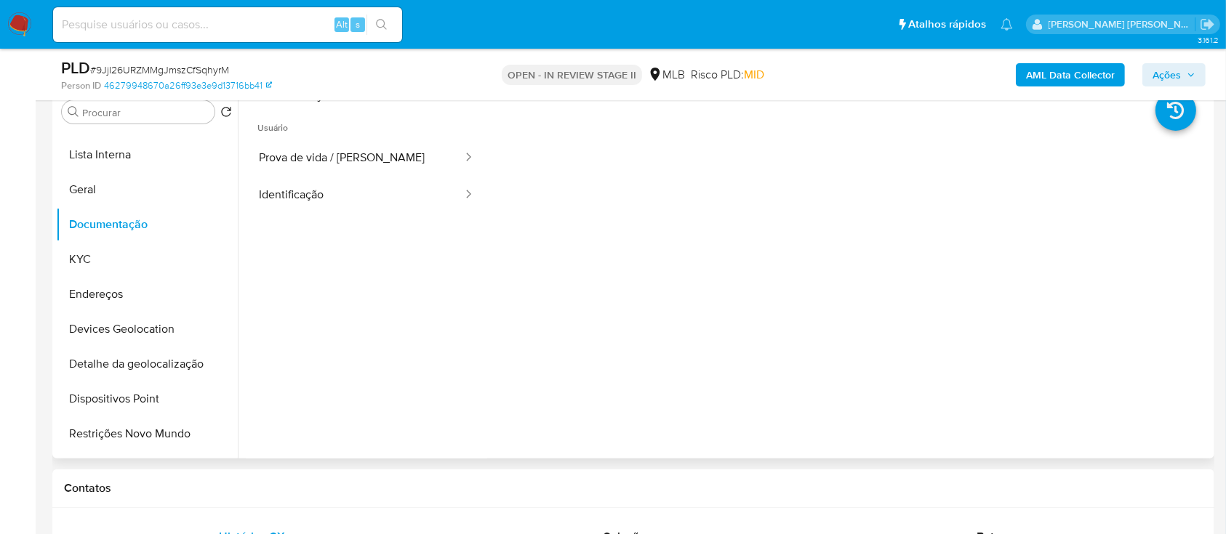
scroll to position [193, 0]
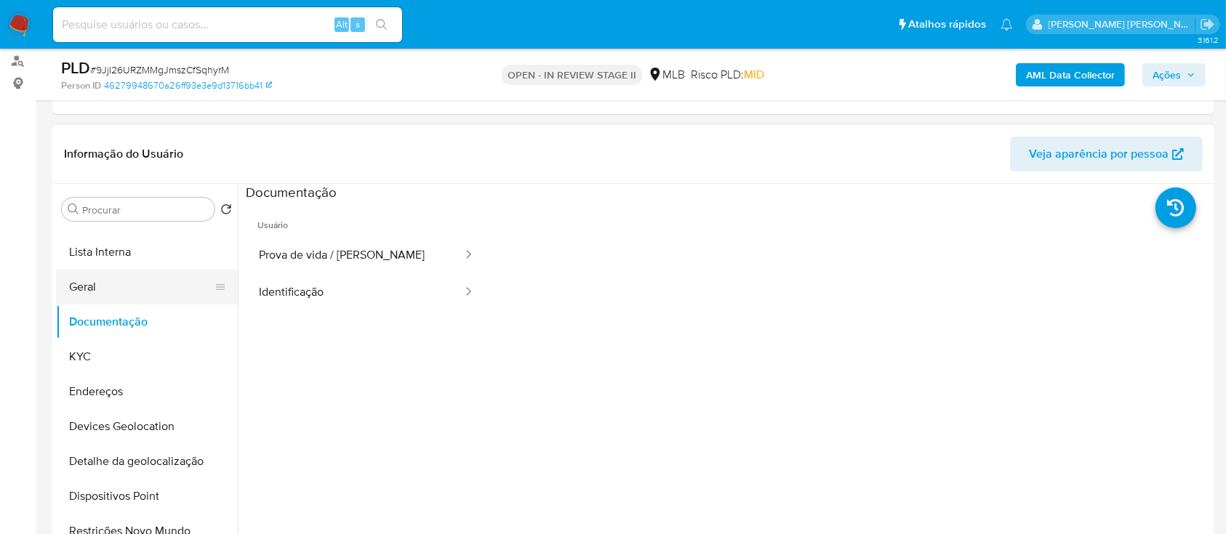
click at [142, 285] on button "Geral" at bounding box center [141, 287] width 170 height 35
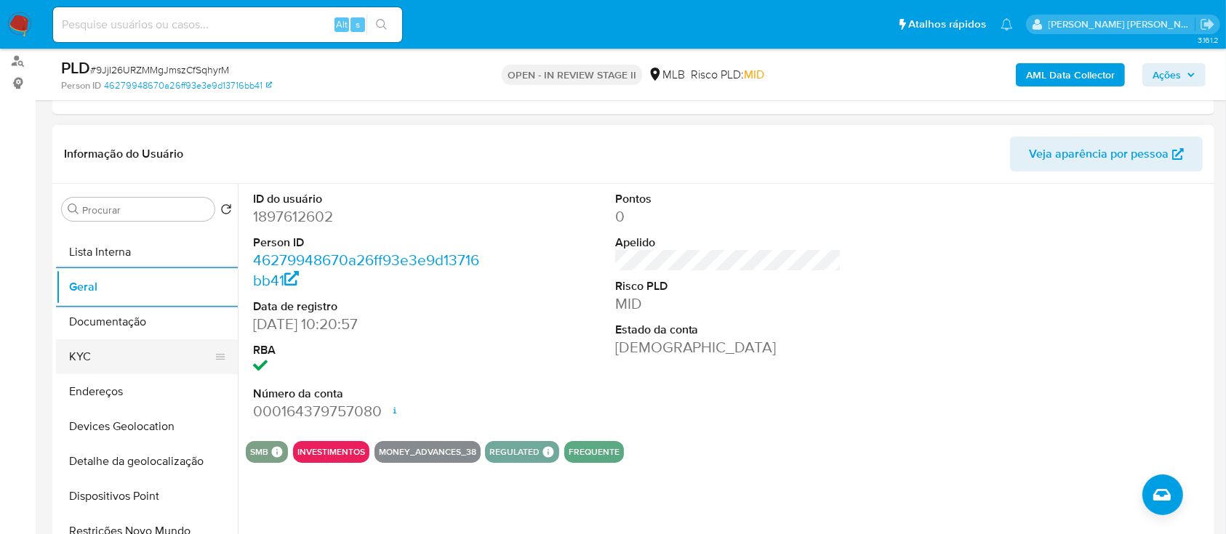
click at [99, 348] on button "KYC" at bounding box center [141, 357] width 170 height 35
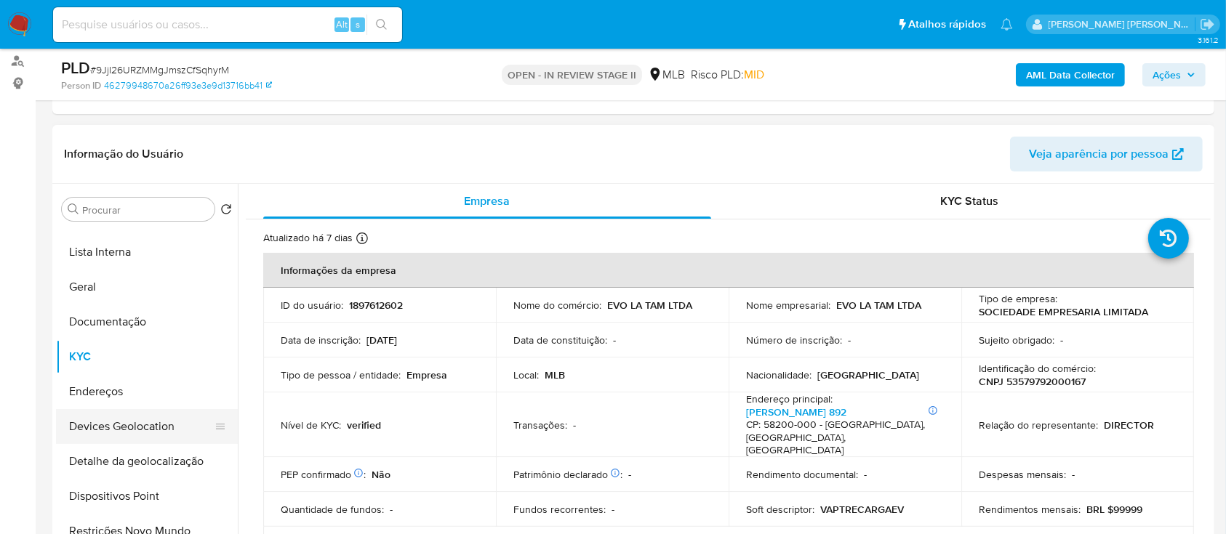
click at [168, 426] on button "Devices Geolocation" at bounding box center [141, 426] width 170 height 35
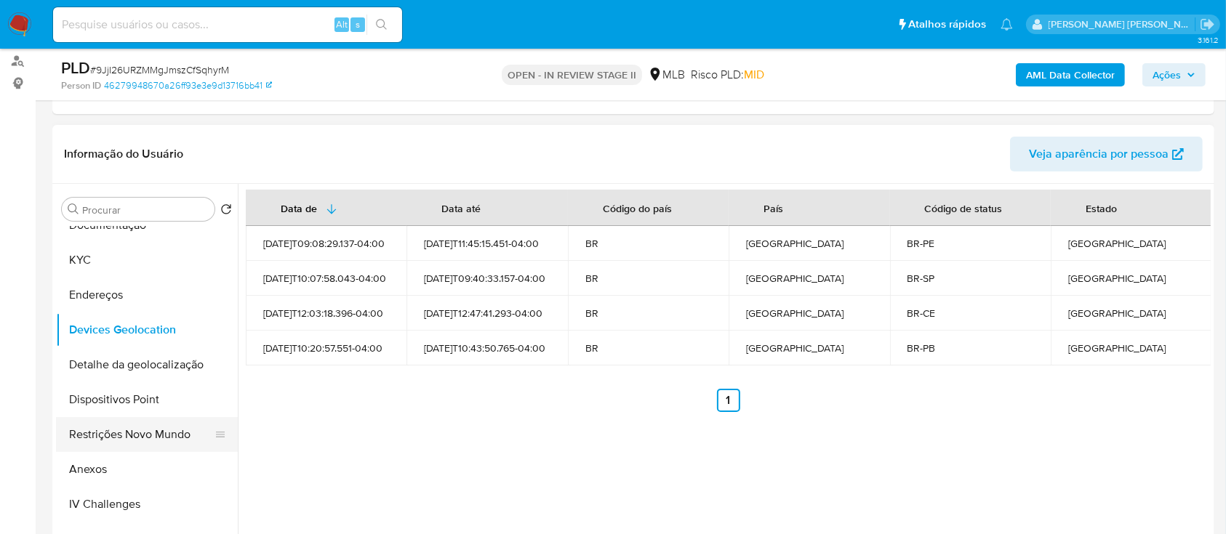
click at [133, 431] on button "Restrições Novo Mundo" at bounding box center [141, 434] width 170 height 35
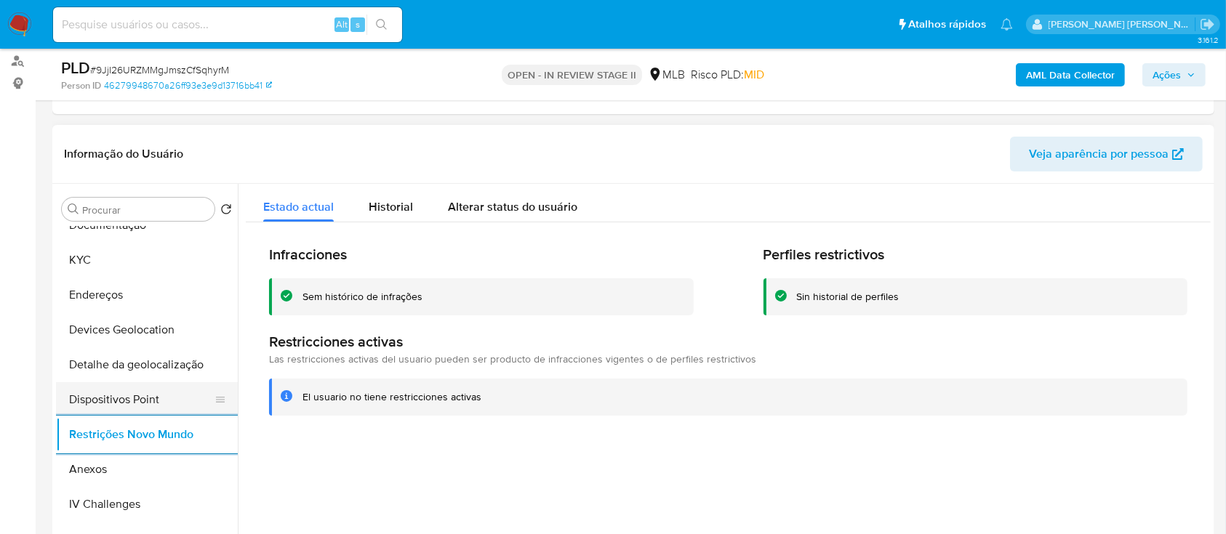
click at [152, 404] on button "Dispositivos Point" at bounding box center [141, 399] width 170 height 35
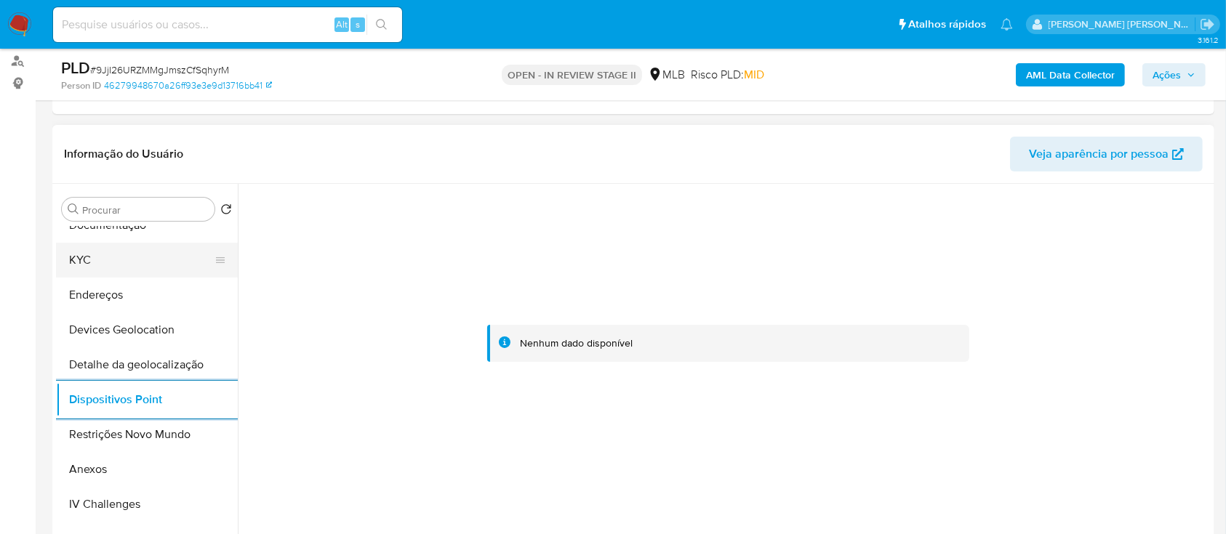
click at [119, 261] on button "KYC" at bounding box center [141, 260] width 170 height 35
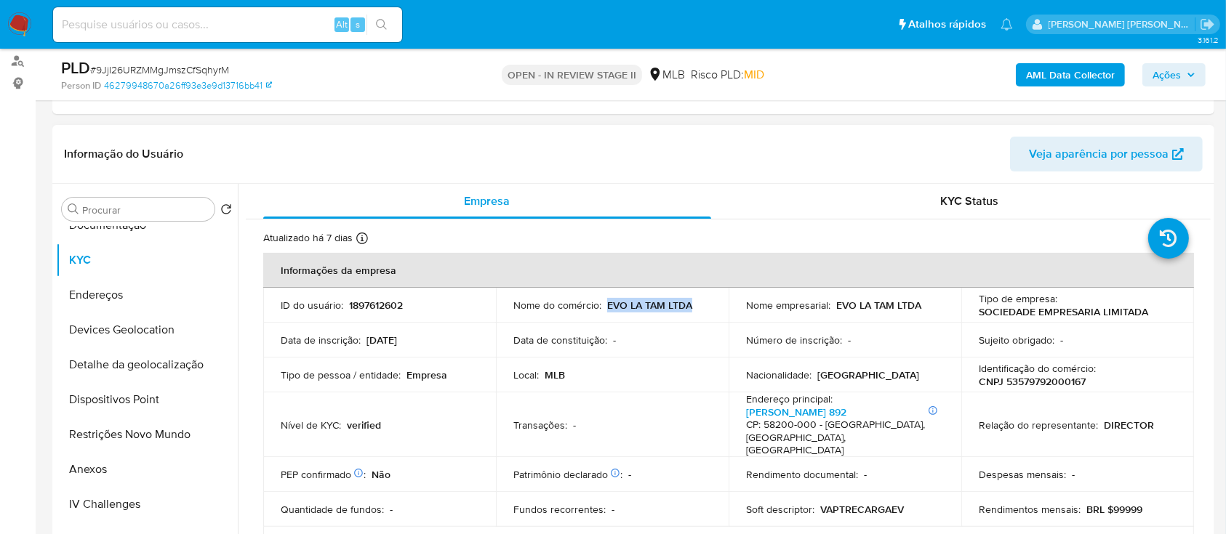
drag, startPoint x: 703, startPoint y: 302, endPoint x: 605, endPoint y: 308, distance: 98.4
click at [605, 308] on div "Nome do comércio : EVO [PERSON_NAME] LTDA" at bounding box center [612, 305] width 198 height 13
copy p "EVO LA TAM LTDA"
